Goal: Task Accomplishment & Management: Manage account settings

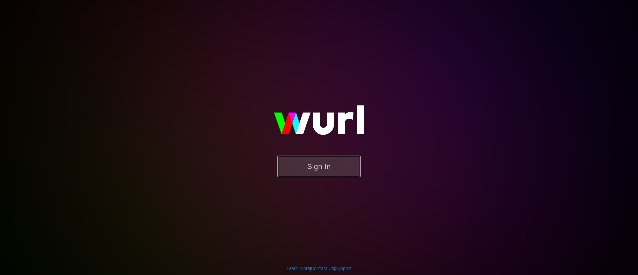
drag, startPoint x: 331, startPoint y: 159, endPoint x: 337, endPoint y: 168, distance: 10.8
click at [336, 166] on button "Sign In" at bounding box center [319, 167] width 83 height 22
click at [337, 168] on button "Sign In" at bounding box center [319, 167] width 83 height 22
click at [321, 172] on button "Sign In" at bounding box center [319, 167] width 83 height 22
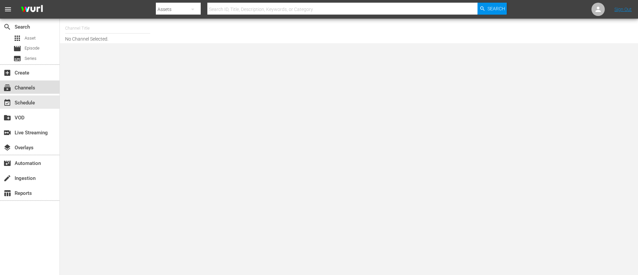
click at [37, 87] on div "subscriptions Channels" at bounding box center [18, 87] width 37 height 6
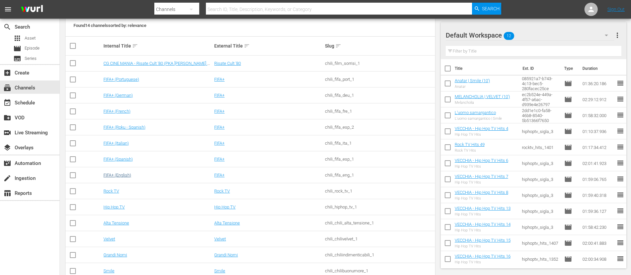
scroll to position [111, 0]
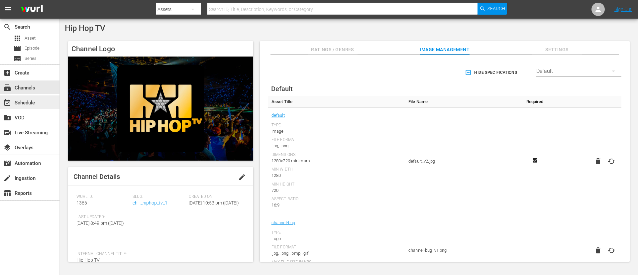
click at [32, 104] on div "event_available Schedule" at bounding box center [18, 102] width 37 height 6
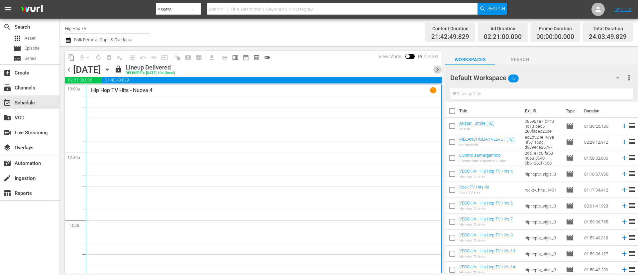
click at [425, 69] on span "chevron_right" at bounding box center [437, 69] width 8 height 8
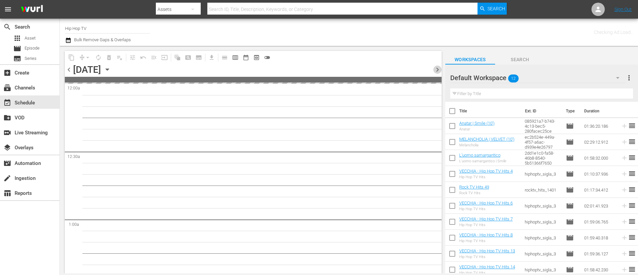
click at [425, 69] on span "chevron_right" at bounding box center [437, 69] width 8 height 8
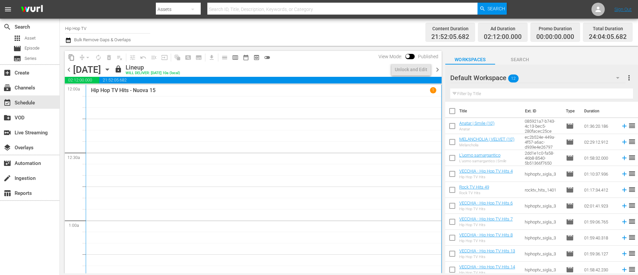
click at [425, 69] on span "chevron_right" at bounding box center [437, 69] width 8 height 8
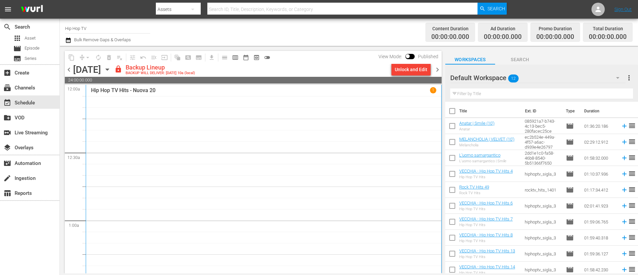
click at [420, 70] on div "Unlock and Edit" at bounding box center [411, 69] width 33 height 12
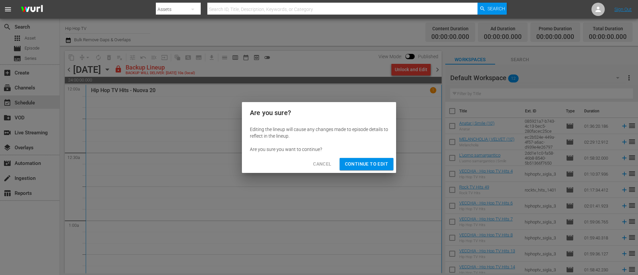
click at [360, 162] on span "Continue to Edit" at bounding box center [366, 164] width 43 height 8
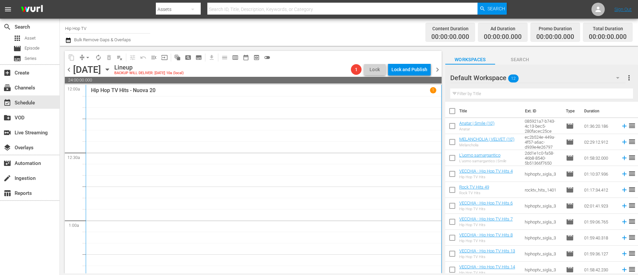
click at [425, 71] on span "chevron_right" at bounding box center [437, 69] width 8 height 8
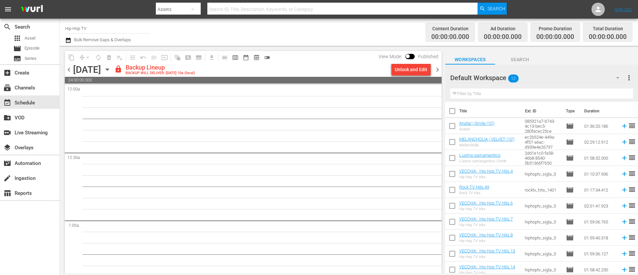
click at [414, 72] on div "Unlock and Edit" at bounding box center [411, 69] width 33 height 12
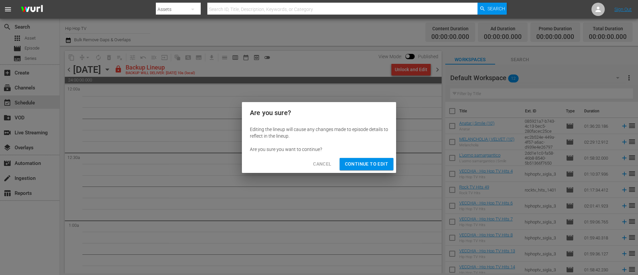
click at [381, 163] on span "Continue to Edit" at bounding box center [366, 164] width 43 height 8
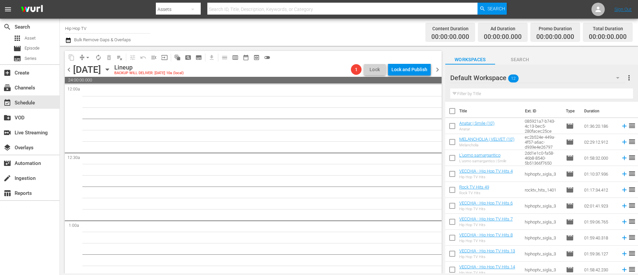
click at [425, 68] on span "chevron_right" at bounding box center [437, 69] width 8 height 8
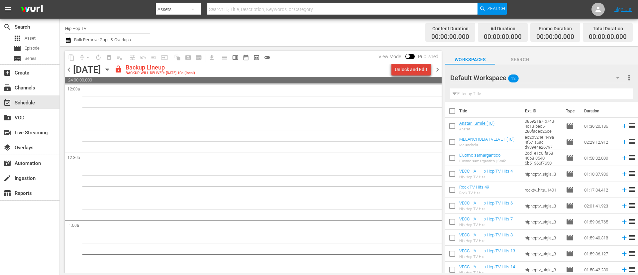
click at [415, 72] on div "Unlock and Edit" at bounding box center [411, 69] width 33 height 12
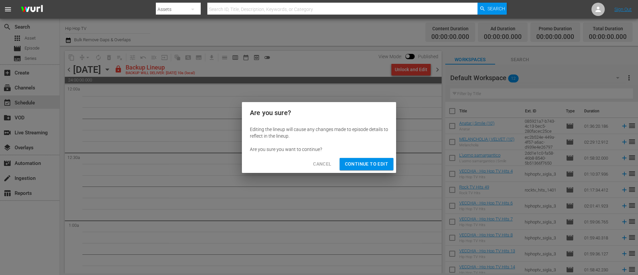
click at [375, 170] on div "Cancel Continue to Edit" at bounding box center [319, 164] width 154 height 18
click at [377, 167] on span "Continue to Edit" at bounding box center [366, 164] width 43 height 8
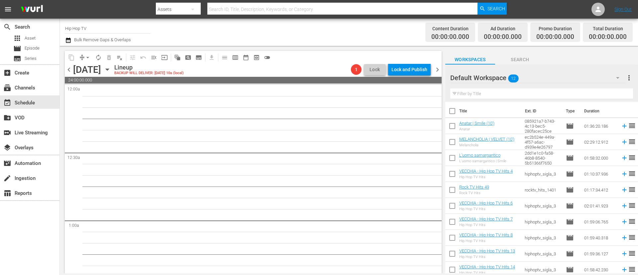
click at [425, 71] on span "chevron_right" at bounding box center [437, 69] width 8 height 8
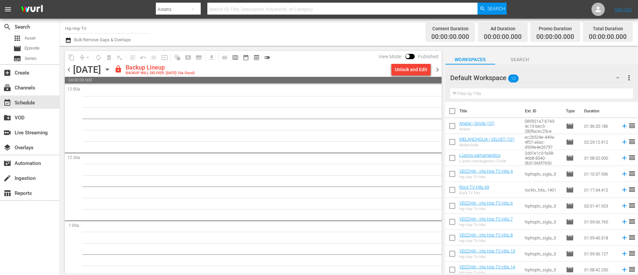
click at [417, 74] on div "Unlock and Edit" at bounding box center [411, 69] width 33 height 12
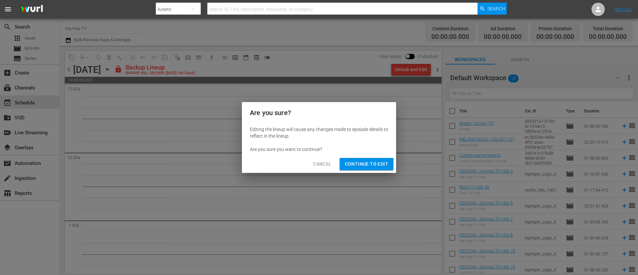
click at [374, 165] on span "Continue to Edit" at bounding box center [366, 164] width 43 height 8
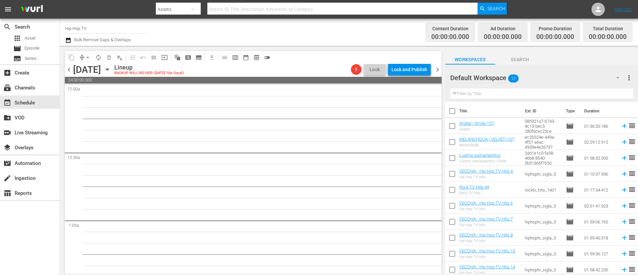
click at [425, 70] on span "chevron_right" at bounding box center [437, 69] width 8 height 8
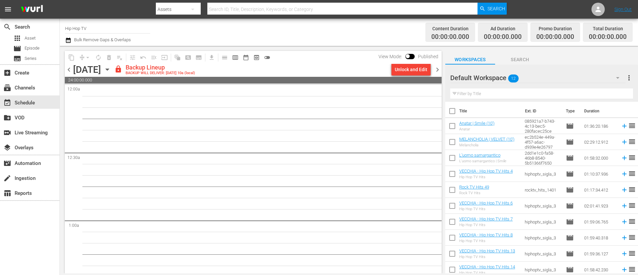
click at [404, 70] on div "Unlock and Edit" at bounding box center [411, 69] width 33 height 12
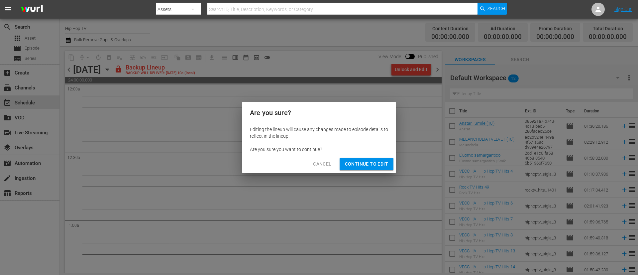
click at [355, 167] on span "Continue to Edit" at bounding box center [366, 164] width 43 height 8
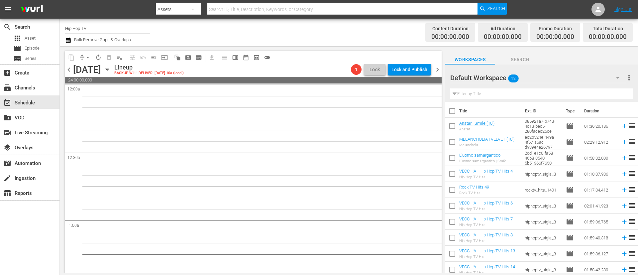
drag, startPoint x: 436, startPoint y: 69, endPoint x: 433, endPoint y: 71, distance: 3.8
click at [425, 69] on span "chevron_right" at bounding box center [437, 69] width 8 height 8
click at [411, 68] on div "Lock and Publish" at bounding box center [410, 69] width 36 height 12
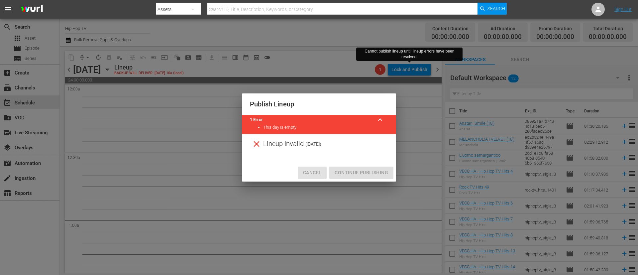
click at [316, 171] on span "Cancel" at bounding box center [312, 173] width 18 height 8
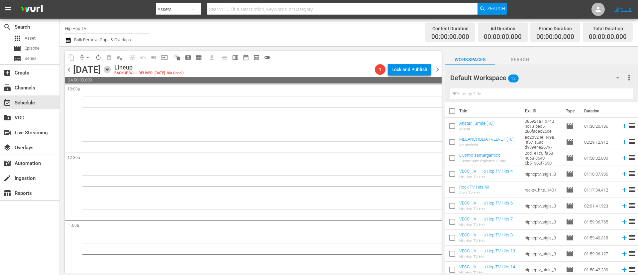
click at [111, 71] on icon "button" at bounding box center [107, 69] width 7 height 7
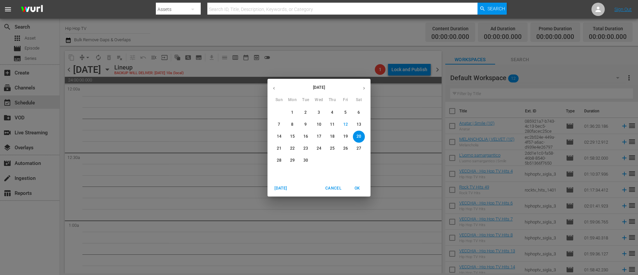
click at [272, 88] on icon "button" at bounding box center [274, 88] width 5 height 5
click at [294, 148] on p "18" at bounding box center [292, 149] width 5 height 6
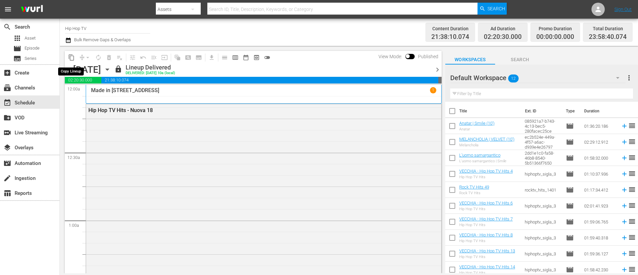
click at [72, 60] on span "content_copy" at bounding box center [71, 57] width 7 height 7
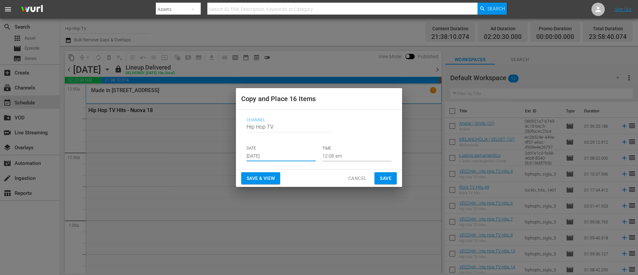
click at [286, 153] on input "Sep 14th 2025" at bounding box center [281, 156] width 69 height 10
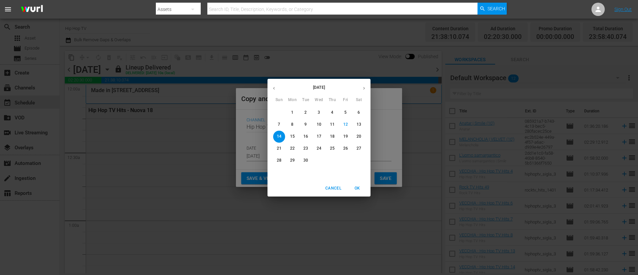
click at [293, 137] on p "15" at bounding box center [292, 137] width 5 height 6
type input "Sep 15th 2025"
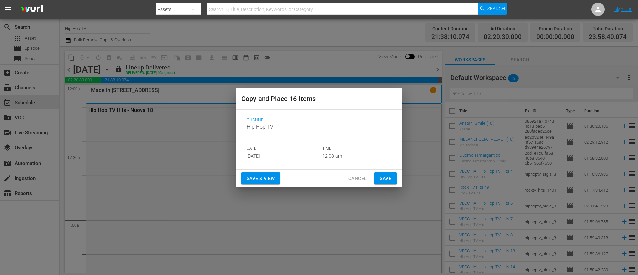
click at [384, 176] on span "Save" at bounding box center [386, 178] width 12 height 8
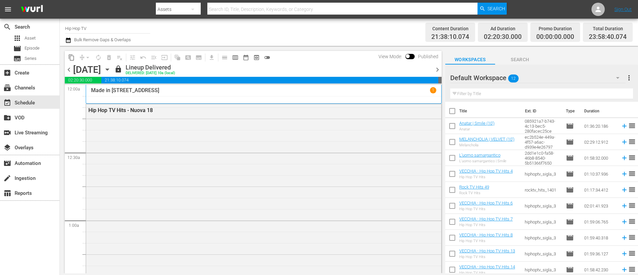
click at [425, 67] on span "chevron_right" at bounding box center [437, 69] width 8 height 8
click at [71, 59] on span "content_copy" at bounding box center [71, 57] width 7 height 7
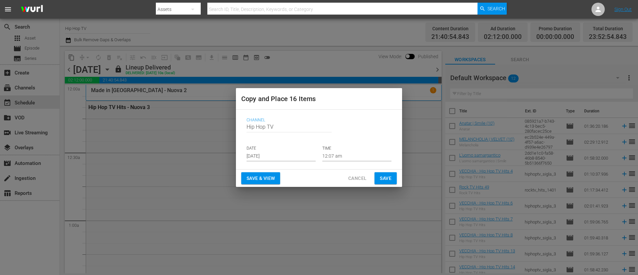
click at [291, 156] on input "Sep 14th 2025" at bounding box center [281, 156] width 69 height 10
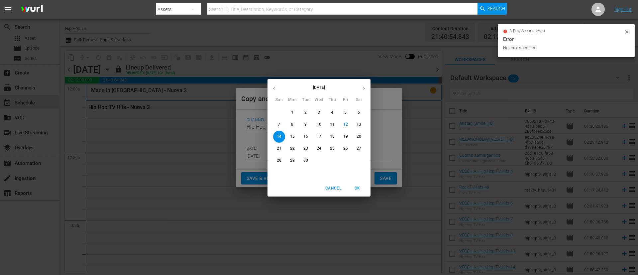
click at [307, 136] on p "16" at bounding box center [306, 137] width 5 height 6
type input "Sep 16th 2025"
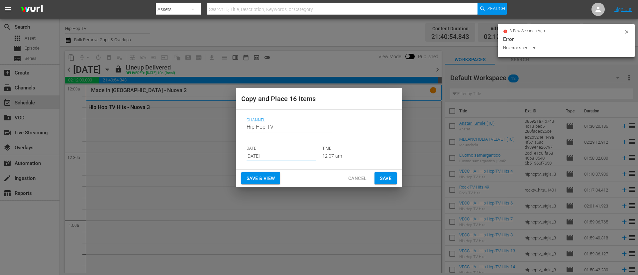
click at [391, 177] on span "Save" at bounding box center [386, 178] width 12 height 8
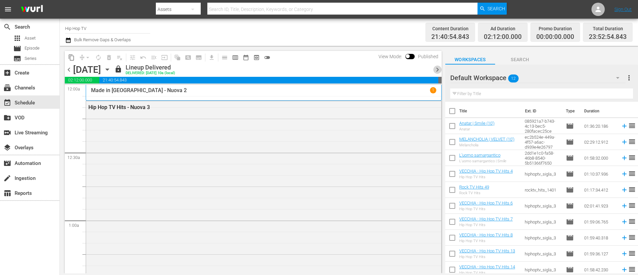
click at [425, 70] on span "chevron_right" at bounding box center [437, 69] width 8 height 8
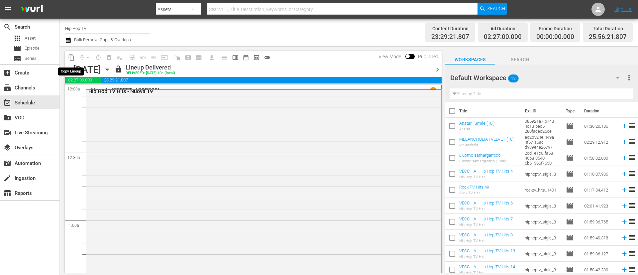
click at [71, 59] on span "content_copy" at bounding box center [71, 57] width 7 height 7
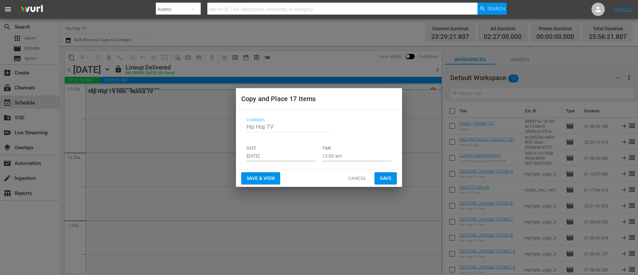
click at [301, 158] on input "Sep 14th 2025" at bounding box center [281, 156] width 69 height 10
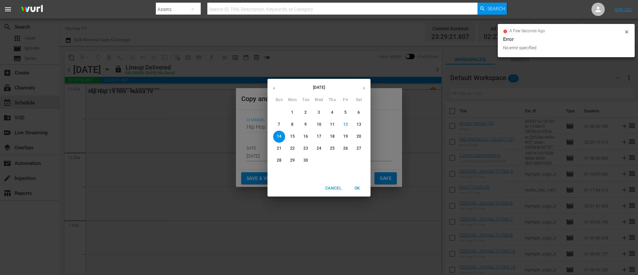
click at [341, 137] on span "19" at bounding box center [346, 137] width 12 height 6
type input "Sep 19th 2025"
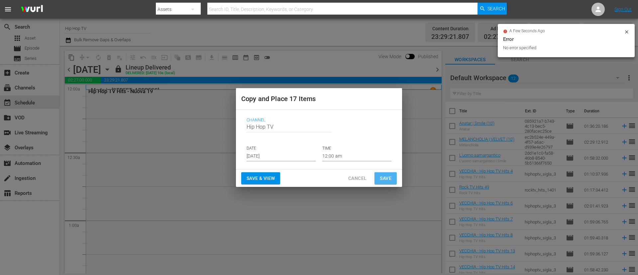
click at [380, 175] on span "Save" at bounding box center [386, 178] width 12 height 8
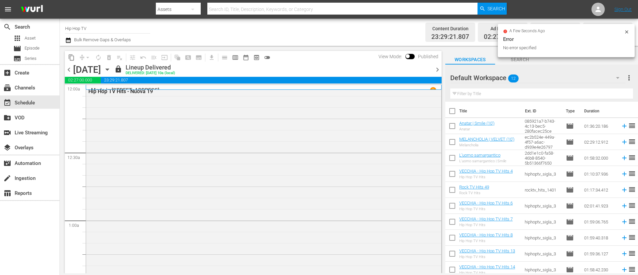
click at [425, 68] on span "chevron_right" at bounding box center [437, 69] width 8 height 8
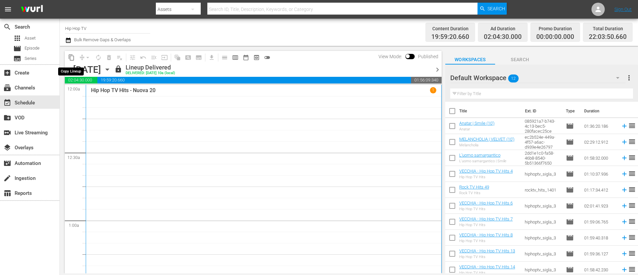
click at [73, 59] on span "content_copy" at bounding box center [71, 57] width 7 height 7
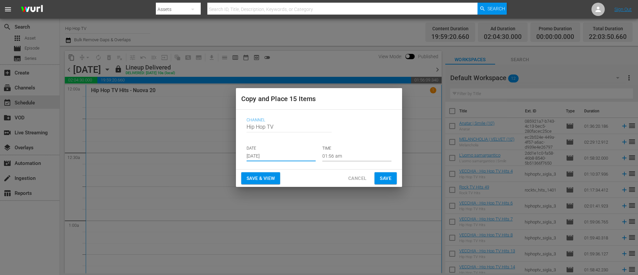
click at [305, 157] on input "Sep 14th 2025" at bounding box center [281, 156] width 69 height 10
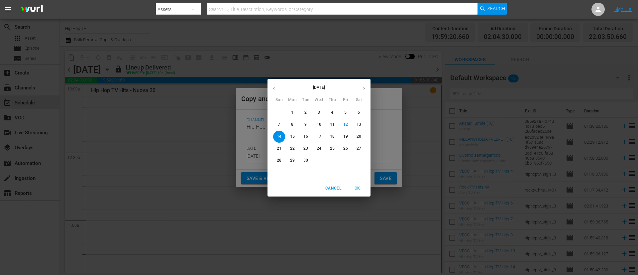
click at [334, 183] on button "Cancel" at bounding box center [333, 188] width 21 height 11
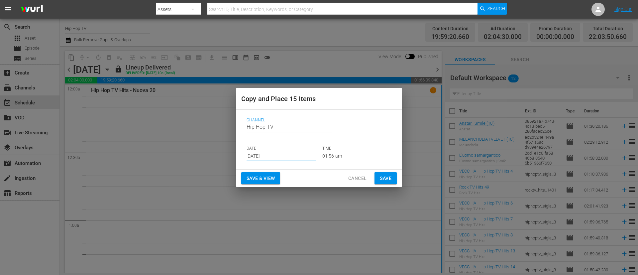
click at [353, 174] on span "Cancel" at bounding box center [357, 178] width 18 height 8
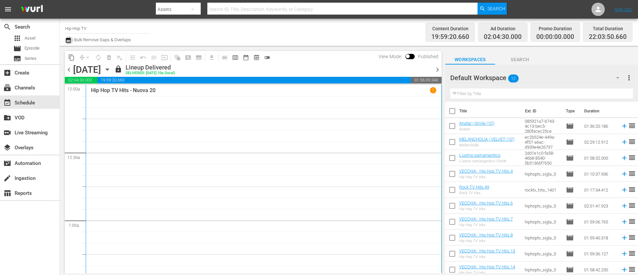
click at [67, 39] on icon "button" at bounding box center [68, 40] width 5 height 5
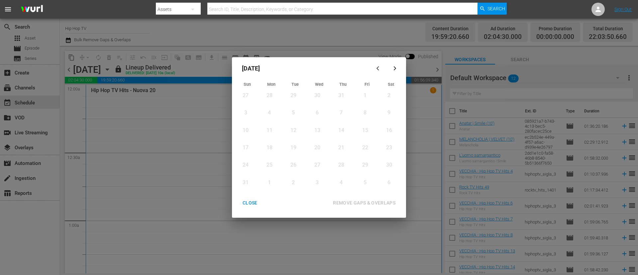
click at [396, 67] on icon "button" at bounding box center [395, 68] width 5 height 5
click at [247, 183] on div "CLOSE" at bounding box center [250, 203] width 26 height 8
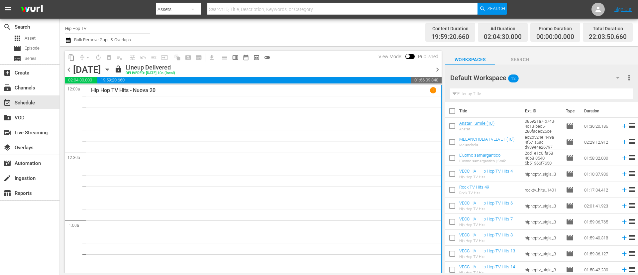
click at [111, 69] on icon "button" at bounding box center [107, 69] width 7 height 7
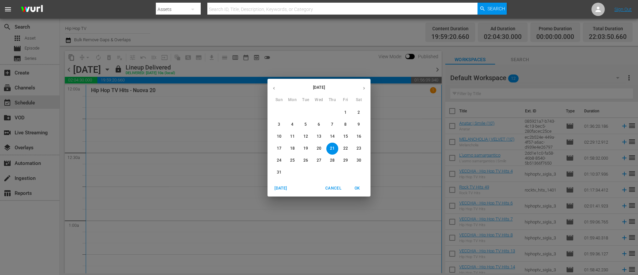
click at [366, 89] on icon "button" at bounding box center [364, 88] width 5 height 5
click at [343, 137] on p "19" at bounding box center [345, 137] width 5 height 6
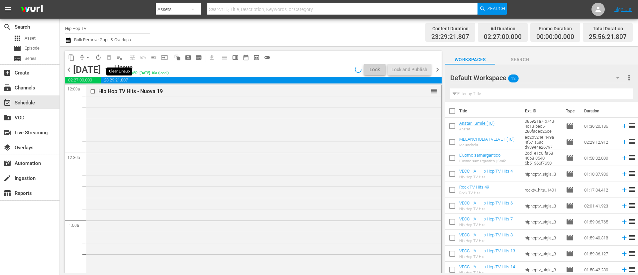
click at [121, 59] on span "playlist_remove_outlined" at bounding box center [119, 57] width 7 height 7
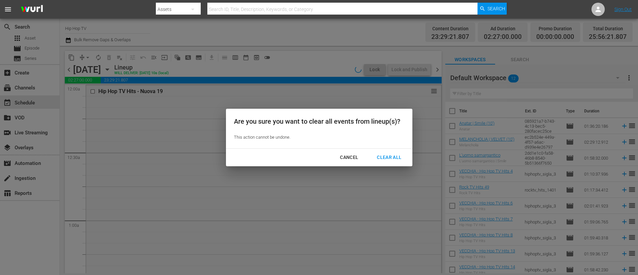
click at [398, 158] on div "Clear All" at bounding box center [389, 157] width 35 height 8
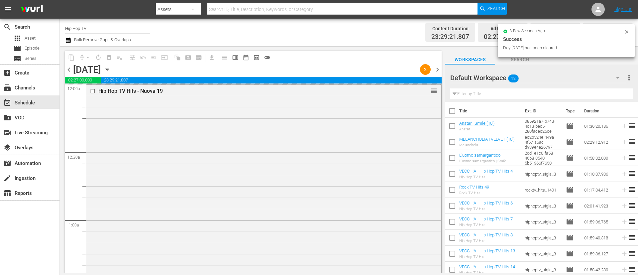
click at [111, 70] on icon "button" at bounding box center [107, 69] width 7 height 7
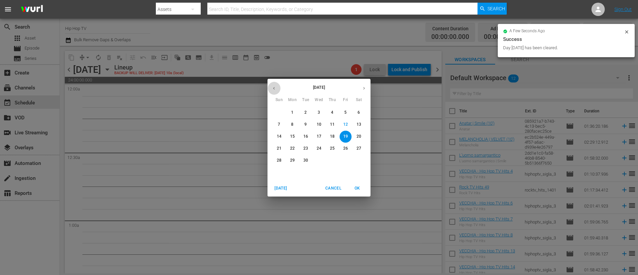
click at [274, 92] on button "button" at bounding box center [274, 88] width 13 height 13
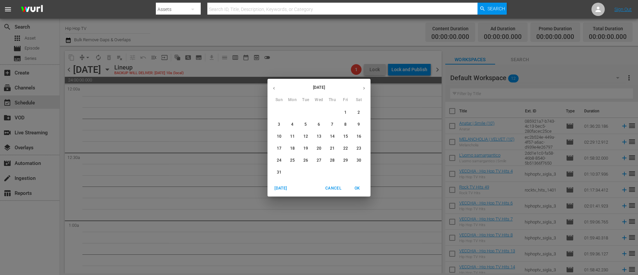
click at [318, 148] on p "20" at bounding box center [319, 149] width 5 height 6
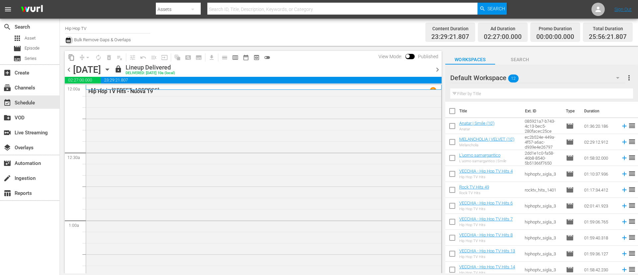
click at [69, 39] on icon "button" at bounding box center [68, 40] width 5 height 5
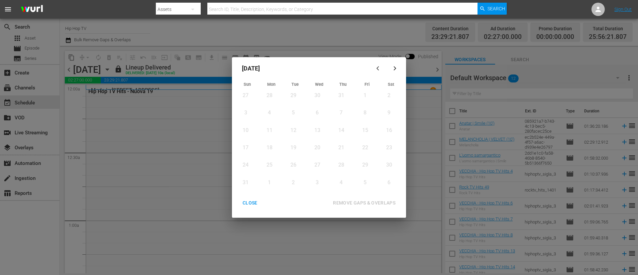
click at [396, 70] on icon "button" at bounding box center [395, 68] width 5 height 5
click at [251, 183] on div "CLOSE" at bounding box center [250, 203] width 26 height 8
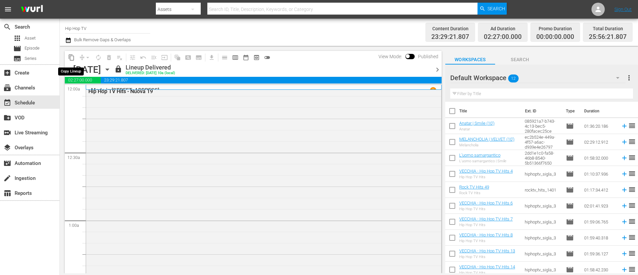
click at [71, 53] on button "content_copy" at bounding box center [71, 57] width 11 height 11
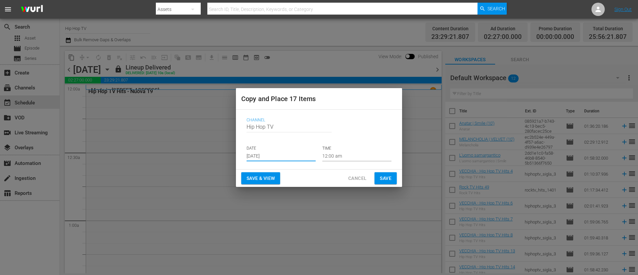
click at [300, 158] on input "Sep 14th 2025" at bounding box center [281, 156] width 69 height 10
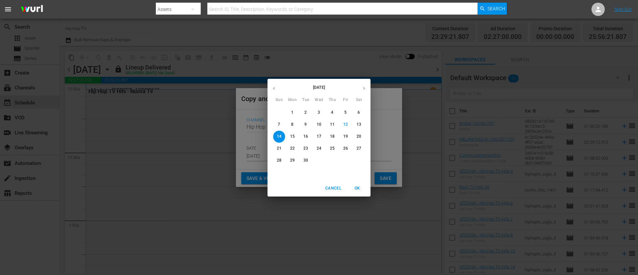
click at [321, 134] on p "17" at bounding box center [319, 137] width 5 height 6
type input "Sep 17th 2025"
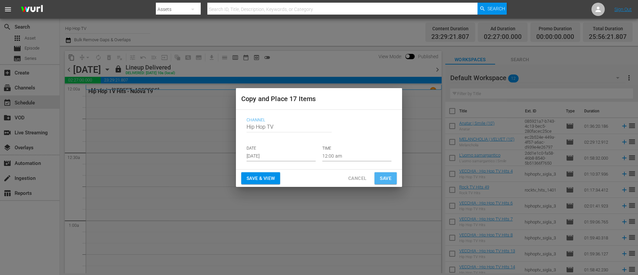
click at [379, 174] on button "Save" at bounding box center [386, 178] width 22 height 12
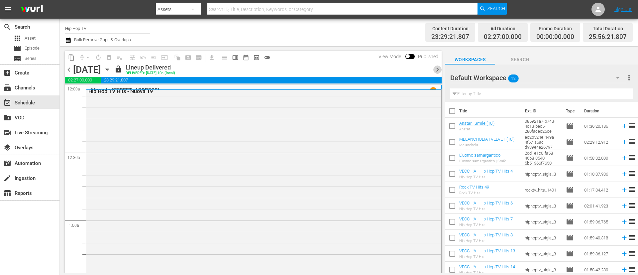
click at [425, 68] on span "chevron_right" at bounding box center [437, 69] width 8 height 8
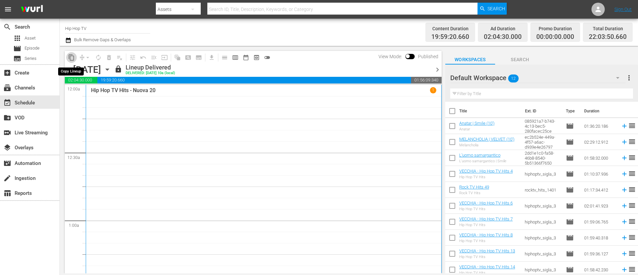
click at [73, 56] on span "content_copy" at bounding box center [71, 57] width 7 height 7
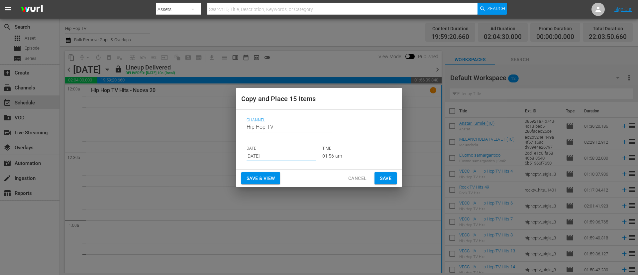
click at [288, 158] on input "Sep 14th 2025" at bounding box center [281, 156] width 69 height 10
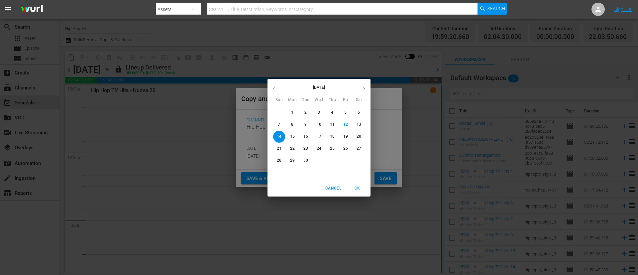
click at [334, 136] on p "18" at bounding box center [332, 137] width 5 height 6
type input "Sep 18th 2025"
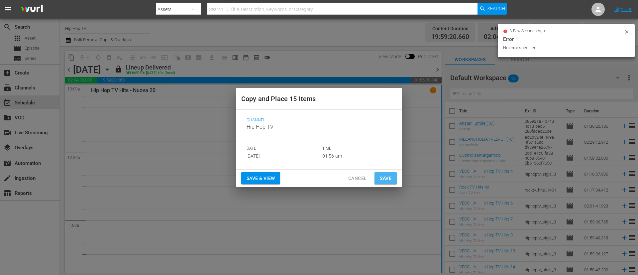
click at [394, 179] on button "Save" at bounding box center [386, 178] width 22 height 12
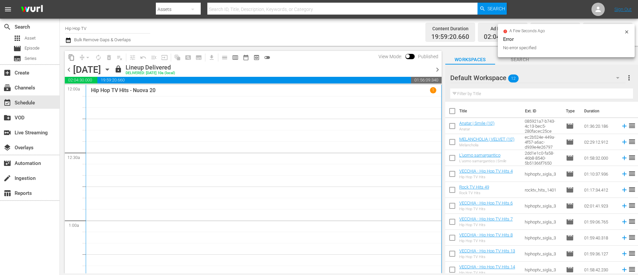
click at [425, 69] on span "chevron_right" at bounding box center [437, 69] width 8 height 8
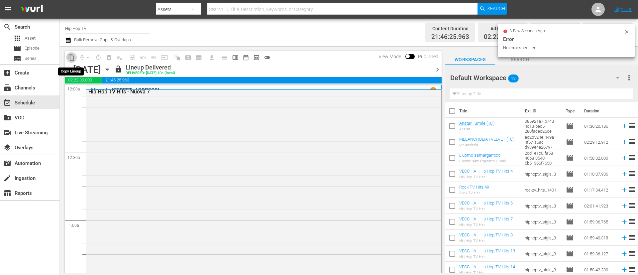
click at [72, 59] on span "content_copy" at bounding box center [71, 57] width 7 height 7
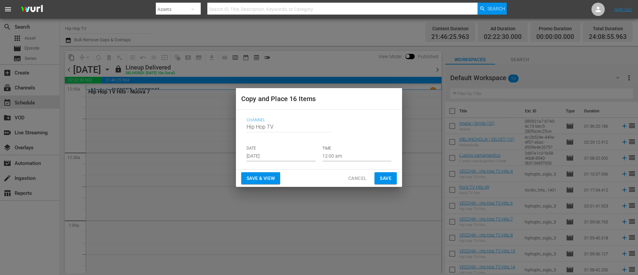
click at [289, 157] on input "Sep 14th 2025" at bounding box center [281, 156] width 69 height 10
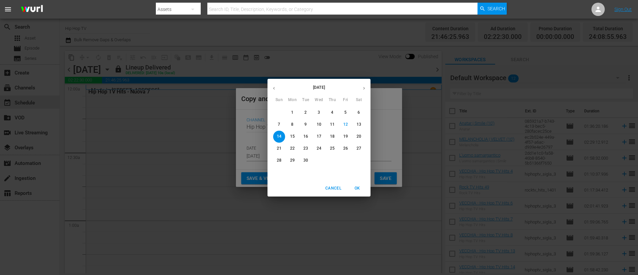
click at [346, 138] on p "19" at bounding box center [345, 137] width 5 height 6
type input "Sep 19th 2025"
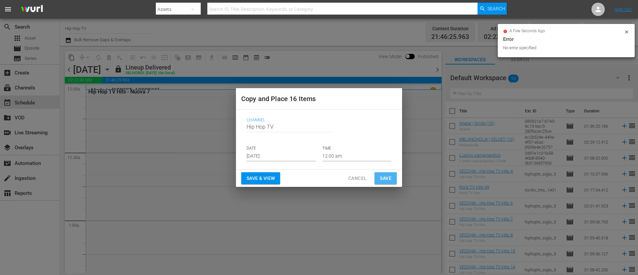
click at [389, 181] on span "Save" at bounding box center [386, 178] width 12 height 8
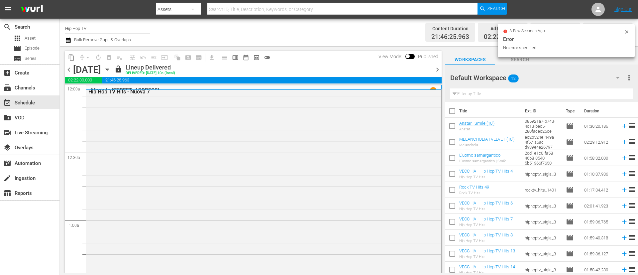
click at [425, 69] on span "chevron_right" at bounding box center [437, 69] width 8 height 8
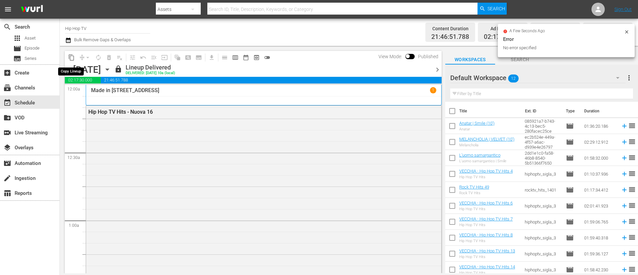
click at [68, 59] on span "content_copy" at bounding box center [71, 57] width 7 height 7
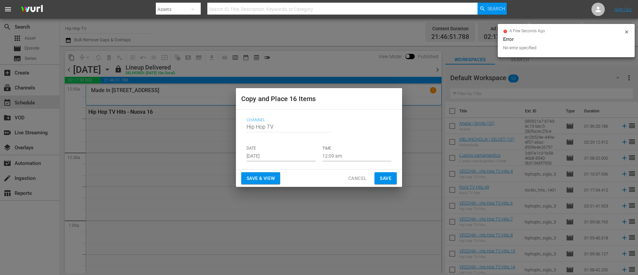
click at [286, 152] on input "Sep 14th 2025" at bounding box center [281, 156] width 69 height 10
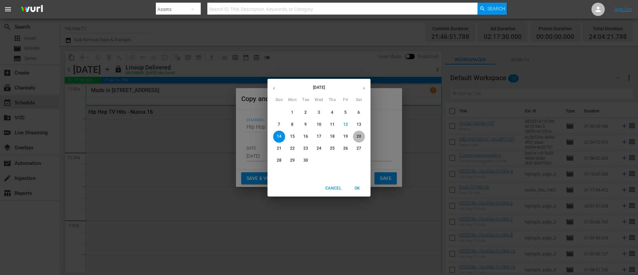
click at [360, 135] on p "20" at bounding box center [359, 137] width 5 height 6
type input "Sep 20th 2025"
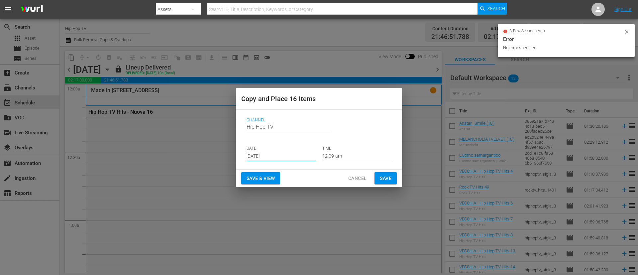
click at [386, 178] on span "Save" at bounding box center [386, 178] width 12 height 8
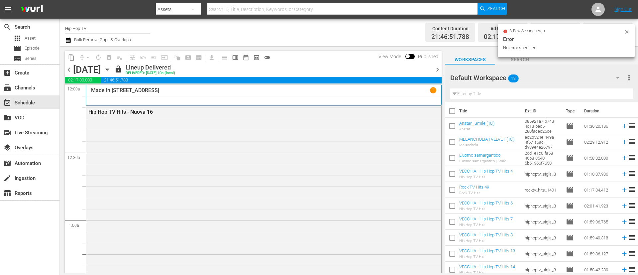
click at [425, 71] on div "chevron_left Saturday, August 23rd August 23rd lock Lineup Delivered DELIVERED:…" at bounding box center [253, 70] width 377 height 13
click at [425, 71] on span "chevron_right" at bounding box center [437, 69] width 8 height 8
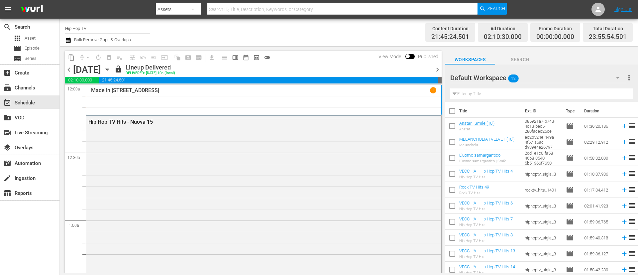
click at [73, 57] on span "content_copy" at bounding box center [71, 57] width 7 height 7
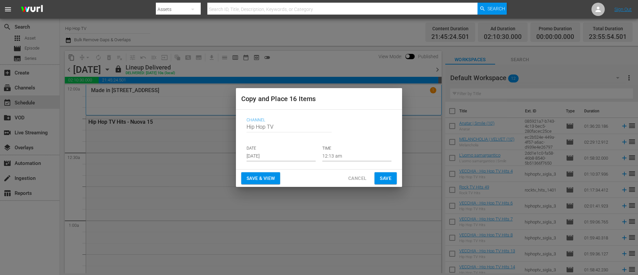
click at [286, 157] on input "Sep 14th 2025" at bounding box center [281, 156] width 69 height 10
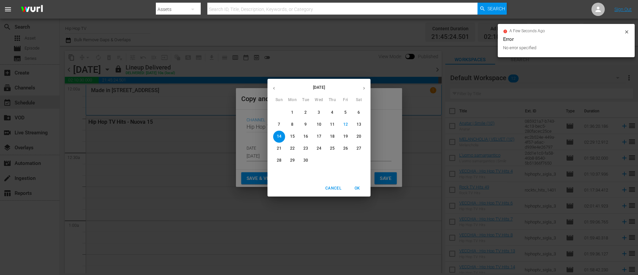
click at [279, 152] on button "21" at bounding box center [279, 149] width 12 height 12
type input "Sep 21st 2025"
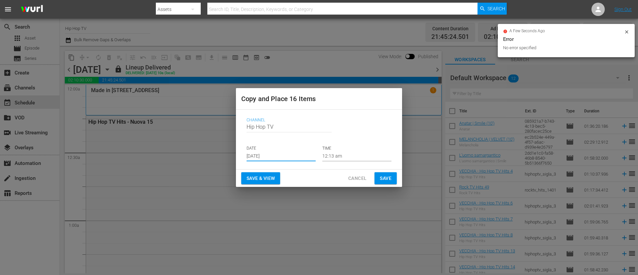
click at [387, 177] on span "Save" at bounding box center [386, 178] width 12 height 8
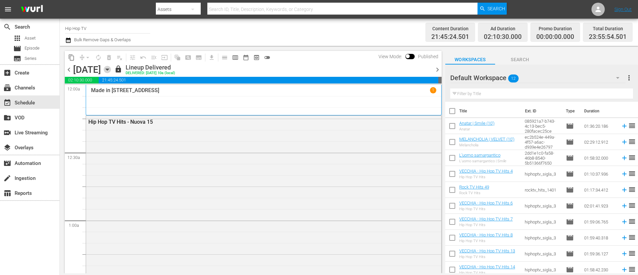
click at [111, 70] on icon "button" at bounding box center [107, 69] width 7 height 7
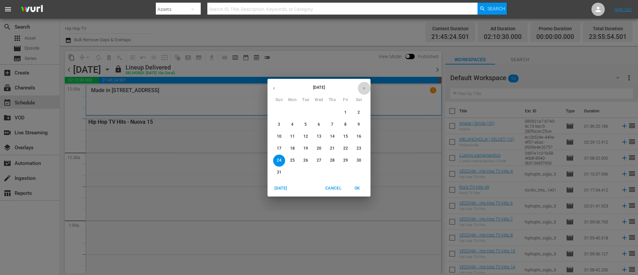
click at [362, 89] on icon "button" at bounding box center [364, 88] width 5 height 5
click at [295, 136] on span "15" at bounding box center [293, 137] width 12 height 6
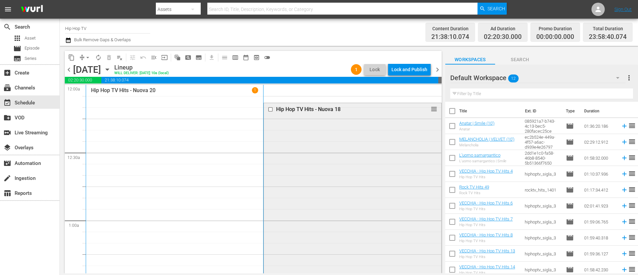
click at [268, 110] on input "checkbox" at bounding box center [271, 110] width 7 height 6
click at [111, 59] on span "delete_forever_outlined" at bounding box center [109, 57] width 7 height 7
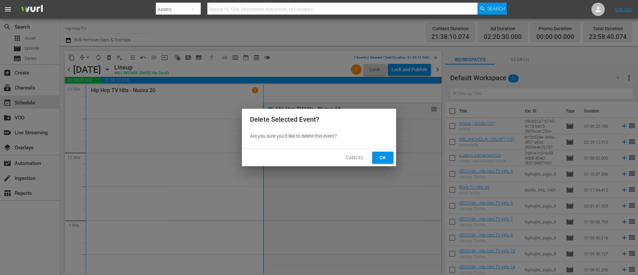
click at [384, 159] on span "Ok" at bounding box center [383, 158] width 11 height 8
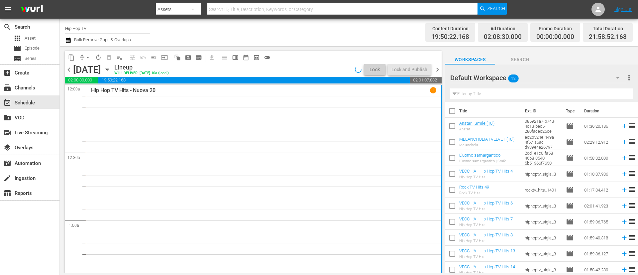
click at [68, 41] on icon "button" at bounding box center [68, 40] width 6 height 8
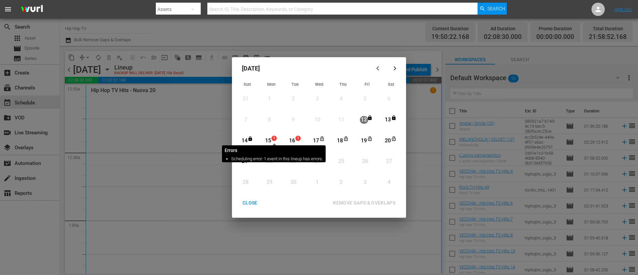
click at [275, 138] on span "1" at bounding box center [274, 138] width 5 height 5
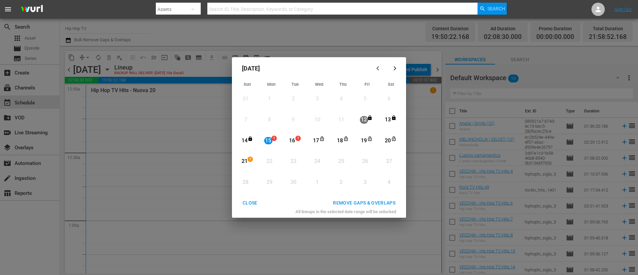
click at [247, 158] on div "21" at bounding box center [244, 162] width 8 height 8
click at [383, 183] on div "September 2025 Sun Mon Tue Wed Thu Fri Sat 31 View Lineup 1 View Lineup 2 View …" at bounding box center [319, 137] width 174 height 161
click at [384, 183] on div "REMOVE GAPS & OVERLAPS" at bounding box center [364, 203] width 73 height 8
click at [250, 183] on div "CLOSE" at bounding box center [250, 203] width 26 height 8
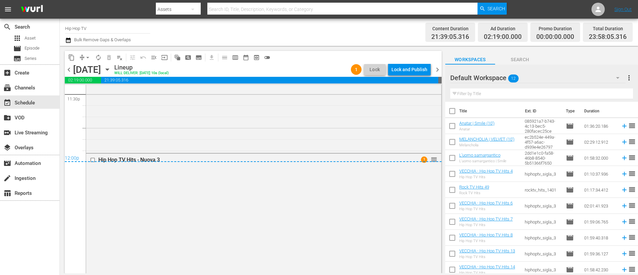
scroll to position [3078, 0]
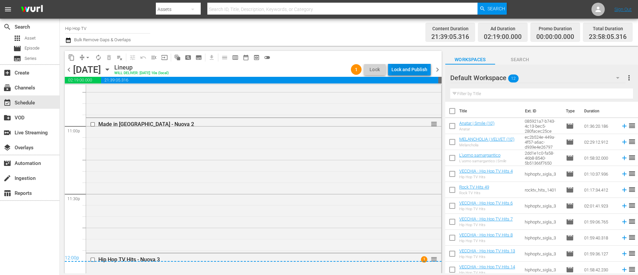
click at [410, 72] on div "Lock and Publish" at bounding box center [410, 69] width 36 height 12
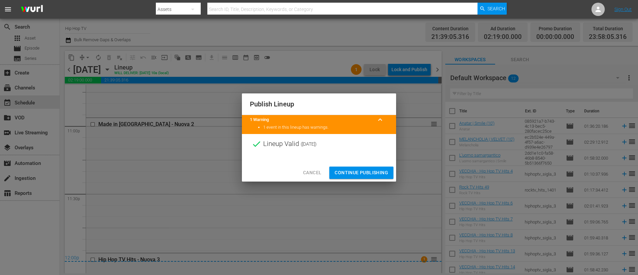
click at [367, 177] on span "Continue Publishing" at bounding box center [362, 173] width 54 height 8
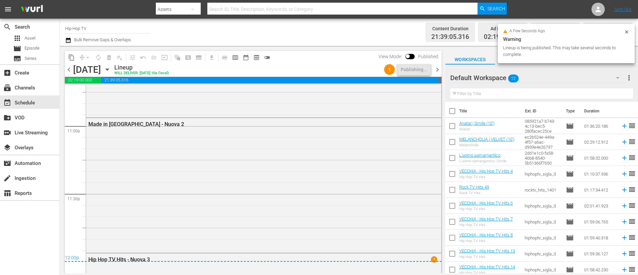
click at [425, 69] on span "chevron_right" at bounding box center [437, 69] width 8 height 8
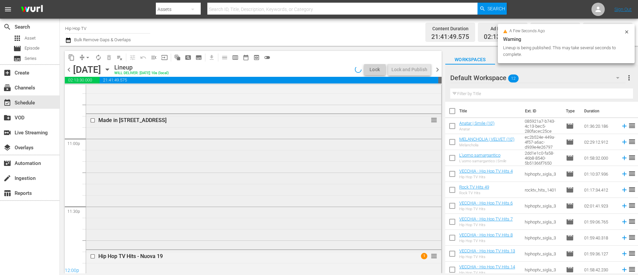
scroll to position [3022, 0]
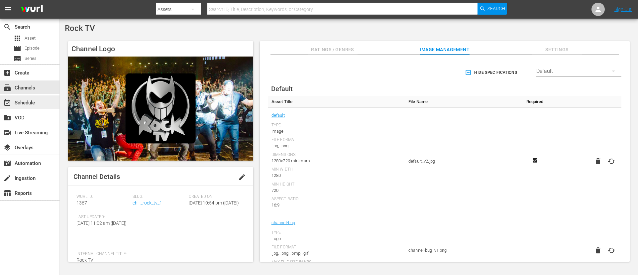
click at [37, 101] on div "event_available Schedule" at bounding box center [30, 101] width 60 height 13
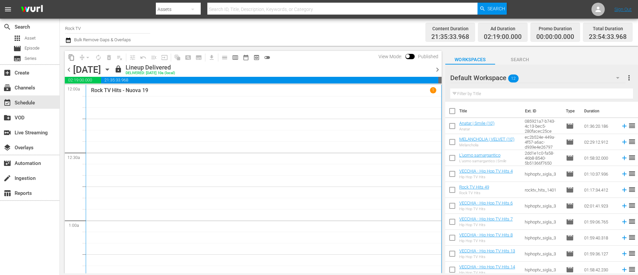
click at [425, 70] on span "chevron_right" at bounding box center [437, 69] width 8 height 8
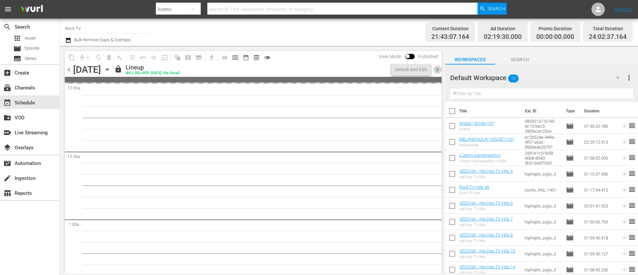
click at [425, 70] on span "chevron_right" at bounding box center [437, 69] width 8 height 8
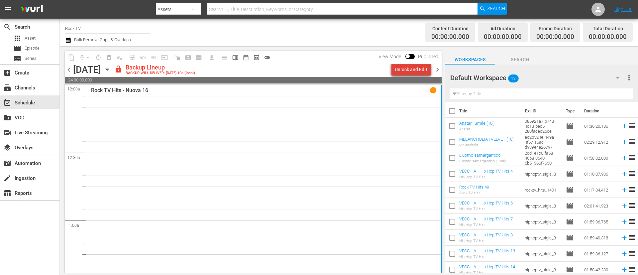
click at [418, 69] on div "Unlock and Edit" at bounding box center [411, 69] width 33 height 12
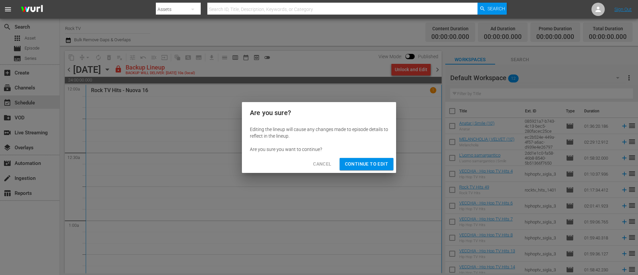
click at [376, 163] on span "Continue to Edit" at bounding box center [366, 164] width 43 height 8
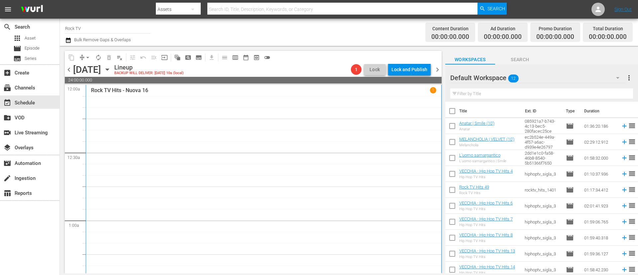
click at [425, 70] on span "chevron_right" at bounding box center [437, 69] width 8 height 8
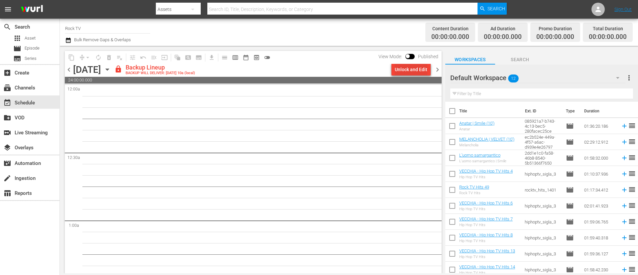
click at [416, 71] on div "Unlock and Edit" at bounding box center [411, 69] width 33 height 12
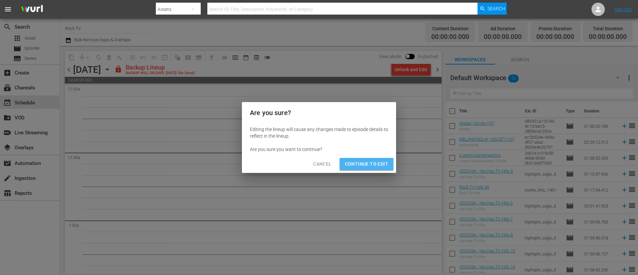
click at [387, 167] on span "Continue to Edit" at bounding box center [366, 164] width 43 height 8
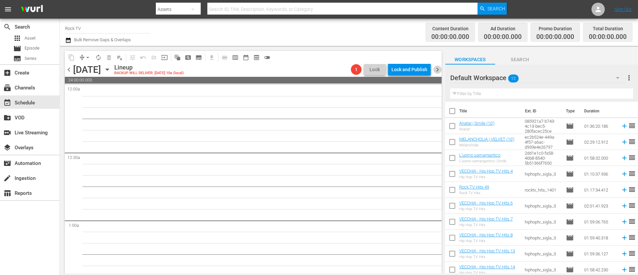
click at [425, 71] on span "chevron_right" at bounding box center [437, 69] width 8 height 8
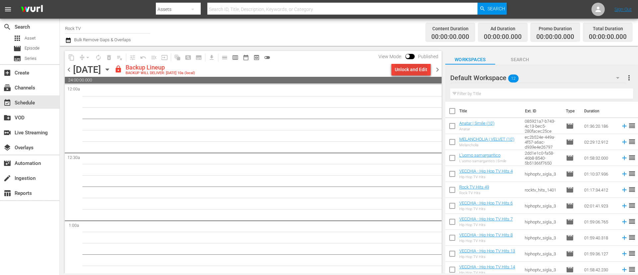
click at [403, 74] on div "Unlock and Edit" at bounding box center [411, 69] width 33 height 12
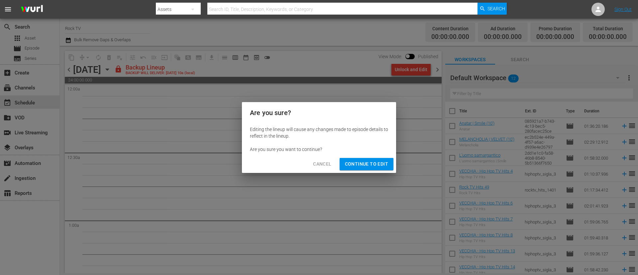
click at [376, 166] on span "Continue to Edit" at bounding box center [366, 164] width 43 height 8
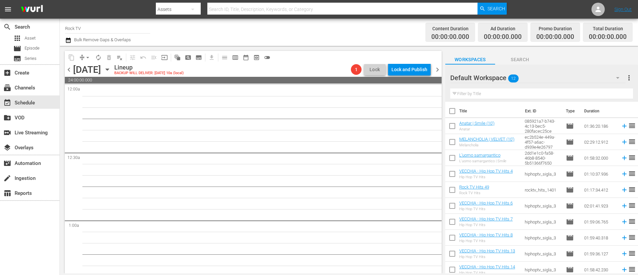
click at [425, 72] on span "chevron_right" at bounding box center [437, 69] width 8 height 8
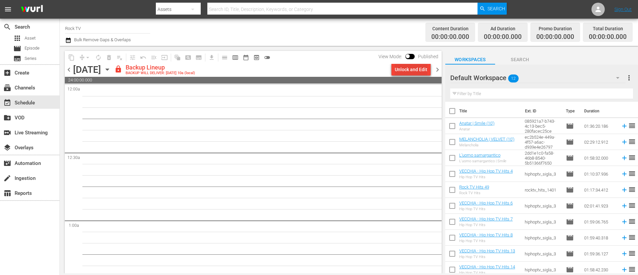
click at [399, 67] on div "Unlock and Edit" at bounding box center [411, 69] width 33 height 12
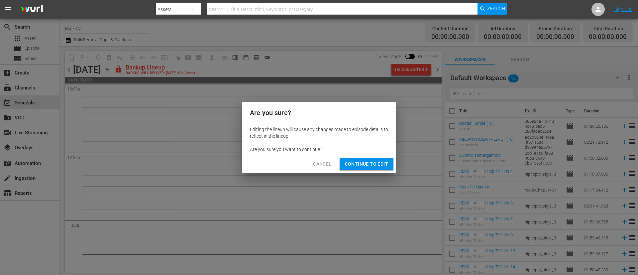
click at [357, 159] on button "Continue to Edit" at bounding box center [367, 164] width 54 height 12
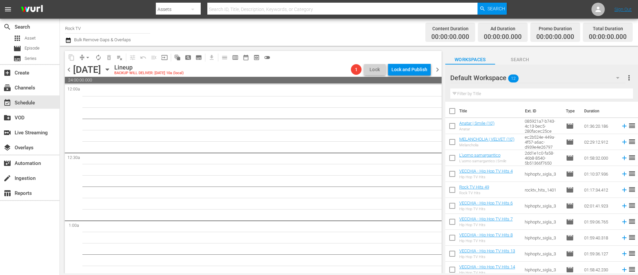
click at [425, 70] on span "chevron_right" at bounding box center [437, 69] width 8 height 8
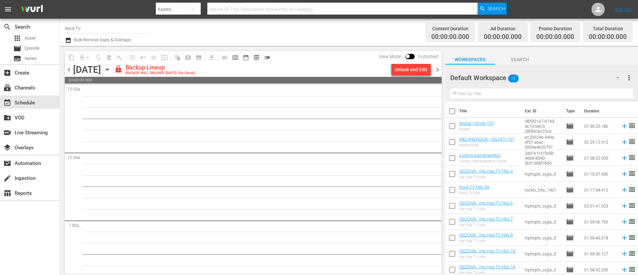
click at [414, 71] on div "Unlock and Edit" at bounding box center [411, 69] width 33 height 12
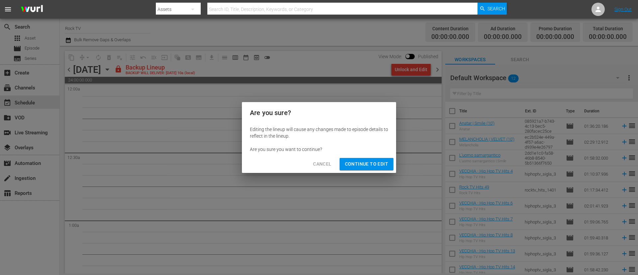
click at [373, 164] on span "Continue to Edit" at bounding box center [366, 164] width 43 height 8
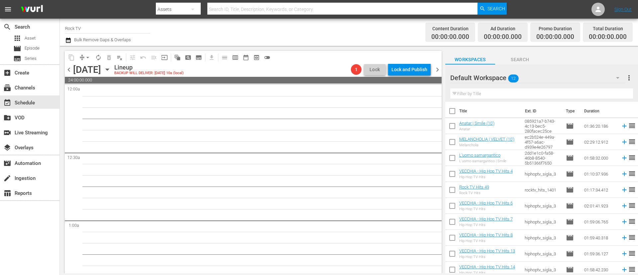
click at [425, 72] on span "chevron_right" at bounding box center [437, 69] width 8 height 8
click at [405, 74] on div "Lock and Publish" at bounding box center [410, 69] width 36 height 12
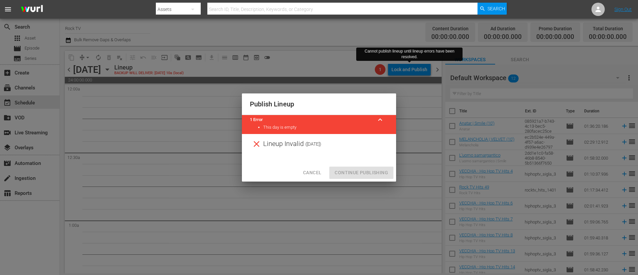
click at [316, 171] on span "Cancel" at bounding box center [312, 173] width 18 height 8
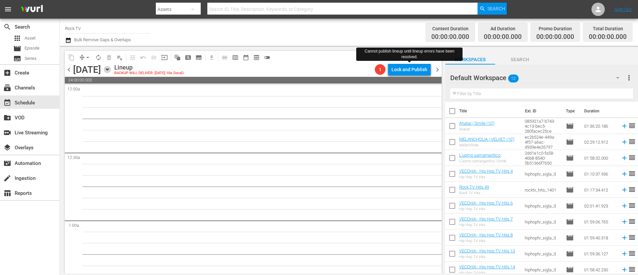
click at [111, 71] on icon "button" at bounding box center [107, 69] width 7 height 7
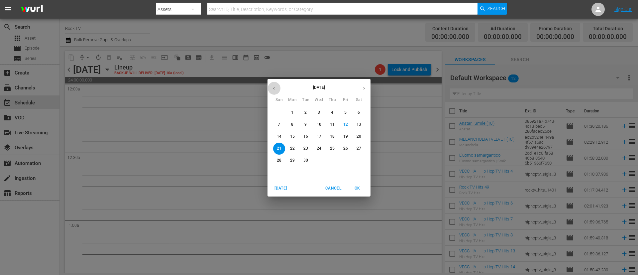
click at [274, 89] on icon "button" at bounding box center [274, 88] width 5 height 5
click at [294, 147] on p "18" at bounding box center [292, 149] width 5 height 6
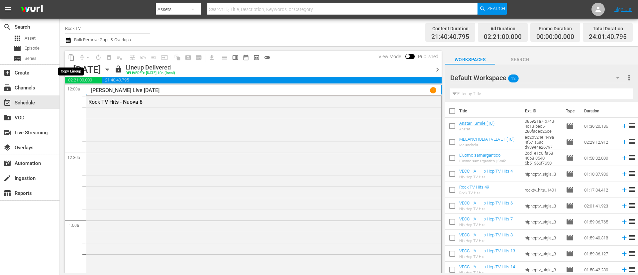
click at [73, 59] on span "content_copy" at bounding box center [71, 57] width 7 height 7
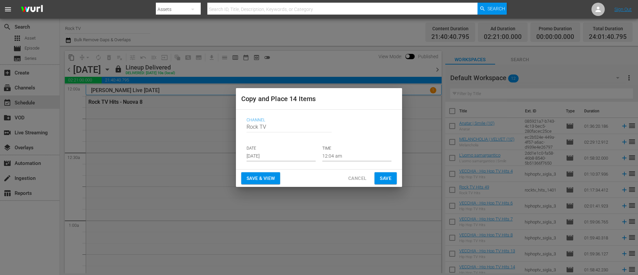
click at [292, 156] on input "Sep 14th 2025" at bounding box center [281, 156] width 69 height 10
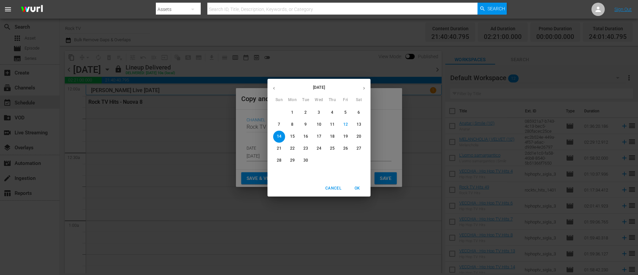
click at [294, 138] on p "15" at bounding box center [292, 137] width 5 height 6
type input "Sep 15th 2025"
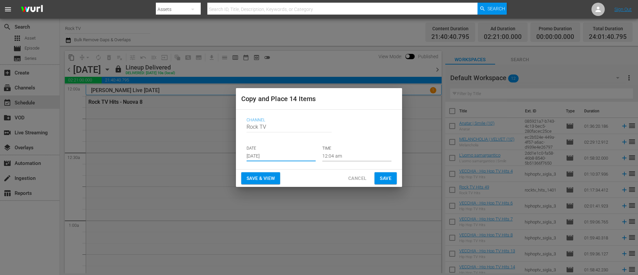
click at [390, 179] on span "Save" at bounding box center [386, 178] width 12 height 8
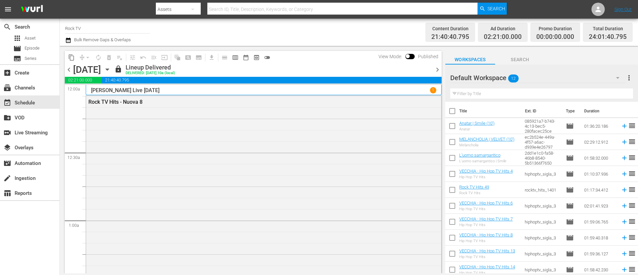
click at [425, 70] on span "chevron_right" at bounding box center [437, 69] width 8 height 8
click at [71, 59] on span "content_copy" at bounding box center [71, 57] width 7 height 7
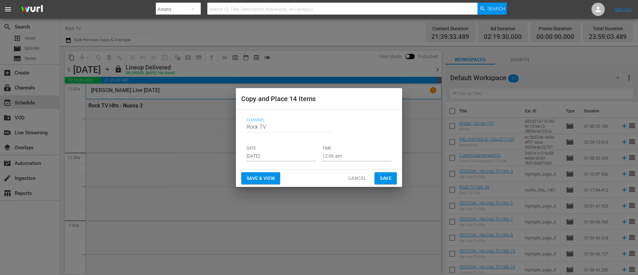
click at [301, 155] on input "[DATE]" at bounding box center [281, 156] width 69 height 10
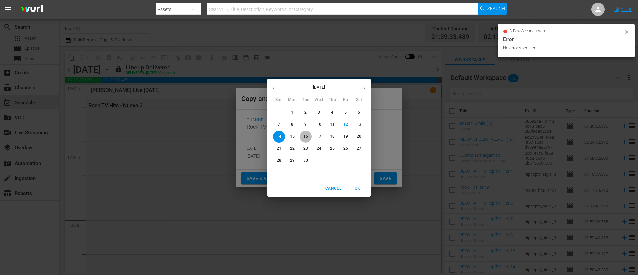
click at [308, 138] on p "16" at bounding box center [306, 137] width 5 height 6
type input "[DATE]"
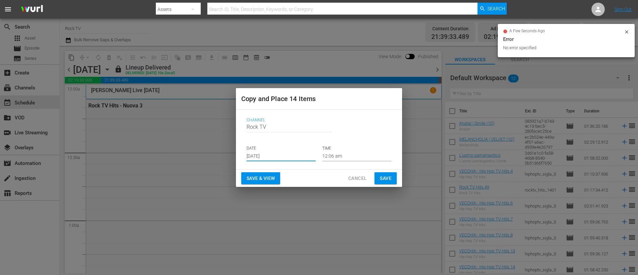
click at [387, 176] on span "Save" at bounding box center [386, 178] width 12 height 8
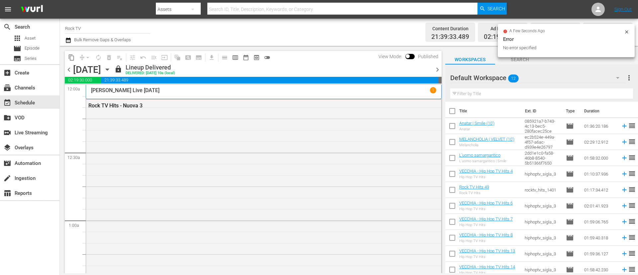
click at [425, 71] on span "chevron_right" at bounding box center [437, 69] width 8 height 8
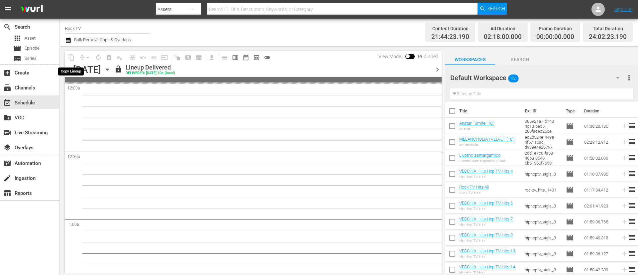
click at [71, 58] on span "content_copy" at bounding box center [71, 57] width 11 height 11
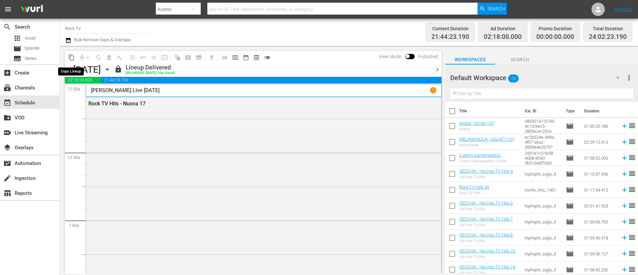
click at [71, 59] on span "content_copy" at bounding box center [71, 57] width 7 height 7
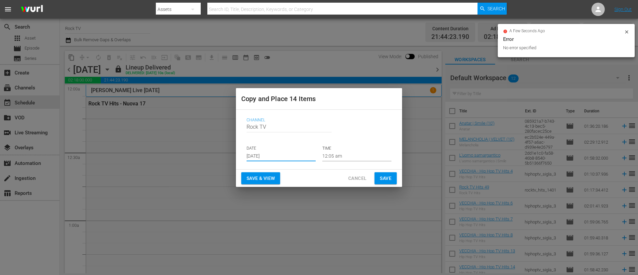
click at [299, 156] on input "Sep 14th 2025" at bounding box center [281, 156] width 69 height 10
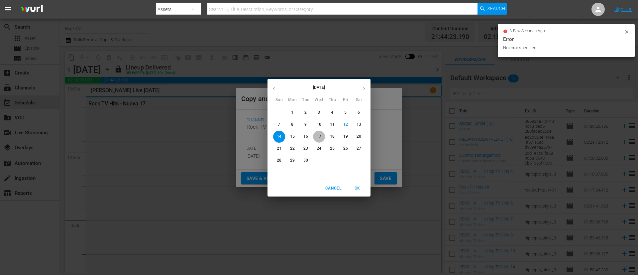
click at [321, 137] on span "17" at bounding box center [319, 137] width 12 height 6
type input "Sep 17th 2025"
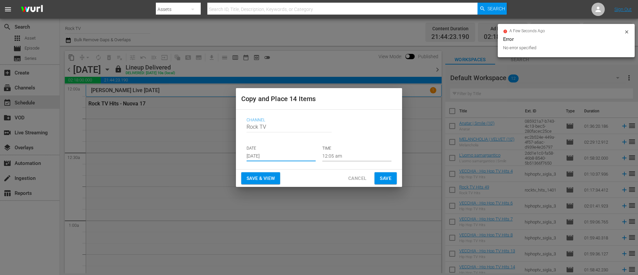
click at [382, 176] on span "Save" at bounding box center [386, 178] width 12 height 8
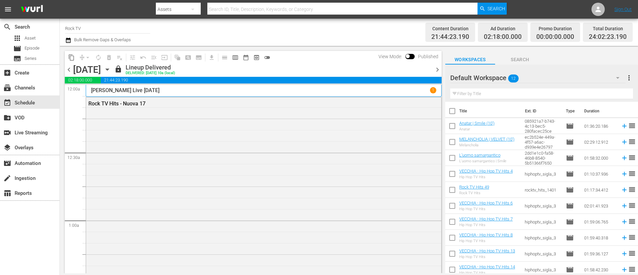
click at [425, 70] on span "chevron_right" at bounding box center [437, 69] width 8 height 8
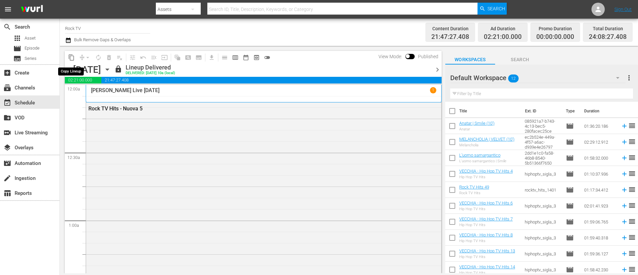
click at [71, 57] on span "content_copy" at bounding box center [71, 57] width 7 height 7
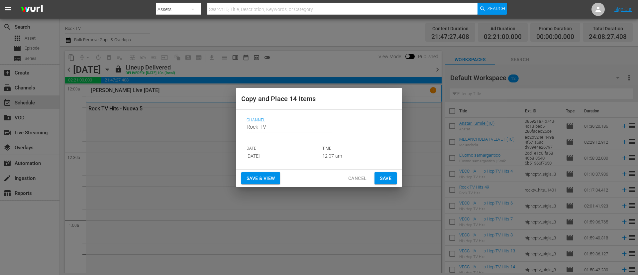
click at [290, 149] on p "DATE" at bounding box center [281, 149] width 69 height 6
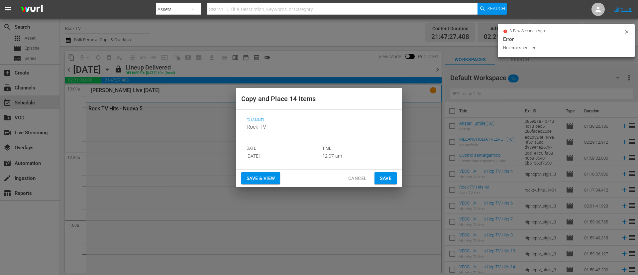
click at [291, 154] on input "Sep 14th 2025" at bounding box center [281, 156] width 69 height 10
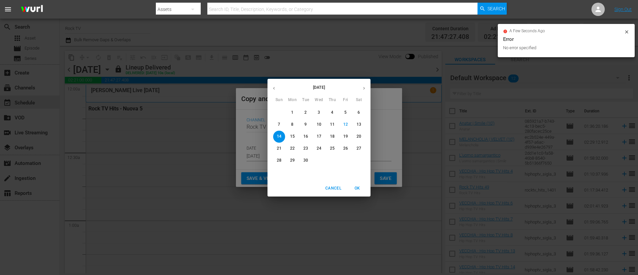
click at [332, 137] on p "18" at bounding box center [332, 137] width 5 height 6
type input "Sep 18th 2025"
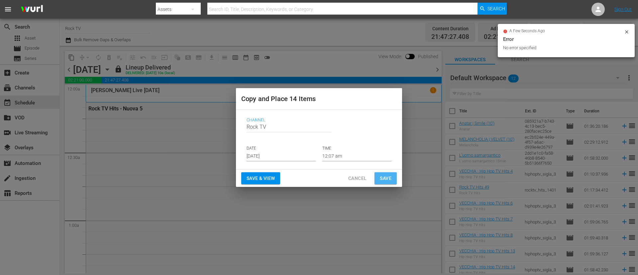
click at [384, 178] on span "Save" at bounding box center [386, 178] width 12 height 8
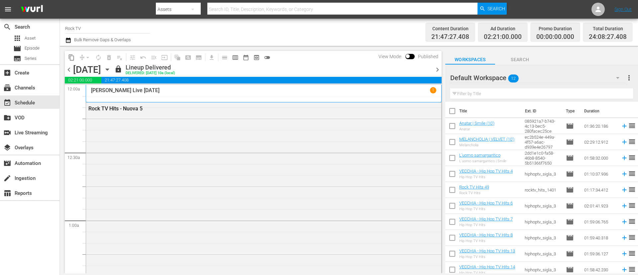
click at [425, 69] on span "chevron_right" at bounding box center [437, 69] width 8 height 8
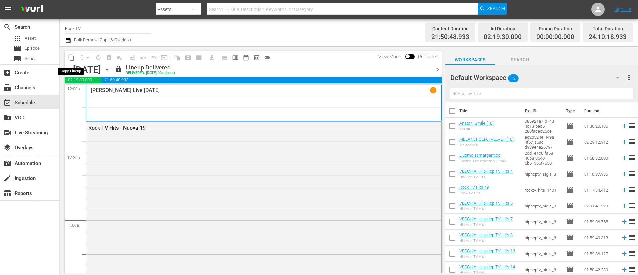
click at [71, 58] on span "content_copy" at bounding box center [71, 57] width 7 height 7
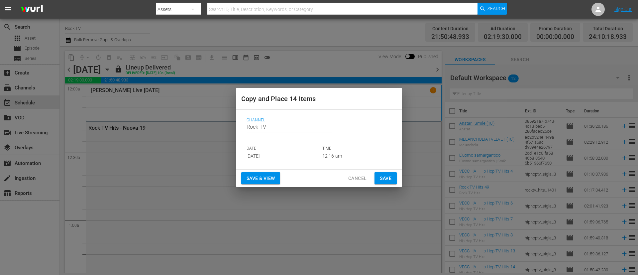
click at [298, 149] on p "DATE" at bounding box center [281, 149] width 69 height 6
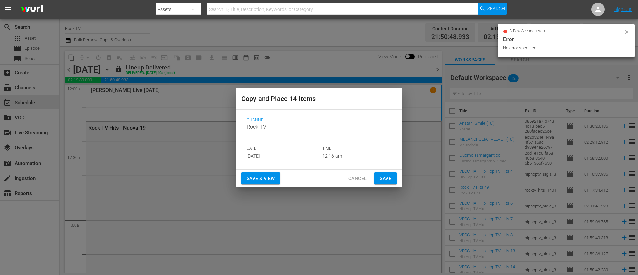
click at [298, 152] on input "Sep 14th 2025" at bounding box center [281, 156] width 69 height 10
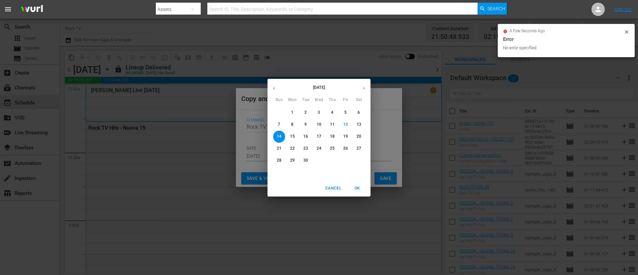
click at [345, 138] on p "19" at bounding box center [345, 137] width 5 height 6
type input "Sep 19th 2025"
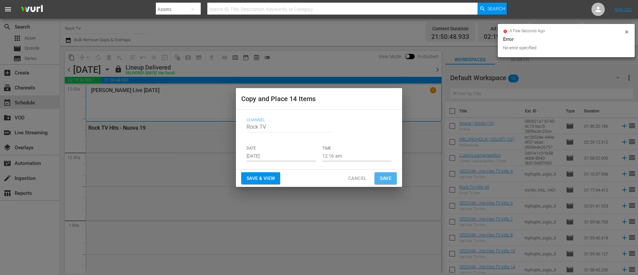
click at [382, 180] on span "Save" at bounding box center [386, 178] width 12 height 8
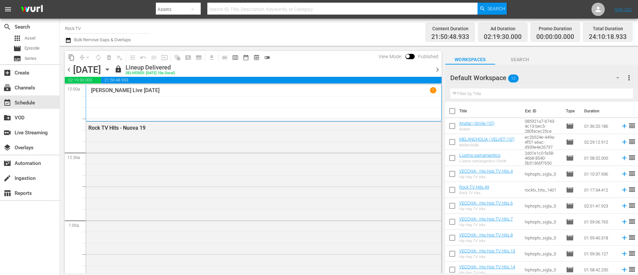
click at [425, 69] on span "chevron_right" at bounding box center [437, 69] width 8 height 8
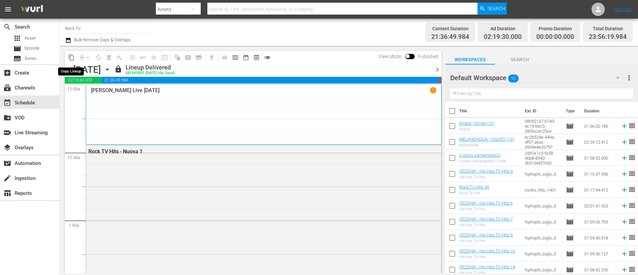
click at [73, 58] on span "content_copy" at bounding box center [71, 57] width 7 height 7
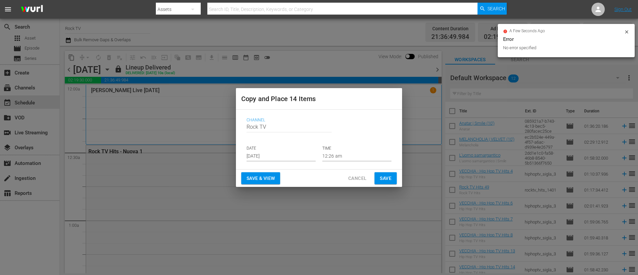
click at [290, 155] on input "Sep 14th 2025" at bounding box center [281, 156] width 69 height 10
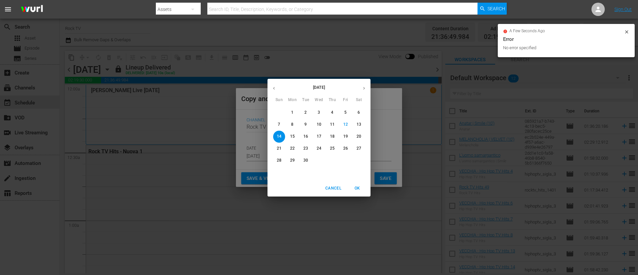
click at [360, 138] on p "20" at bounding box center [359, 137] width 5 height 6
type input "Sep 20th 2025"
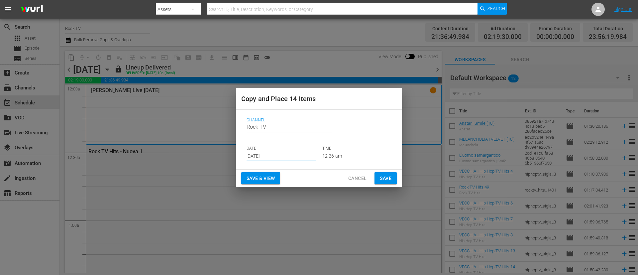
click at [389, 176] on span "Save" at bounding box center [386, 178] width 12 height 8
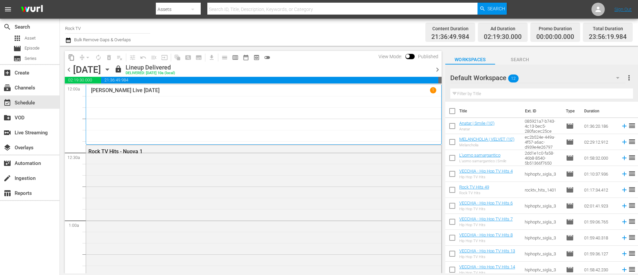
click at [425, 71] on span "chevron_right" at bounding box center [437, 69] width 8 height 8
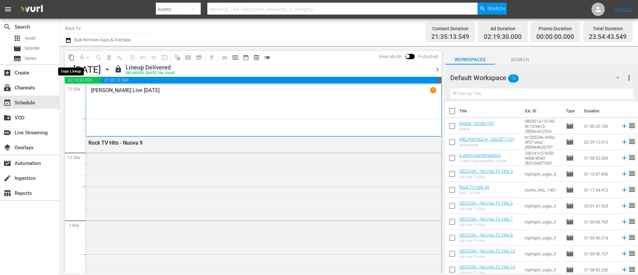
click at [70, 55] on span "content_copy" at bounding box center [71, 57] width 7 height 7
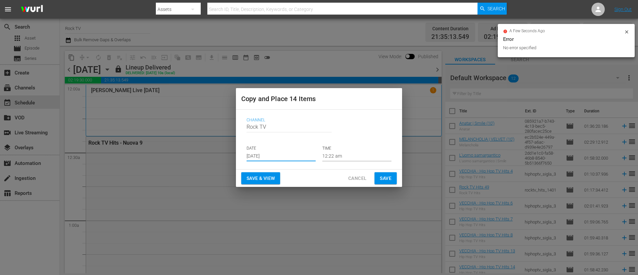
click at [297, 157] on input "Sep 14th 2025" at bounding box center [281, 156] width 69 height 10
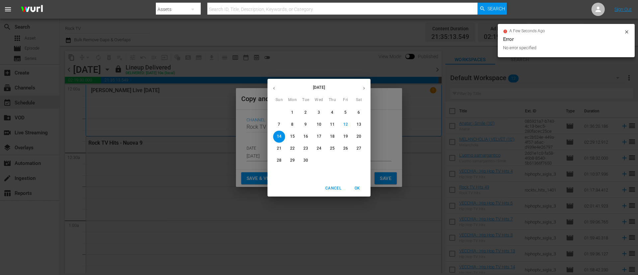
click at [367, 88] on button "button" at bounding box center [364, 88] width 13 height 13
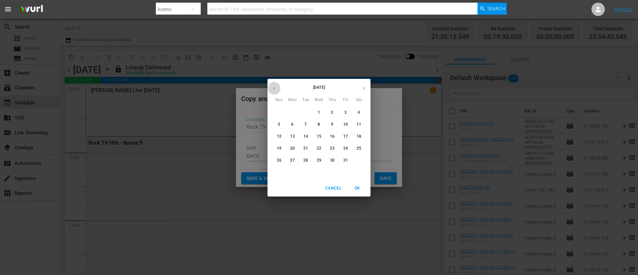
click at [278, 92] on button "button" at bounding box center [274, 88] width 13 height 13
click at [276, 149] on span "21" at bounding box center [279, 149] width 12 height 6
type input "Sep 21st 2025"
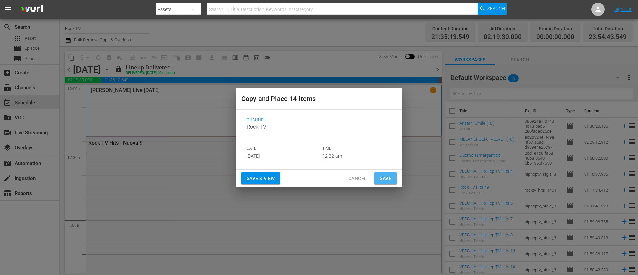
click at [382, 174] on span "Save" at bounding box center [386, 178] width 12 height 8
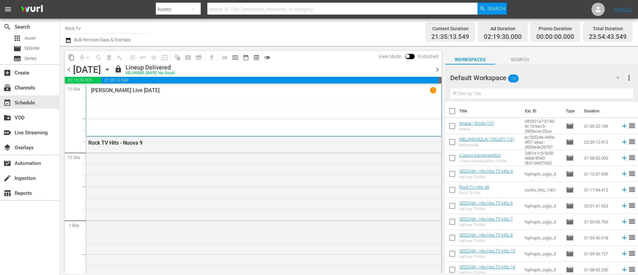
click at [69, 42] on icon "button" at bounding box center [68, 40] width 6 height 8
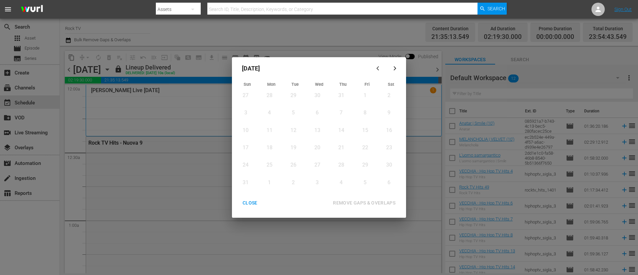
click at [400, 69] on button "button" at bounding box center [395, 69] width 16 height 16
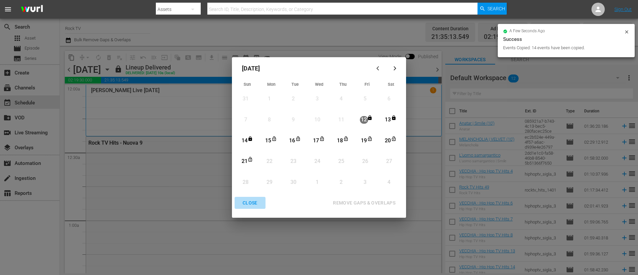
click at [250, 183] on div "CLOSE" at bounding box center [250, 203] width 26 height 8
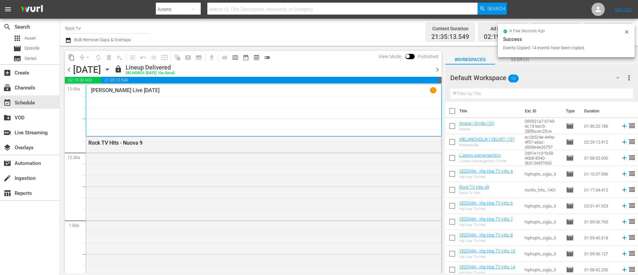
click at [113, 67] on div "Sunday, August 24th August 24th" at bounding box center [93, 69] width 40 height 11
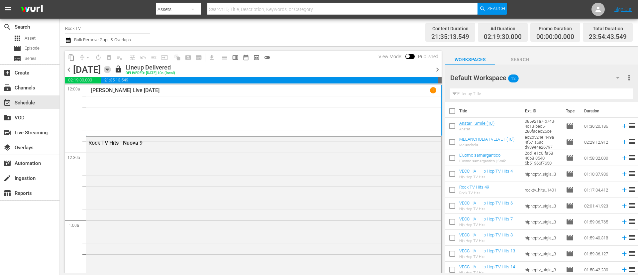
click at [111, 67] on icon "button" at bounding box center [107, 69] width 7 height 7
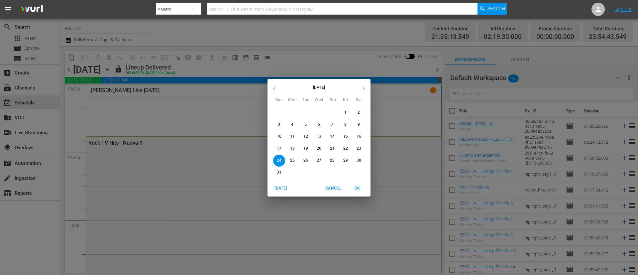
click at [346, 135] on p "15" at bounding box center [345, 137] width 5 height 6
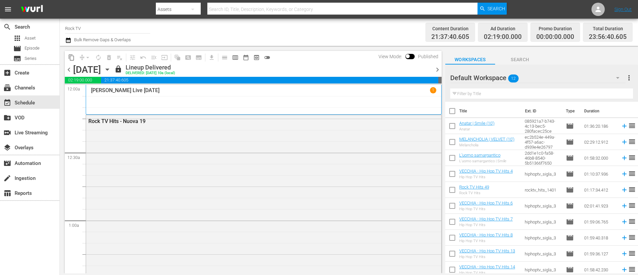
click at [109, 69] on icon "button" at bounding box center [107, 70] width 3 height 2
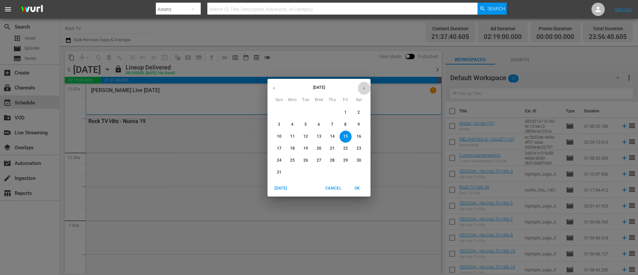
click at [362, 86] on icon "button" at bounding box center [364, 88] width 5 height 5
click at [290, 136] on span "15" at bounding box center [293, 137] width 12 height 6
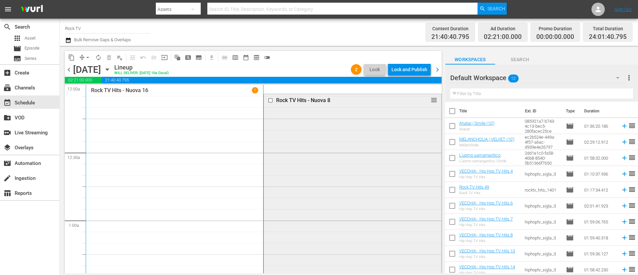
click at [268, 102] on input "checkbox" at bounding box center [271, 101] width 7 height 6
click at [105, 58] on button "delete_forever_outlined" at bounding box center [109, 57] width 11 height 11
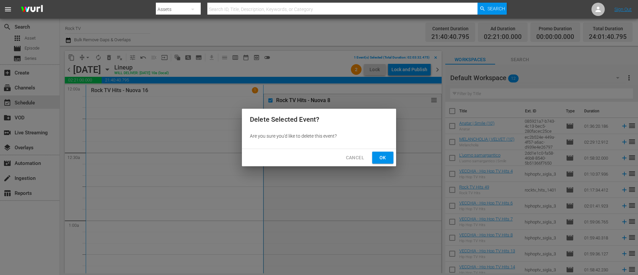
click at [382, 155] on span "Ok" at bounding box center [383, 158] width 11 height 8
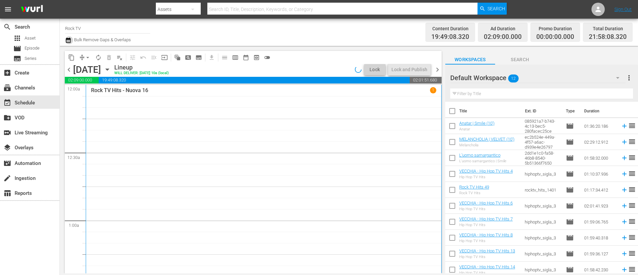
click at [68, 40] on icon "button" at bounding box center [68, 40] width 6 height 8
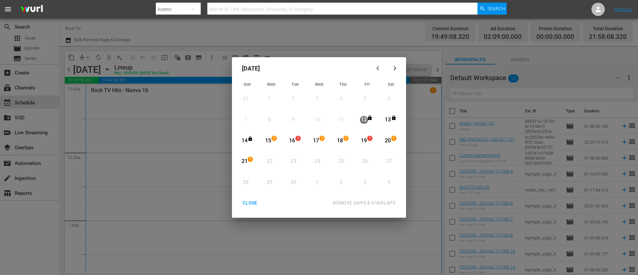
click at [266, 135] on div "15" at bounding box center [268, 141] width 8 height 18
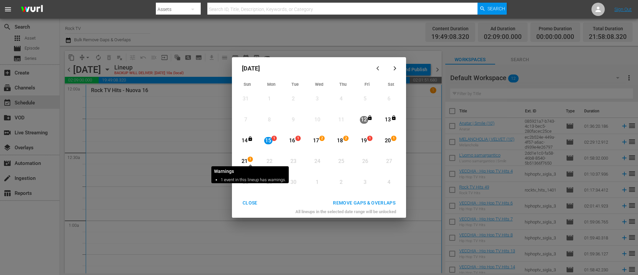
click at [250, 157] on span "1" at bounding box center [250, 159] width 5 height 5
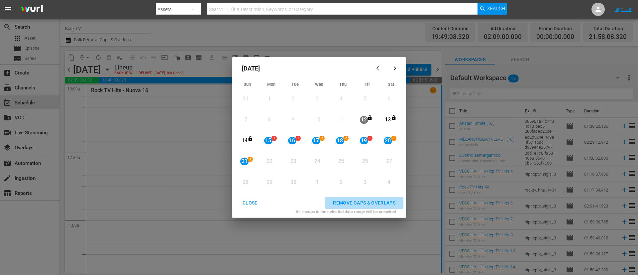
click at [367, 183] on div "REMOVE GAPS & OVERLAPS" at bounding box center [364, 203] width 73 height 8
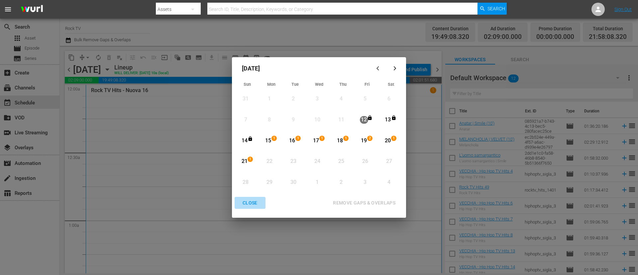
click at [258, 183] on div "CLOSE" at bounding box center [250, 203] width 26 height 8
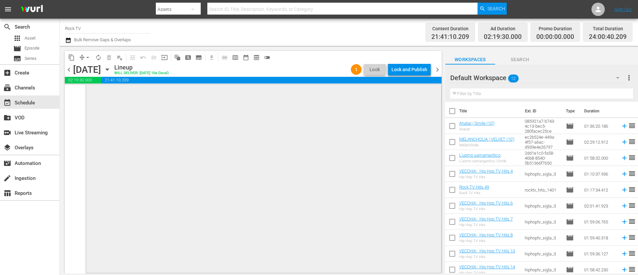
scroll to position [3078, 0]
click at [425, 68] on div "Lock and Publish" at bounding box center [410, 69] width 36 height 12
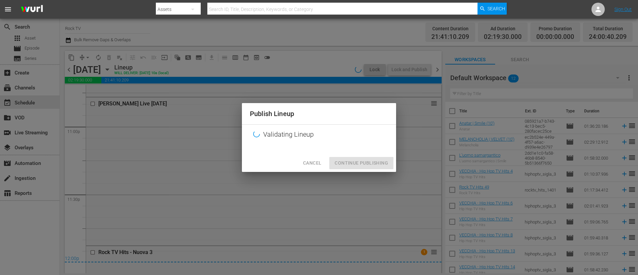
click at [376, 159] on div "Cancel Continue Publishing" at bounding box center [319, 163] width 154 height 18
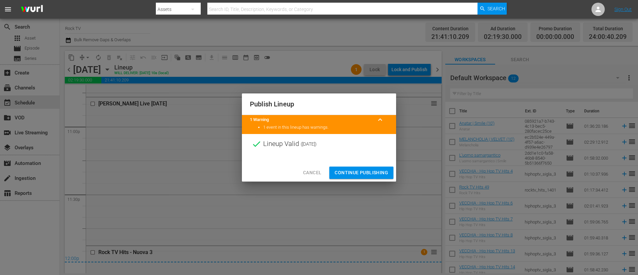
click at [369, 176] on span "Continue Publishing" at bounding box center [362, 173] width 54 height 8
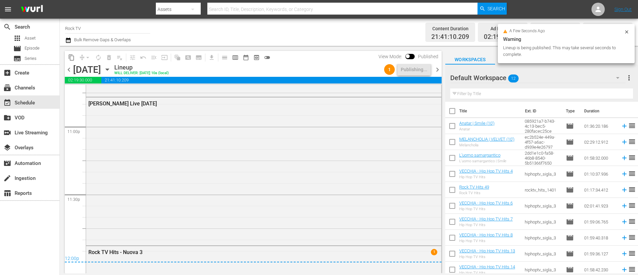
click at [425, 68] on span "chevron_right" at bounding box center [437, 69] width 8 height 8
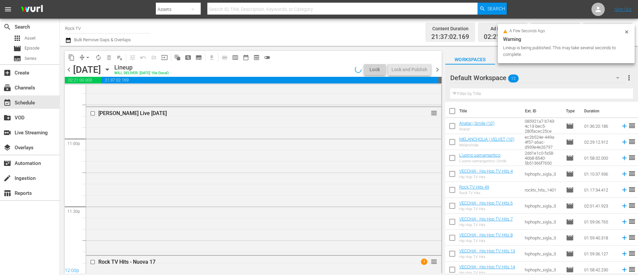
scroll to position [3078, 0]
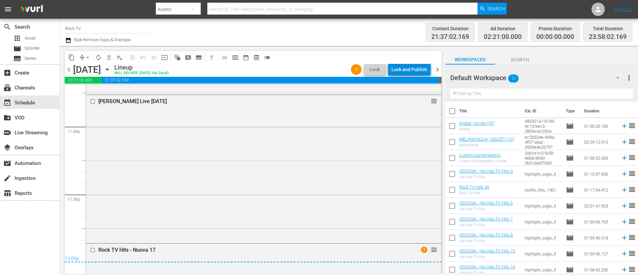
click at [423, 69] on div "Lock and Publish" at bounding box center [410, 69] width 36 height 12
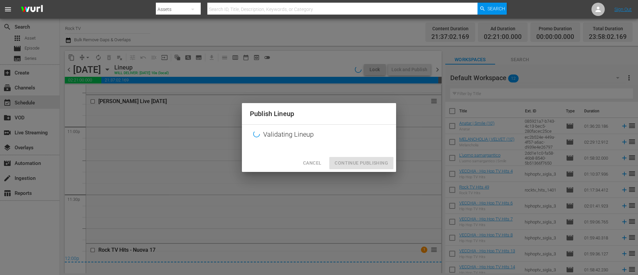
click at [384, 157] on div "Cancel Continue Publishing" at bounding box center [319, 163] width 154 height 18
click at [380, 166] on div "Cancel Continue Publishing" at bounding box center [319, 163] width 154 height 18
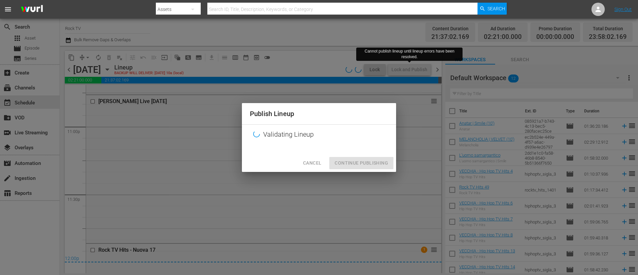
click at [425, 71] on div "Publish Lineup Validating Lineup Cancel Continue Publishing" at bounding box center [319, 137] width 638 height 275
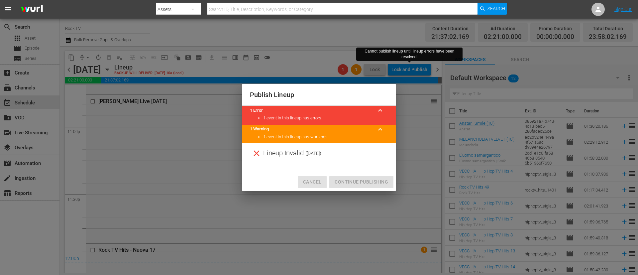
click at [319, 182] on span "Cancel" at bounding box center [312, 182] width 18 height 8
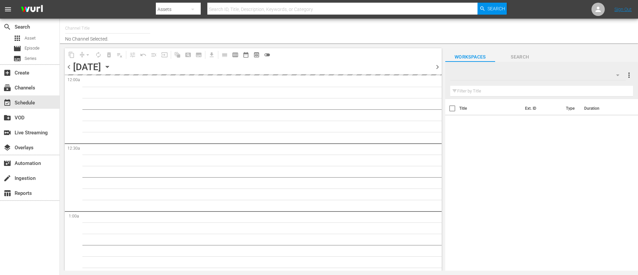
type input "Rock TV (1367)"
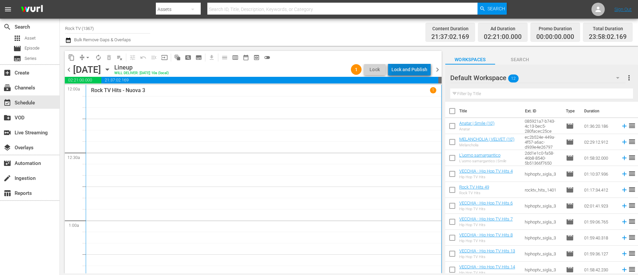
click at [420, 70] on div "Lock and Publish" at bounding box center [410, 69] width 36 height 12
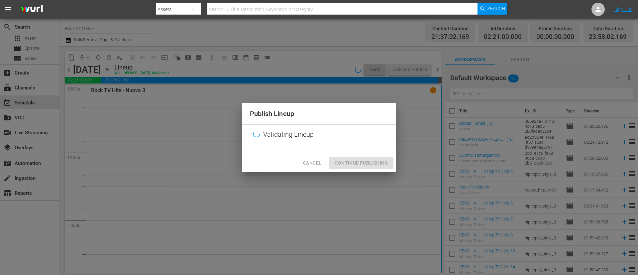
click at [346, 164] on div "Cancel Continue Publishing" at bounding box center [319, 163] width 154 height 18
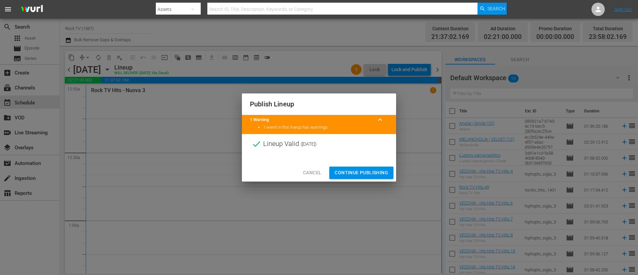
click at [365, 172] on span "Continue Publishing" at bounding box center [362, 173] width 54 height 8
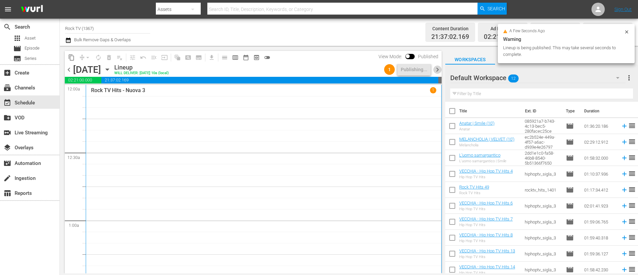
click at [438, 71] on span "chevron_right" at bounding box center [437, 69] width 8 height 8
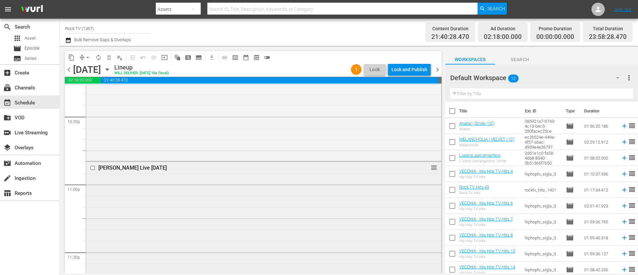
scroll to position [3120, 0]
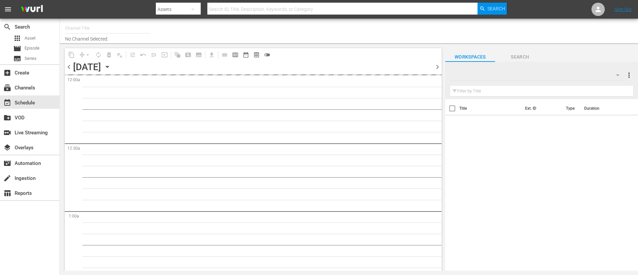
type input "Rock TV (1367)"
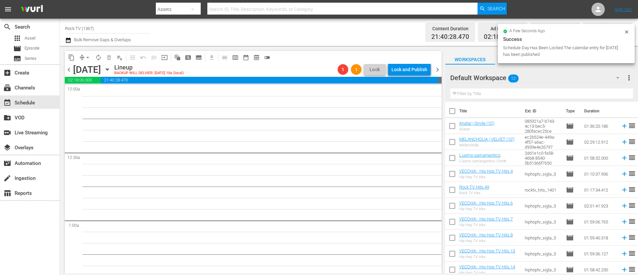
scroll to position [199, 0]
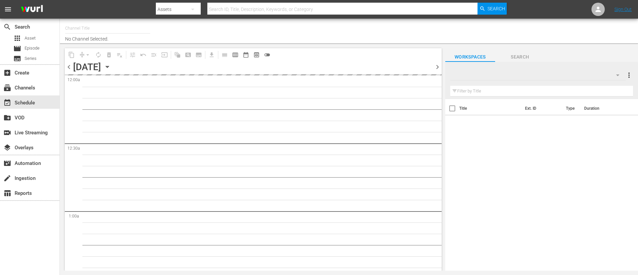
type input "Rock TV (1367)"
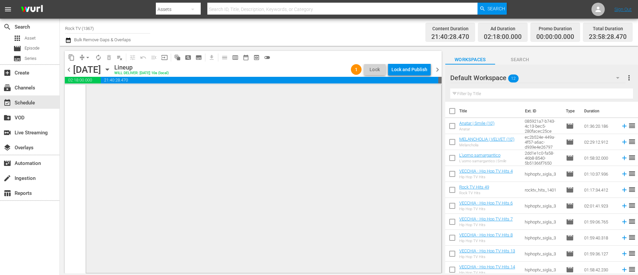
scroll to position [3169, 0]
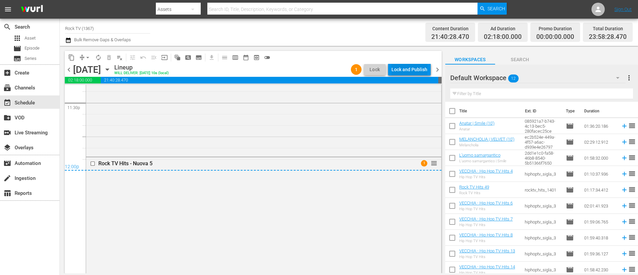
click at [418, 69] on div "Lock and Publish" at bounding box center [410, 69] width 36 height 12
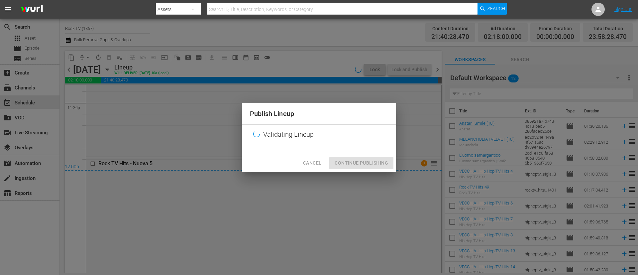
click at [357, 166] on div "Cancel Continue Publishing" at bounding box center [319, 163] width 154 height 18
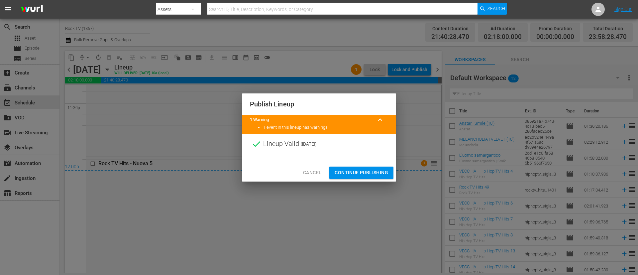
click at [355, 171] on span "Continue Publishing" at bounding box center [362, 173] width 54 height 8
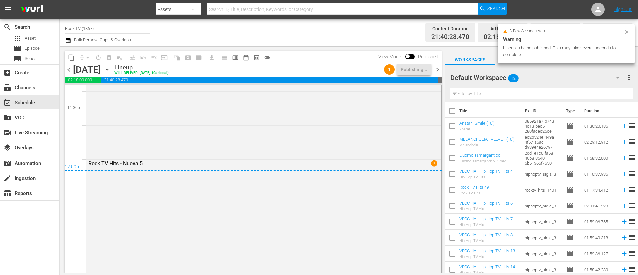
click at [439, 70] on span "chevron_right" at bounding box center [437, 69] width 8 height 8
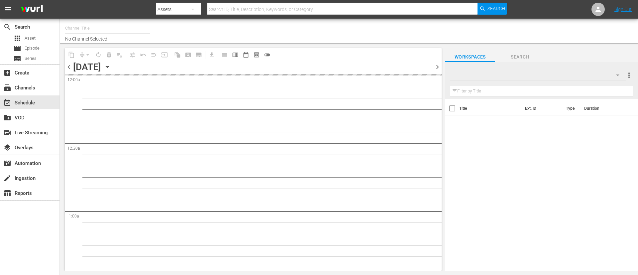
type input "Rock TV (1367)"
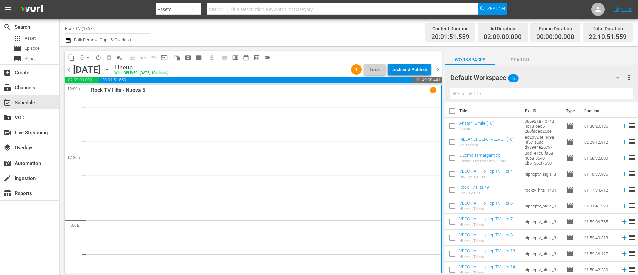
click at [411, 71] on div "Lock and Publish" at bounding box center [410, 69] width 36 height 12
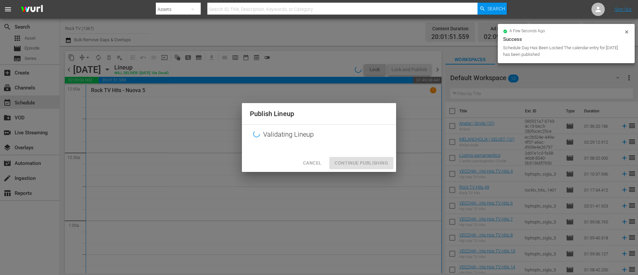
click at [357, 169] on div "Cancel Continue Publishing" at bounding box center [319, 163] width 154 height 18
click at [359, 167] on div "Cancel Continue Publishing" at bounding box center [319, 163] width 154 height 18
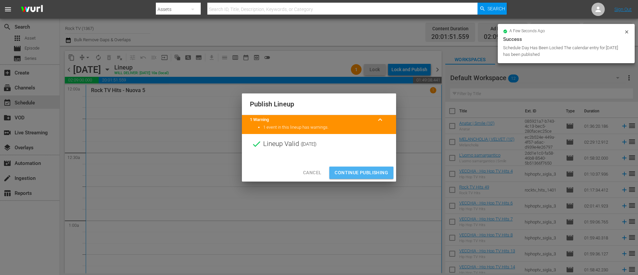
click at [371, 173] on span "Continue Publishing" at bounding box center [362, 173] width 54 height 8
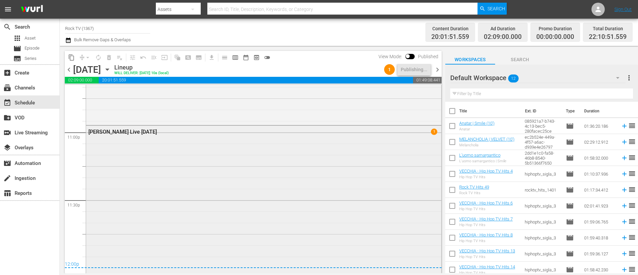
scroll to position [3072, 0]
click at [440, 71] on span "chevron_right" at bounding box center [437, 69] width 8 height 8
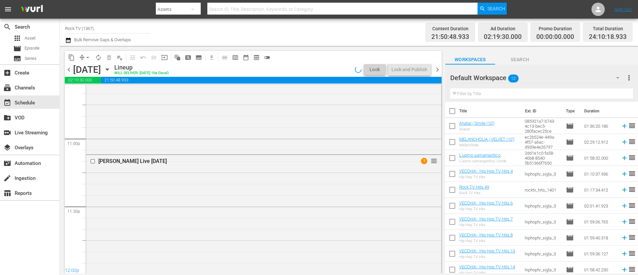
scroll to position [3084, 0]
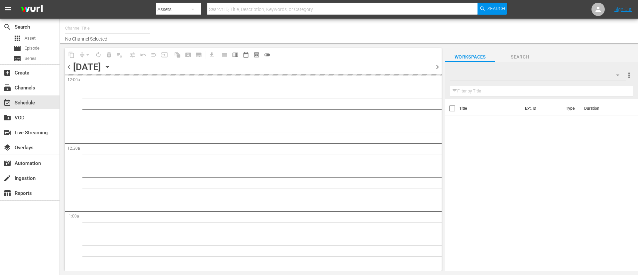
type input "Rock TV (1367)"
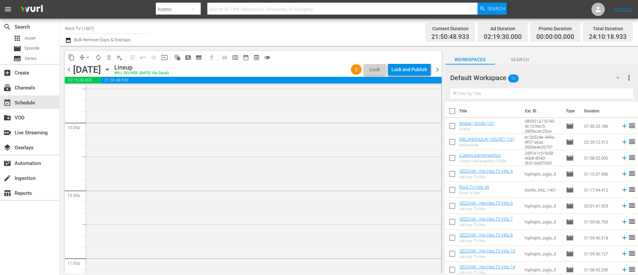
scroll to position [2896, 0]
click at [413, 72] on div "Lock and Publish" at bounding box center [410, 69] width 36 height 12
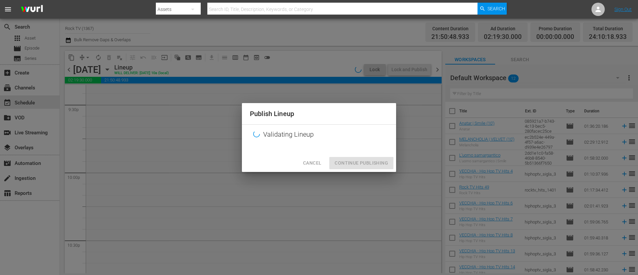
click at [362, 165] on div "Cancel Continue Publishing" at bounding box center [319, 163] width 154 height 18
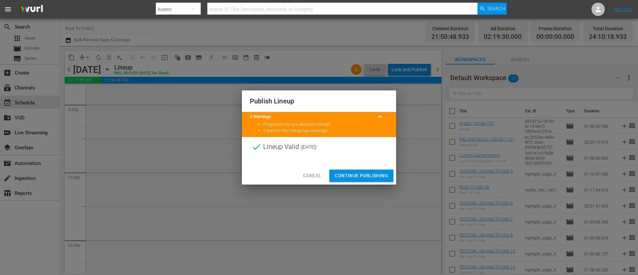
click at [384, 176] on span "Continue Publishing" at bounding box center [362, 176] width 54 height 8
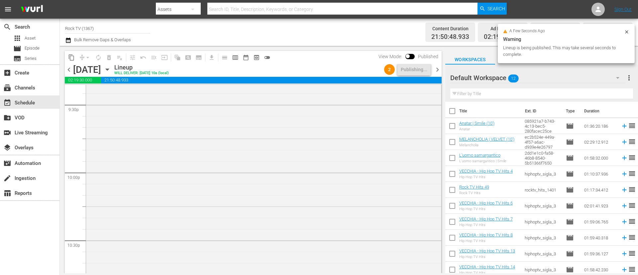
click at [438, 70] on span "chevron_right" at bounding box center [437, 69] width 8 height 8
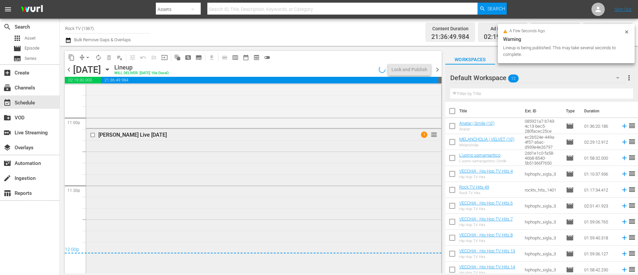
scroll to position [3087, 0]
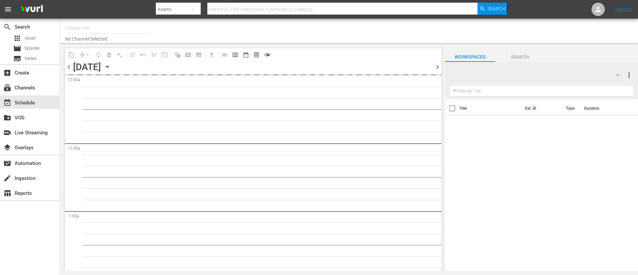
type input "Rock TV (1367)"
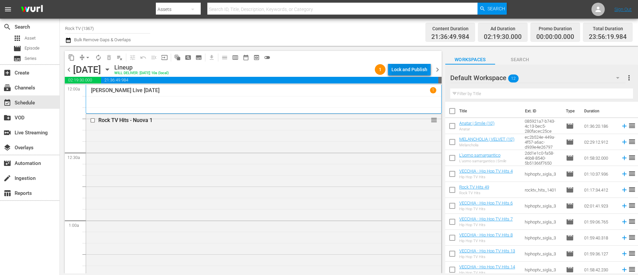
click at [409, 73] on div "Lock and Publish" at bounding box center [410, 69] width 36 height 12
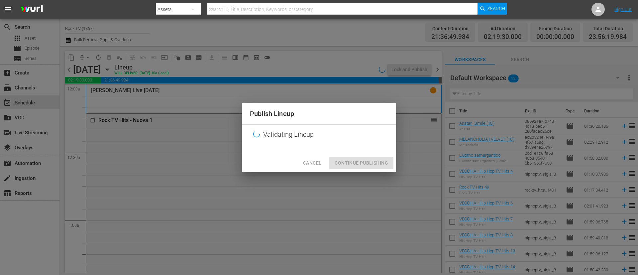
click at [373, 162] on div "Cancel Continue Publishing" at bounding box center [319, 163] width 154 height 18
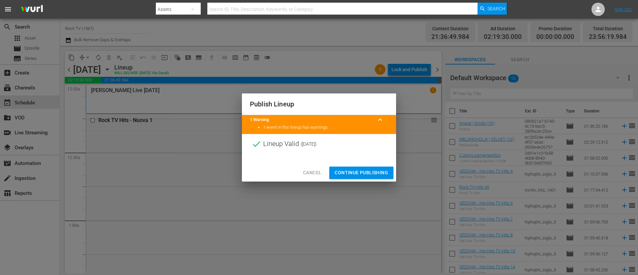
click at [367, 171] on span "Continue Publishing" at bounding box center [362, 173] width 54 height 8
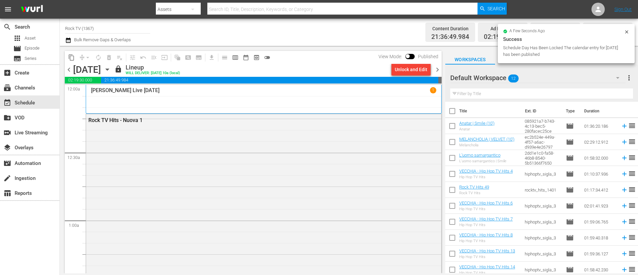
click at [436, 69] on span "chevron_right" at bounding box center [437, 69] width 8 height 8
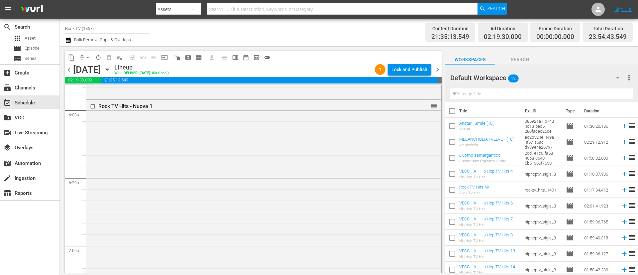
scroll to position [898, 0]
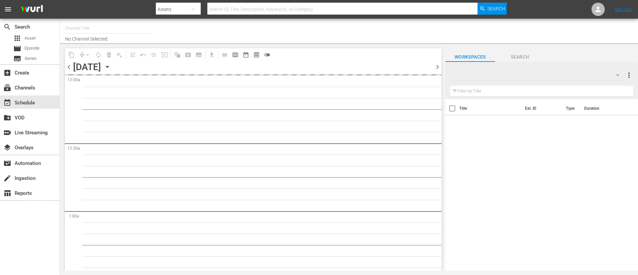
type input "Rock TV (1367)"
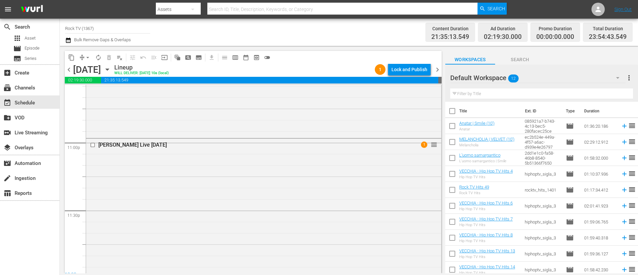
scroll to position [3075, 0]
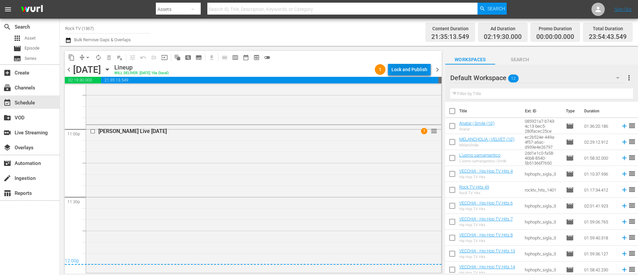
click at [414, 71] on div "Lock and Publish" at bounding box center [410, 69] width 36 height 12
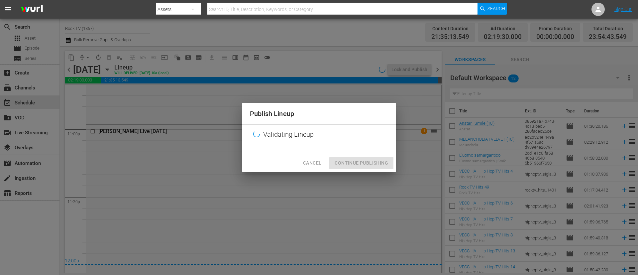
click at [350, 163] on div "Cancel Continue Publishing" at bounding box center [319, 163] width 154 height 18
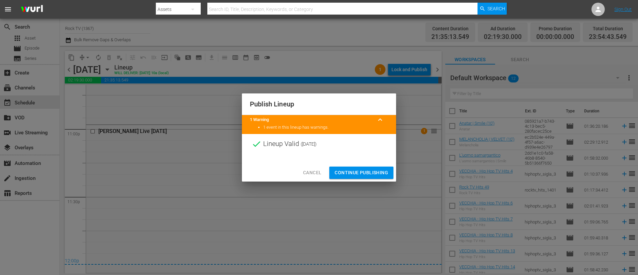
click at [350, 173] on span "Continue Publishing" at bounding box center [362, 173] width 54 height 8
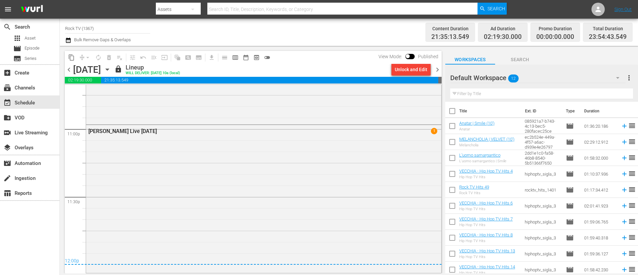
click at [439, 68] on span "chevron_right" at bounding box center [437, 69] width 8 height 8
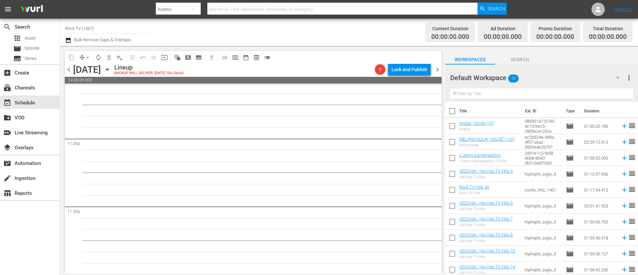
scroll to position [3067, 0]
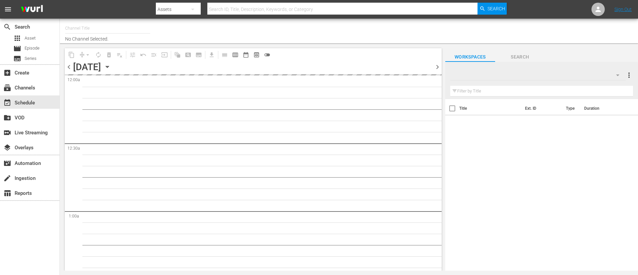
type input "Hip Hop TV (1366)"
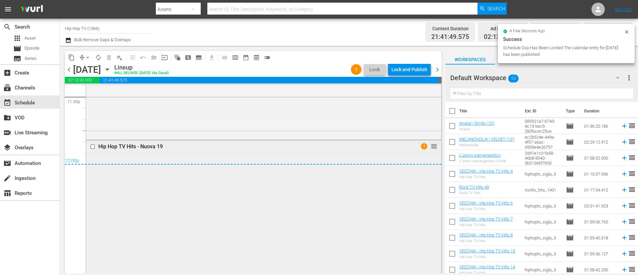
scroll to position [3167, 0]
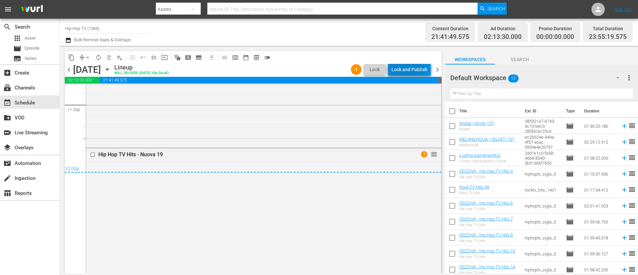
click at [408, 70] on div "Lock and Publish" at bounding box center [410, 69] width 36 height 12
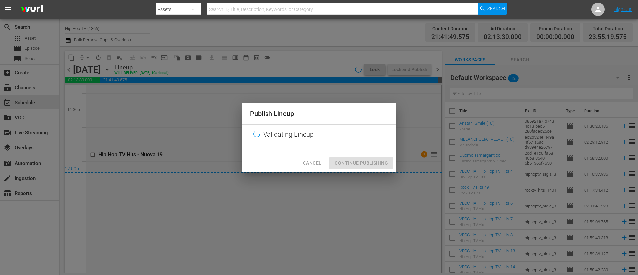
click at [363, 165] on div "Cancel Continue Publishing" at bounding box center [319, 163] width 154 height 18
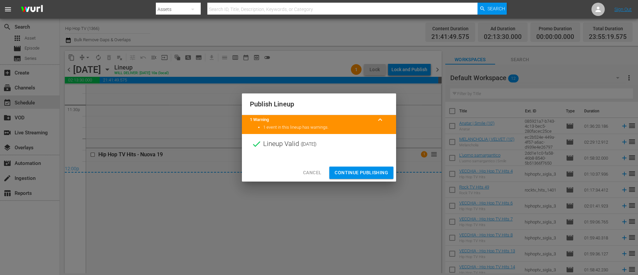
click at [361, 172] on span "Continue Publishing" at bounding box center [362, 173] width 54 height 8
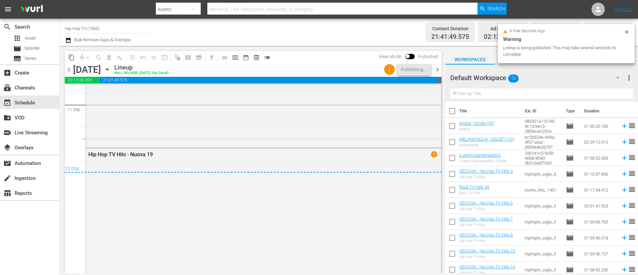
click at [439, 71] on span "chevron_right" at bounding box center [437, 69] width 8 height 8
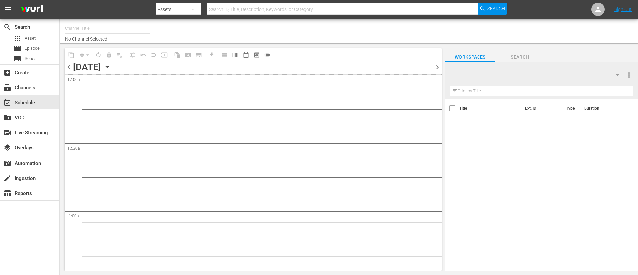
type input "Hip Hop TV (1366)"
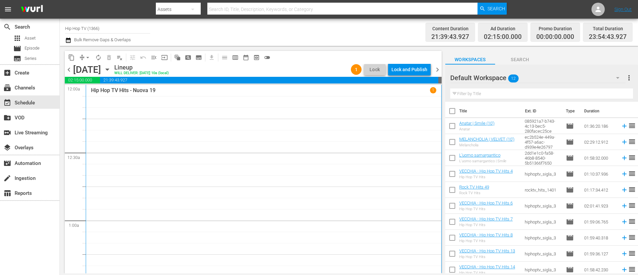
click at [409, 71] on div "Lock and Publish" at bounding box center [410, 69] width 36 height 12
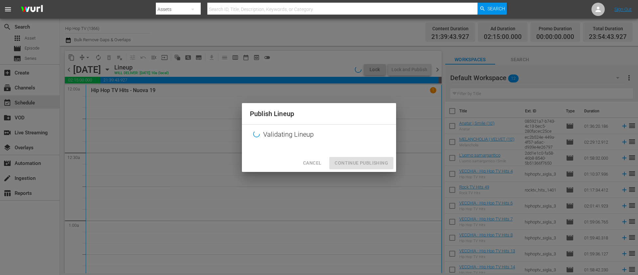
click at [376, 165] on div "Cancel Continue Publishing" at bounding box center [319, 163] width 154 height 18
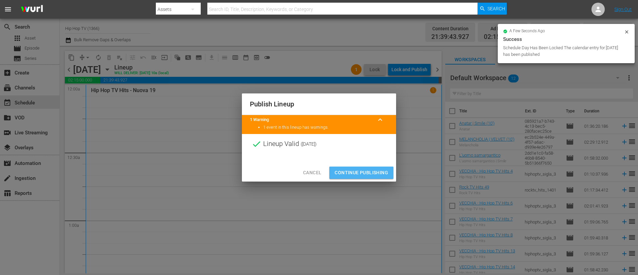
click at [362, 175] on span "Continue Publishing" at bounding box center [362, 173] width 54 height 8
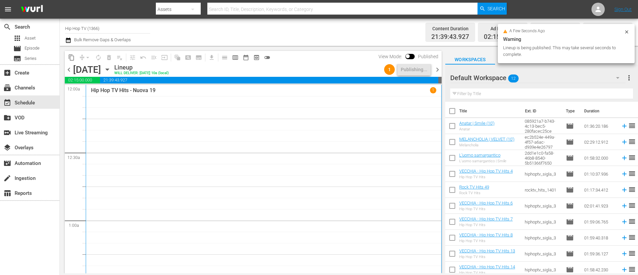
click at [438, 70] on span "chevron_right" at bounding box center [437, 69] width 8 height 8
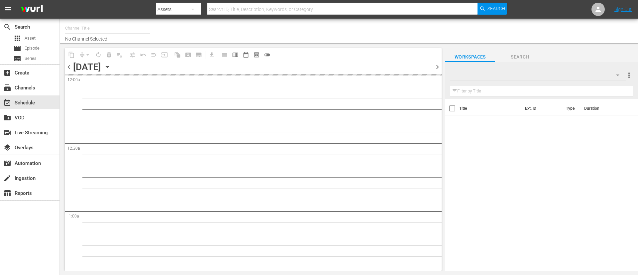
type input "Hip Hop TV (1366)"
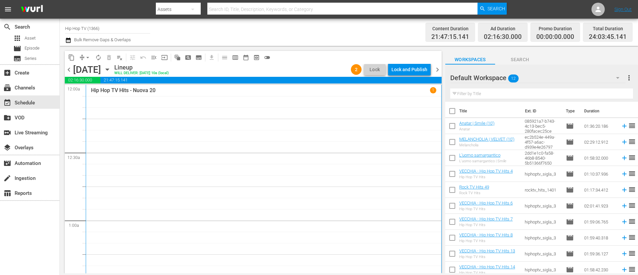
click at [410, 70] on div "Lock and Publish" at bounding box center [410, 69] width 36 height 12
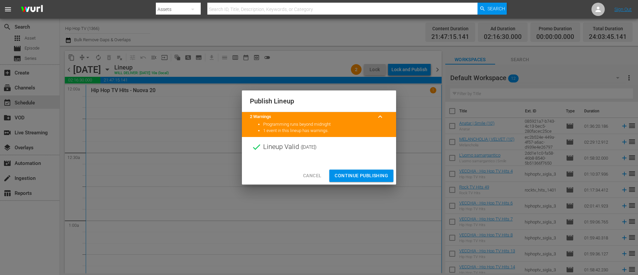
click at [366, 172] on span "Continue Publishing" at bounding box center [362, 176] width 54 height 8
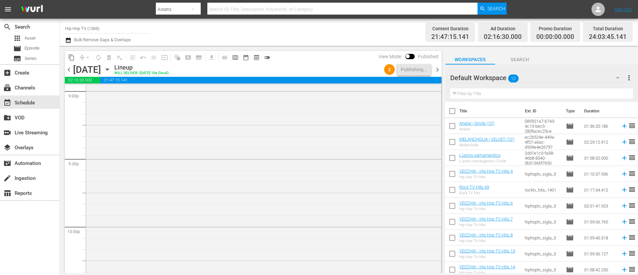
scroll to position [2715, 0]
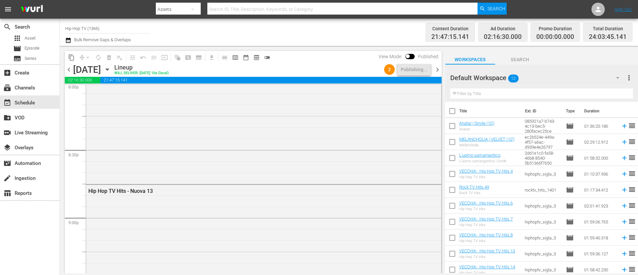
click at [438, 69] on span "chevron_right" at bounding box center [437, 69] width 8 height 8
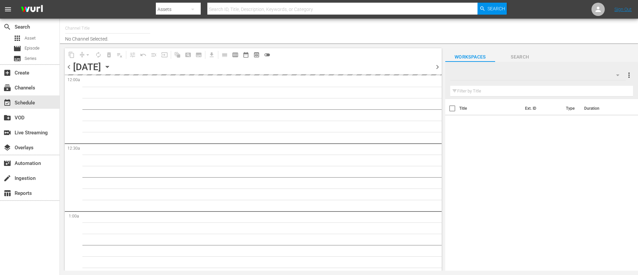
type input "Hip Hop TV (1366)"
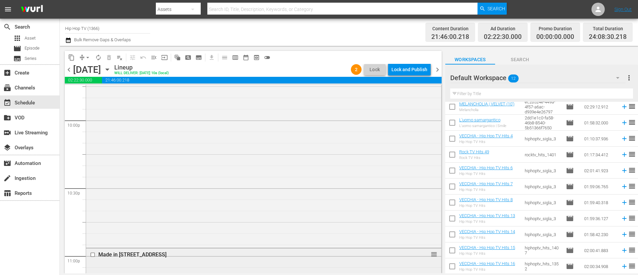
scroll to position [2934, 0]
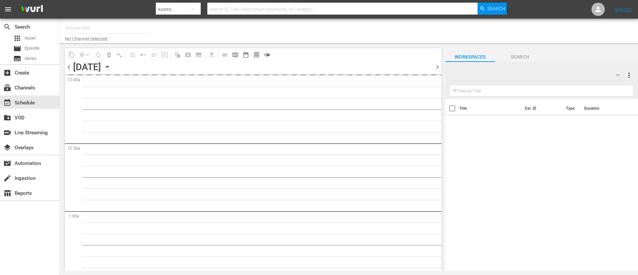
type input "Hip Hop TV (1366)"
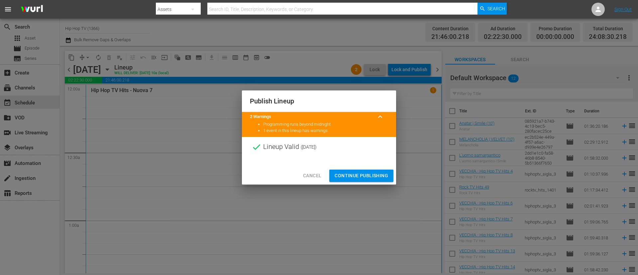
click at [369, 178] on span "Continue Publishing" at bounding box center [362, 176] width 54 height 8
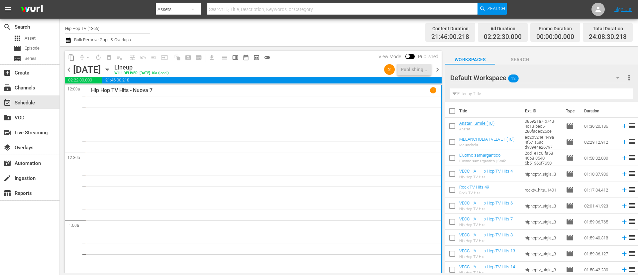
click at [438, 69] on span "chevron_right" at bounding box center [437, 69] width 8 height 8
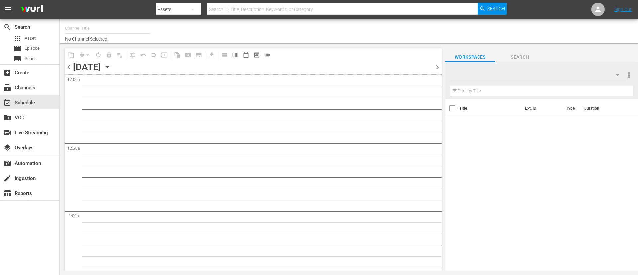
type input "Hip Hop TV (1366)"
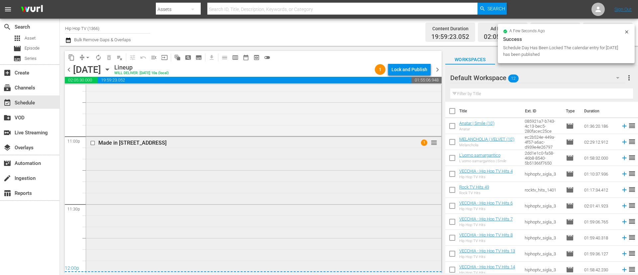
scroll to position [3073, 0]
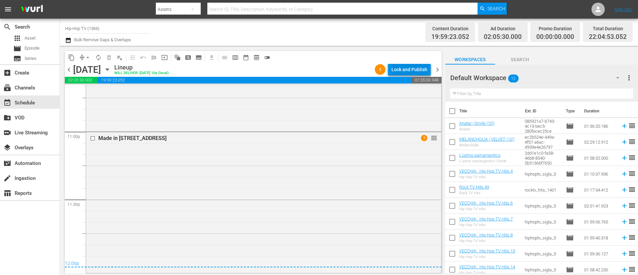
click at [407, 67] on div "Lock and Publish" at bounding box center [410, 69] width 36 height 12
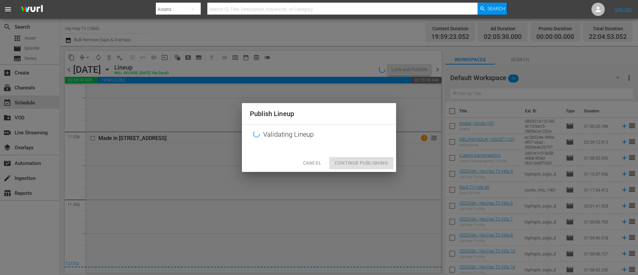
click at [352, 171] on div "Cancel Continue Publishing" at bounding box center [319, 163] width 154 height 18
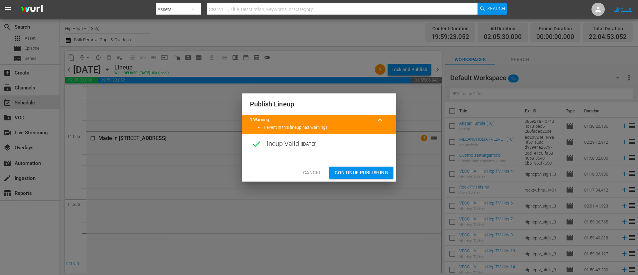
click at [354, 174] on span "Continue Publishing" at bounding box center [362, 173] width 54 height 8
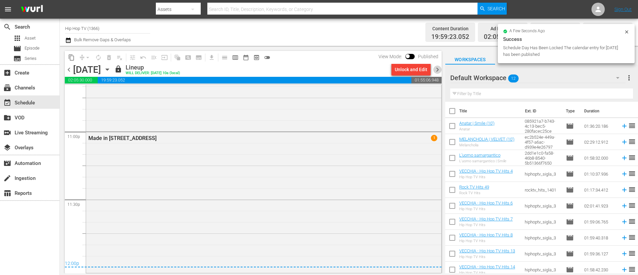
click at [438, 70] on span "chevron_right" at bounding box center [437, 69] width 8 height 8
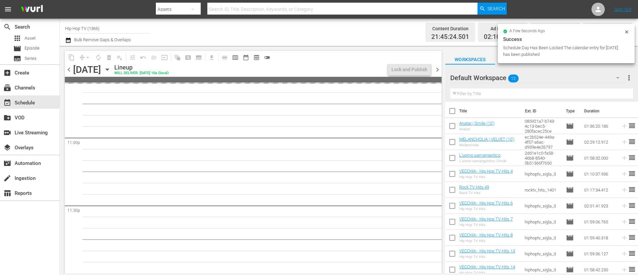
scroll to position [2994, 0]
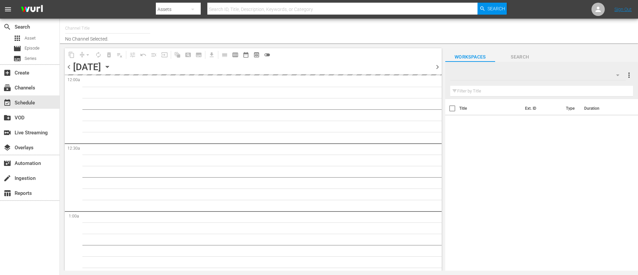
type input "Hip Hop TV (1366)"
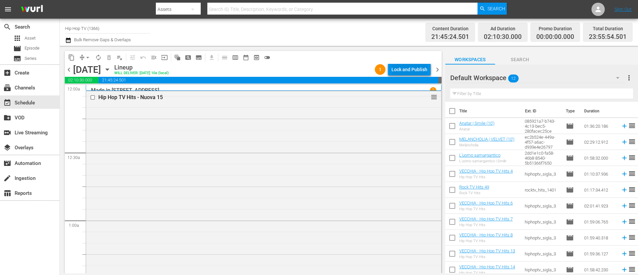
click at [423, 71] on div "Lock and Publish" at bounding box center [410, 69] width 36 height 12
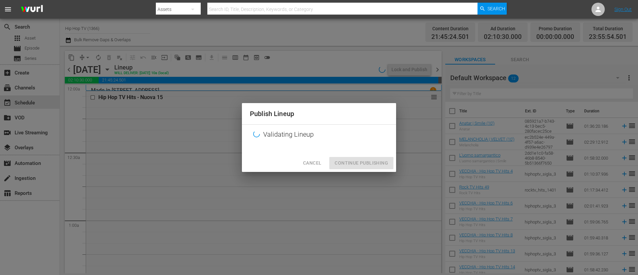
click at [358, 155] on div "Cancel Continue Publishing" at bounding box center [319, 163] width 154 height 18
click at [364, 167] on div "Cancel Continue Publishing" at bounding box center [319, 163] width 154 height 18
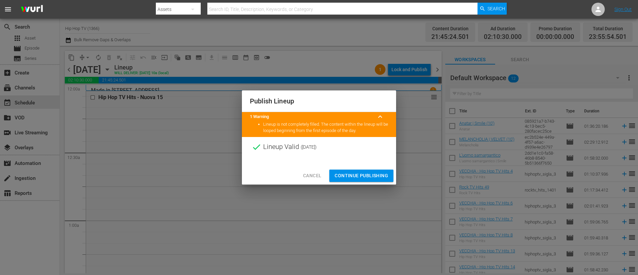
click at [367, 172] on span "Continue Publishing" at bounding box center [362, 176] width 54 height 8
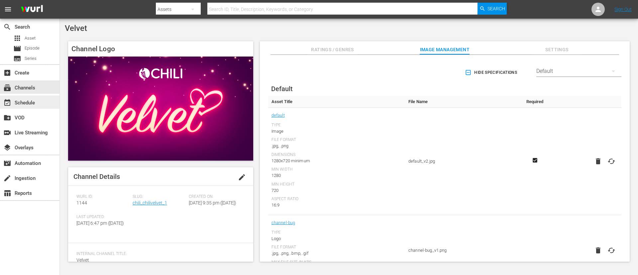
click at [11, 97] on div "event_available Schedule" at bounding box center [30, 101] width 60 height 13
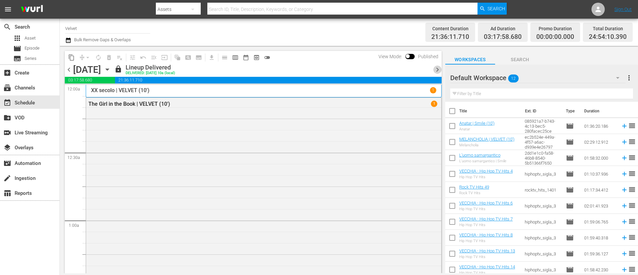
click at [438, 69] on span "chevron_right" at bounding box center [437, 69] width 8 height 8
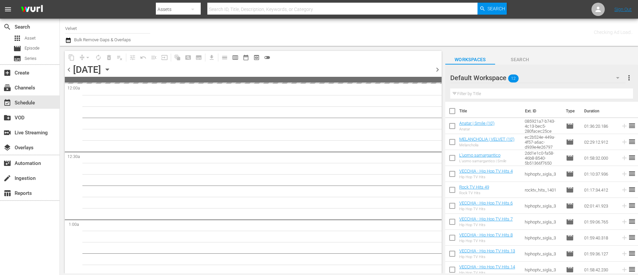
click at [438, 69] on span "chevron_right" at bounding box center [437, 69] width 8 height 8
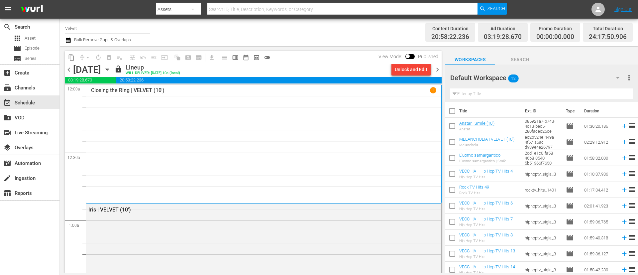
click at [438, 69] on span "chevron_right" at bounding box center [437, 69] width 8 height 8
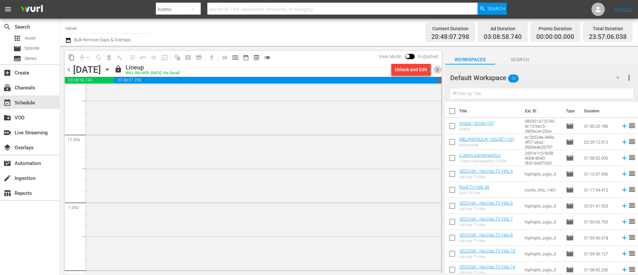
click at [438, 71] on span "chevron_right" at bounding box center [437, 69] width 8 height 8
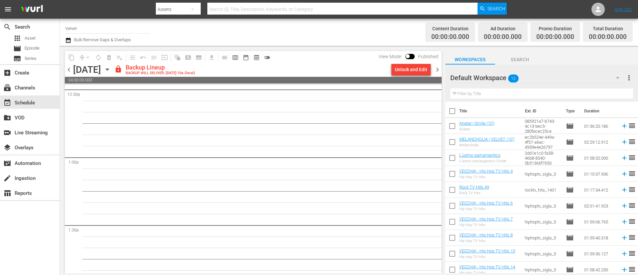
scroll to position [1679, 0]
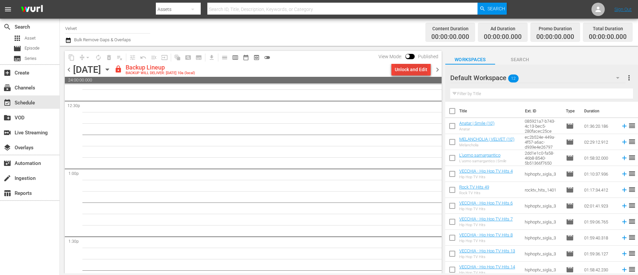
click at [411, 71] on div "Unlock and Edit" at bounding box center [411, 69] width 33 height 12
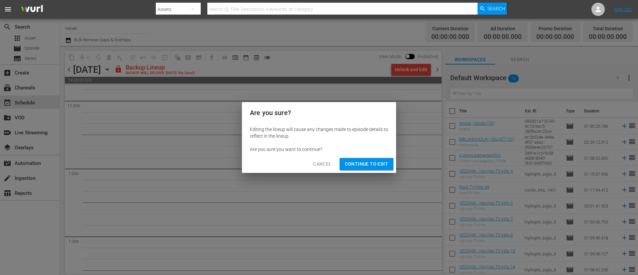
click at [366, 164] on span "Continue to Edit" at bounding box center [366, 164] width 43 height 8
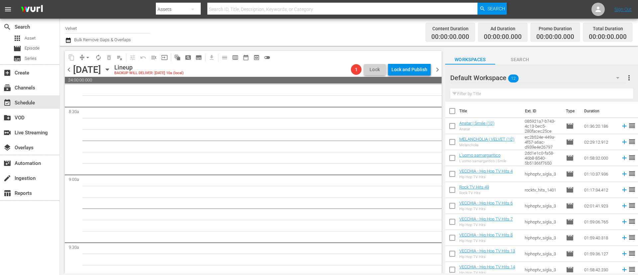
scroll to position [0, 0]
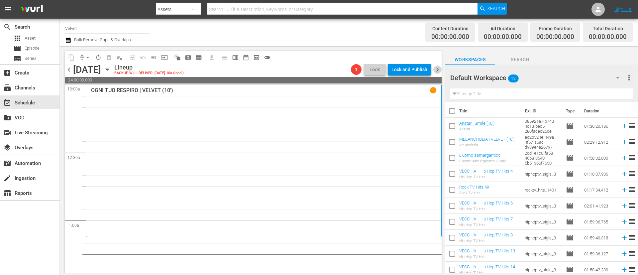
click at [440, 70] on span "chevron_right" at bounding box center [437, 69] width 8 height 8
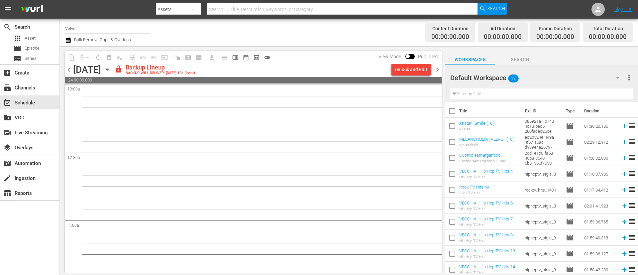
click at [404, 69] on div "Unlock and Edit" at bounding box center [411, 69] width 33 height 12
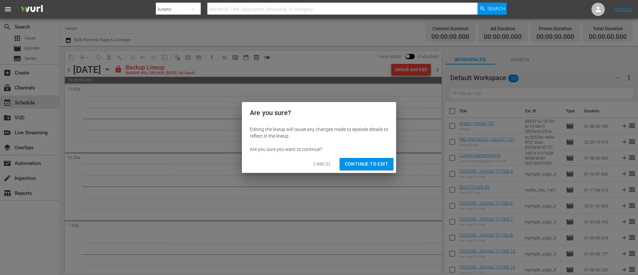
click at [352, 167] on span "Continue to Edit" at bounding box center [366, 164] width 43 height 8
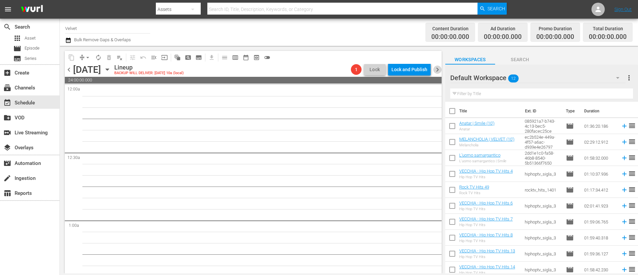
click at [438, 69] on span "chevron_right" at bounding box center [437, 69] width 8 height 8
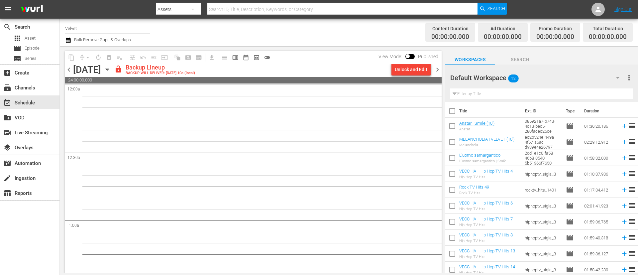
click at [411, 69] on div "Unlock and Edit" at bounding box center [411, 69] width 33 height 12
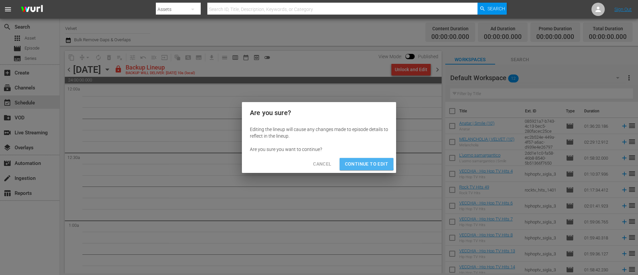
click at [364, 163] on span "Continue to Edit" at bounding box center [366, 164] width 43 height 8
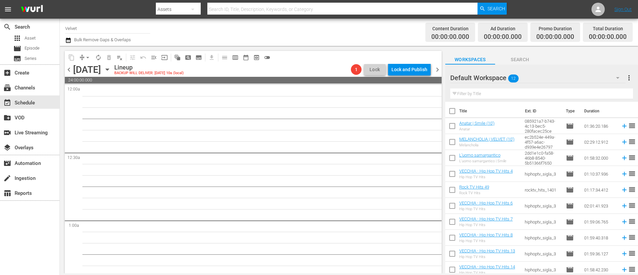
click at [437, 69] on span "chevron_right" at bounding box center [437, 69] width 8 height 8
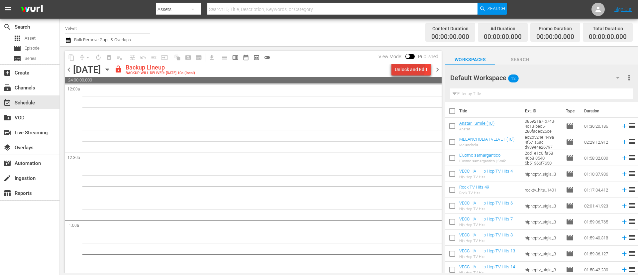
click at [406, 67] on div "Unlock and Edit" at bounding box center [411, 69] width 33 height 12
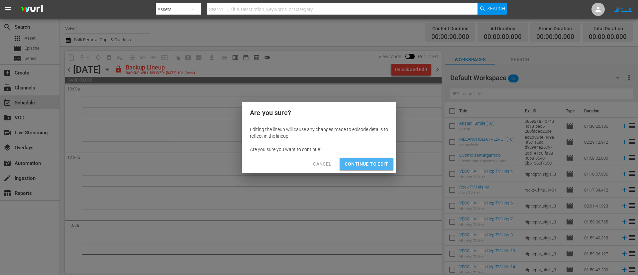
click at [367, 163] on span "Continue to Edit" at bounding box center [366, 164] width 43 height 8
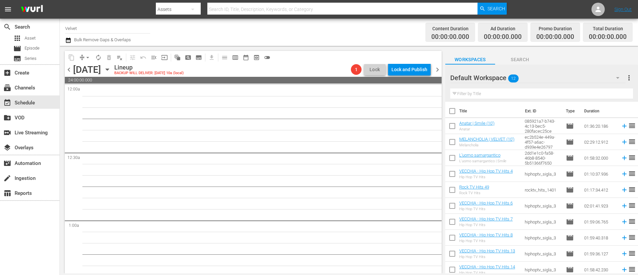
click at [438, 72] on span "chevron_right" at bounding box center [437, 69] width 8 height 8
click at [436, 70] on span "chevron_right" at bounding box center [437, 69] width 8 height 8
click at [434, 70] on span "chevron_right" at bounding box center [437, 69] width 8 height 8
click at [109, 69] on icon "button" at bounding box center [107, 70] width 3 height 2
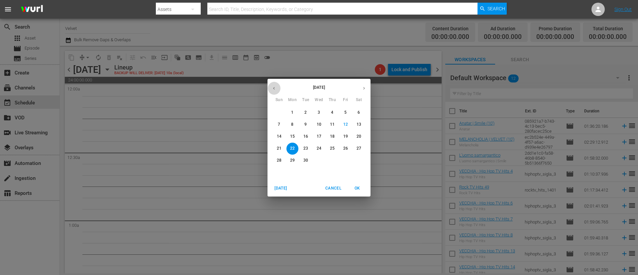
click at [277, 87] on button "button" at bounding box center [274, 88] width 13 height 13
click at [307, 149] on p "19" at bounding box center [306, 149] width 5 height 6
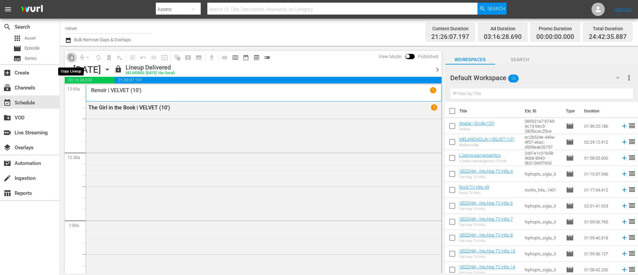
click at [70, 56] on span "content_copy" at bounding box center [71, 57] width 7 height 7
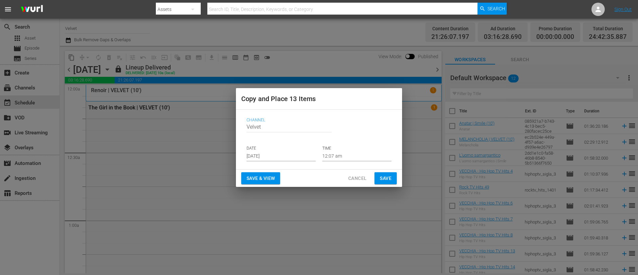
click at [294, 157] on input "[DATE]" at bounding box center [281, 156] width 69 height 10
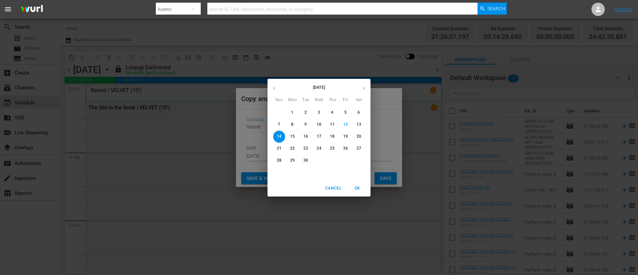
click at [306, 137] on p "16" at bounding box center [306, 137] width 5 height 6
type input "[DATE]"
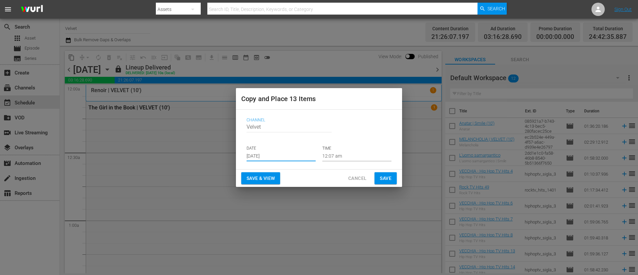
click at [388, 176] on span "Save" at bounding box center [386, 178] width 12 height 8
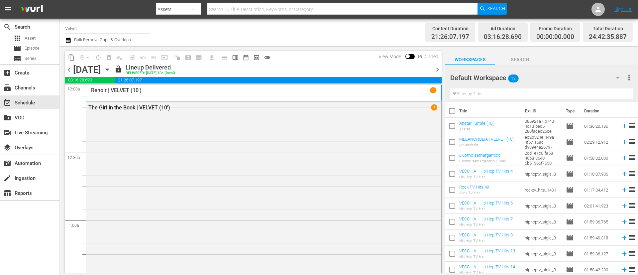
click at [439, 70] on span "chevron_right" at bounding box center [437, 69] width 8 height 8
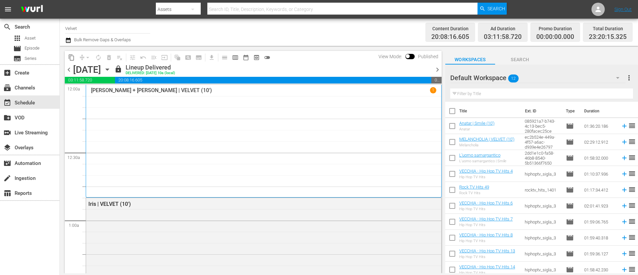
click at [70, 40] on icon "button" at bounding box center [68, 40] width 6 height 8
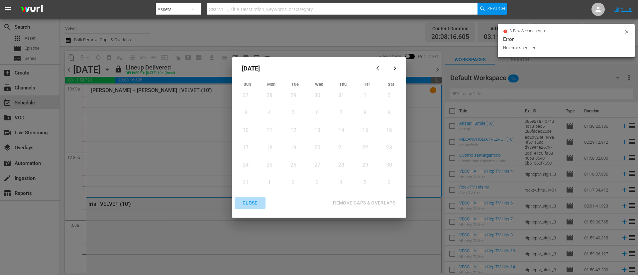
drag, startPoint x: 249, startPoint y: 204, endPoint x: 227, endPoint y: 193, distance: 25.0
click at [249, 204] on div "CLOSE" at bounding box center [250, 203] width 26 height 8
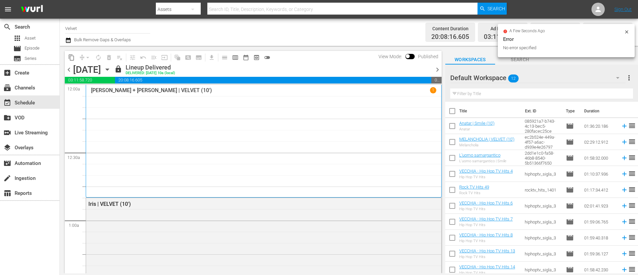
click at [68, 57] on span "content_copy" at bounding box center [71, 57] width 7 height 7
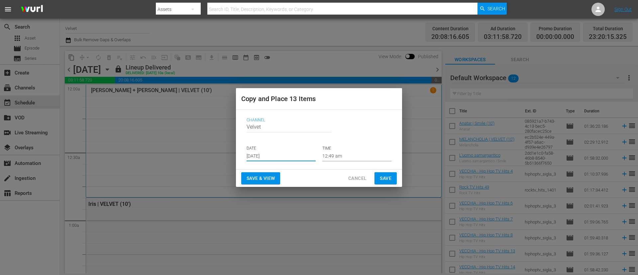
click at [299, 156] on input "[DATE]" at bounding box center [281, 156] width 69 height 10
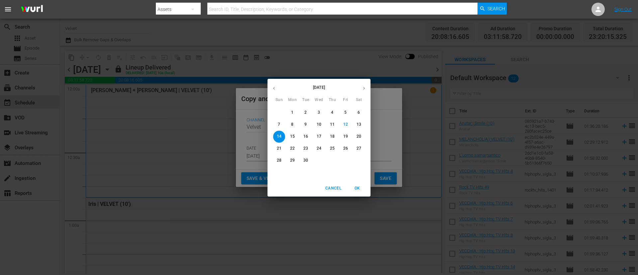
click at [364, 87] on icon "button" at bounding box center [364, 88] width 2 height 3
click at [332, 188] on span "Cancel" at bounding box center [333, 188] width 16 height 7
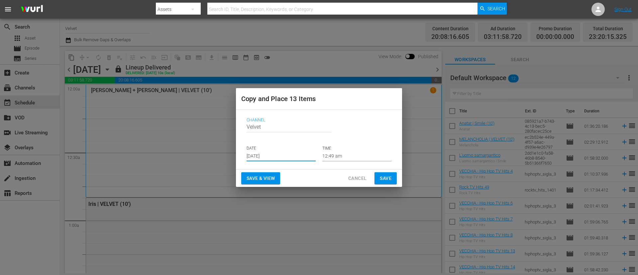
click at [352, 178] on span "Cancel" at bounding box center [357, 178] width 18 height 8
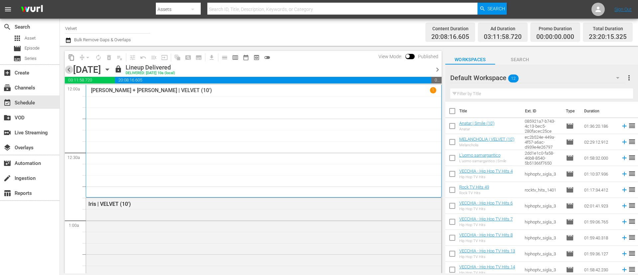
click at [70, 68] on span "chevron_left" at bounding box center [69, 69] width 8 height 8
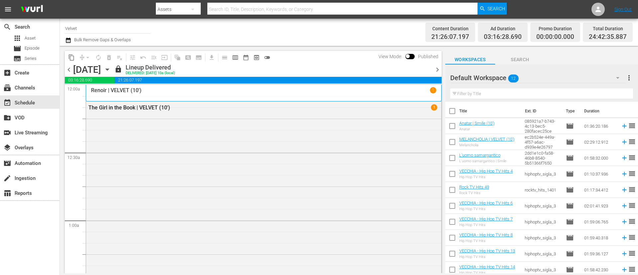
click at [69, 41] on icon "button" at bounding box center [68, 40] width 6 height 8
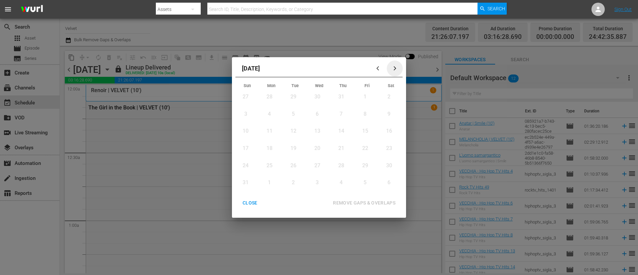
click at [397, 68] on icon "button" at bounding box center [395, 68] width 5 height 5
click at [252, 203] on div "CLOSE" at bounding box center [250, 203] width 26 height 8
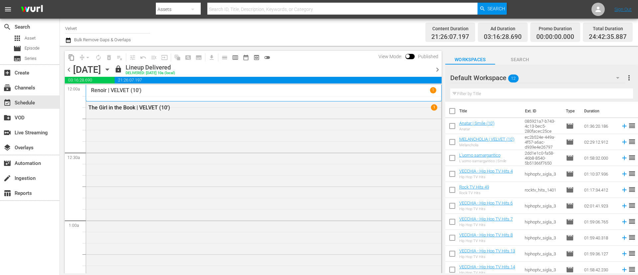
click at [436, 69] on span "chevron_right" at bounding box center [437, 69] width 8 height 8
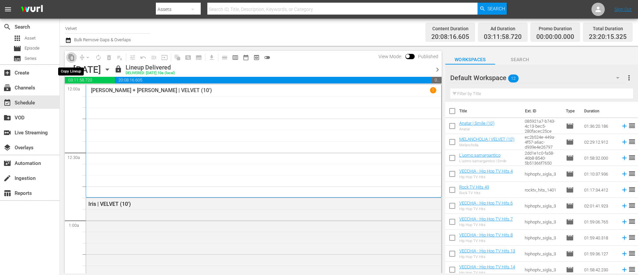
click at [72, 60] on span "content_copy" at bounding box center [71, 57] width 7 height 7
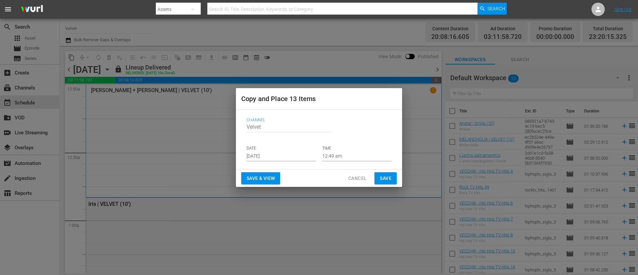
click at [295, 157] on input "[DATE]" at bounding box center [281, 156] width 69 height 10
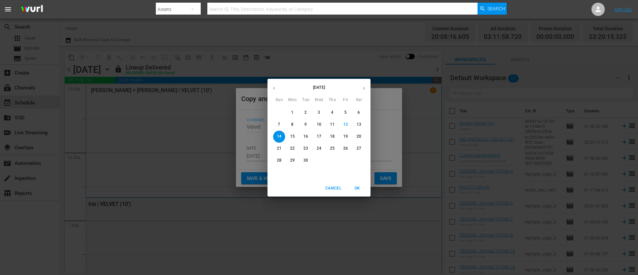
click at [324, 135] on span "17" at bounding box center [319, 137] width 12 height 6
type input "[DATE]"
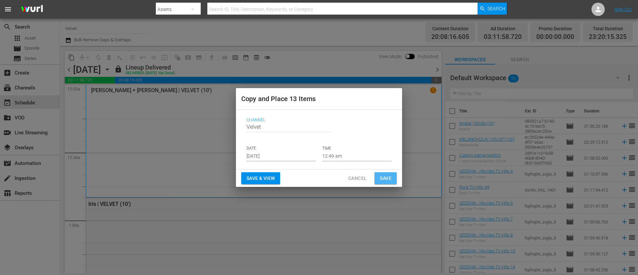
click at [391, 177] on span "Save" at bounding box center [386, 178] width 12 height 8
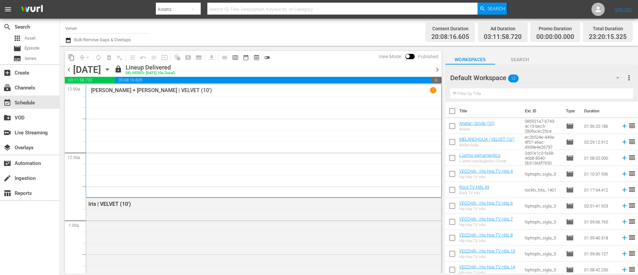
click at [438, 71] on span "chevron_right" at bounding box center [437, 69] width 8 height 8
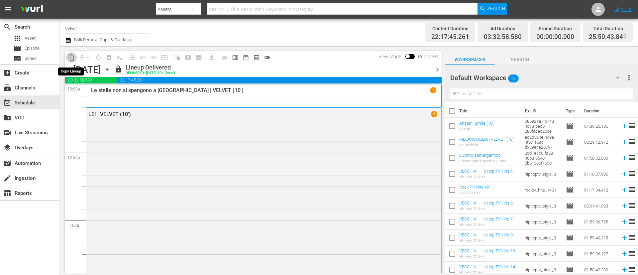
click at [69, 56] on span "content_copy" at bounding box center [71, 57] width 7 height 7
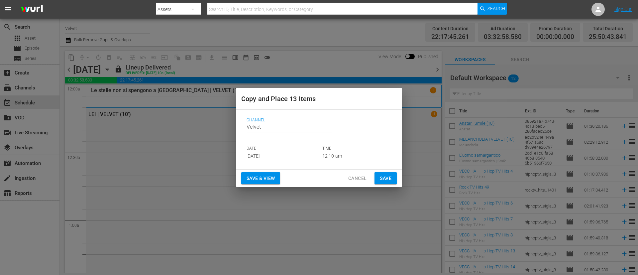
click at [284, 156] on input "[DATE]" at bounding box center [281, 156] width 69 height 10
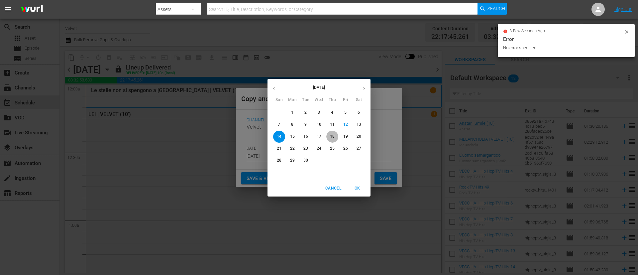
click at [334, 135] on p "18" at bounding box center [332, 137] width 5 height 6
type input "[DATE]"
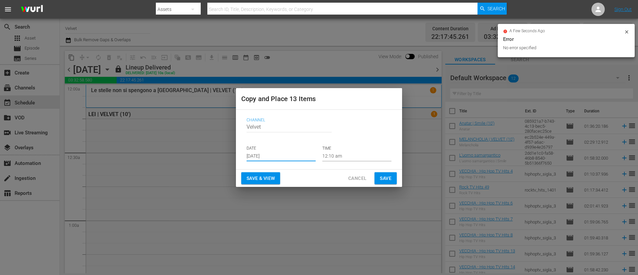
click at [392, 175] on button "Save" at bounding box center [386, 178] width 22 height 12
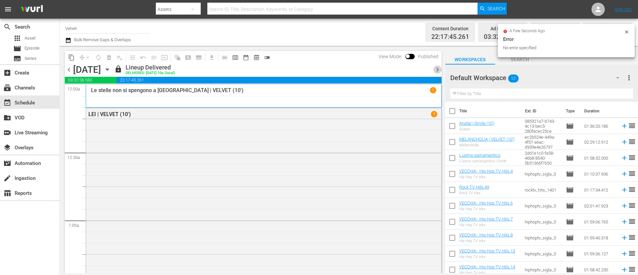
click at [439, 68] on span "chevron_right" at bounding box center [437, 69] width 8 height 8
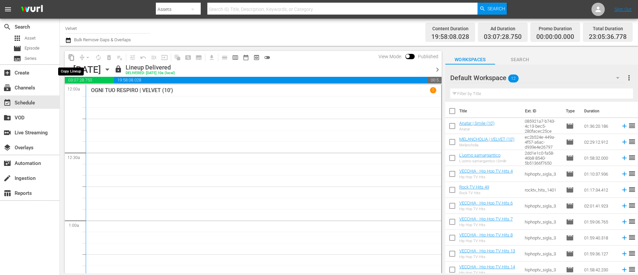
click at [73, 59] on span "content_copy" at bounding box center [71, 57] width 7 height 7
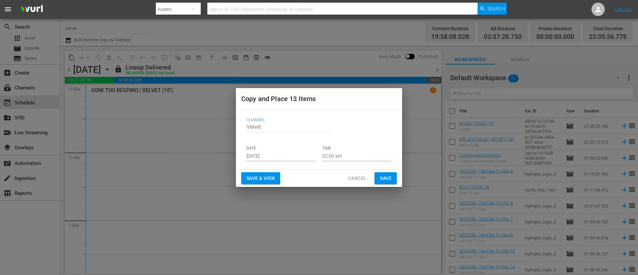
click at [296, 155] on input "[DATE]" at bounding box center [281, 156] width 69 height 10
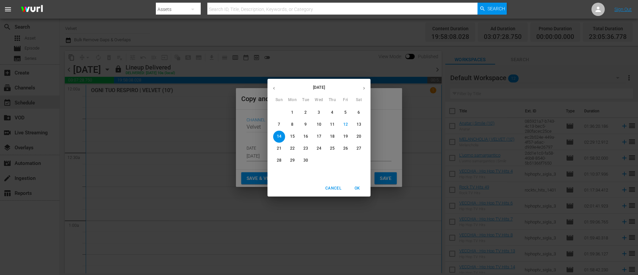
click at [348, 136] on p "19" at bounding box center [345, 137] width 5 height 6
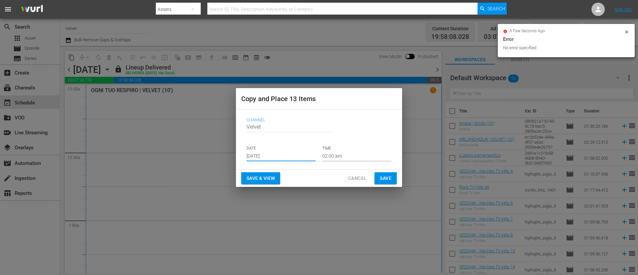
type input "[DATE]"
click at [388, 181] on span "Save" at bounding box center [386, 178] width 12 height 8
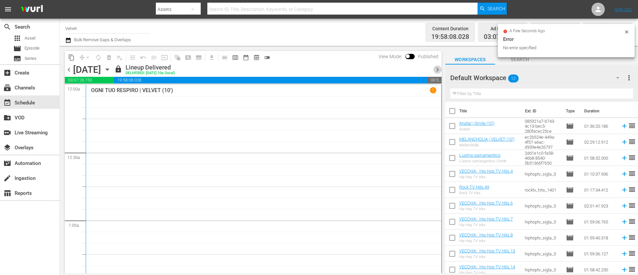
click at [440, 70] on span "chevron_right" at bounding box center [437, 69] width 8 height 8
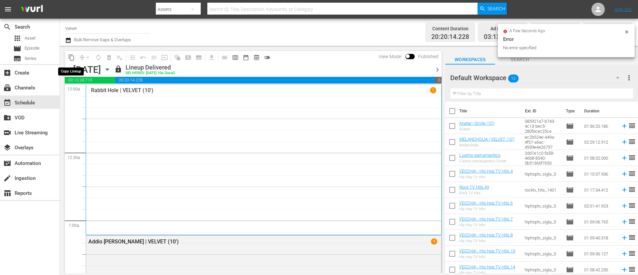
click at [70, 59] on span "content_copy" at bounding box center [71, 57] width 7 height 7
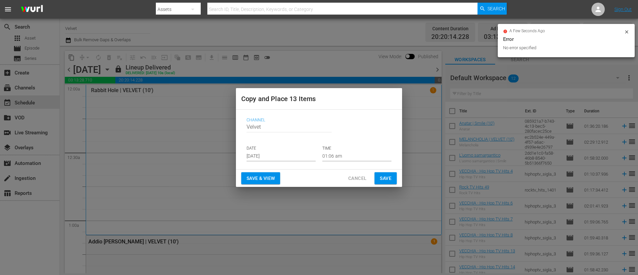
click at [293, 157] on input "[DATE]" at bounding box center [281, 156] width 69 height 10
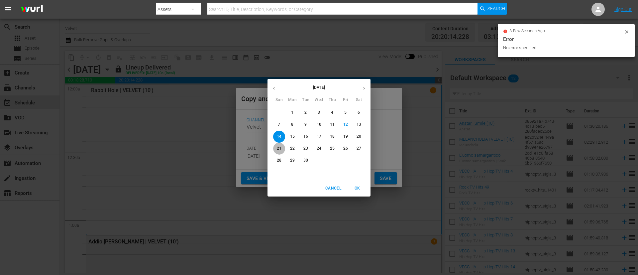
click at [279, 145] on button "21" at bounding box center [279, 149] width 12 height 12
type input "[DATE]"
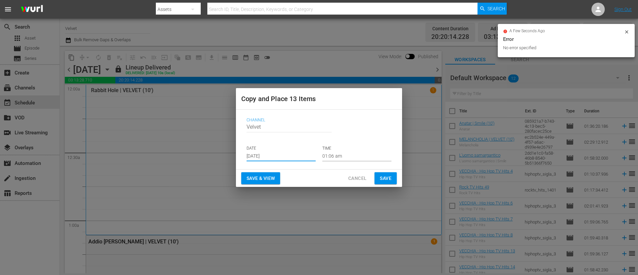
click at [393, 177] on button "Save" at bounding box center [386, 178] width 22 height 12
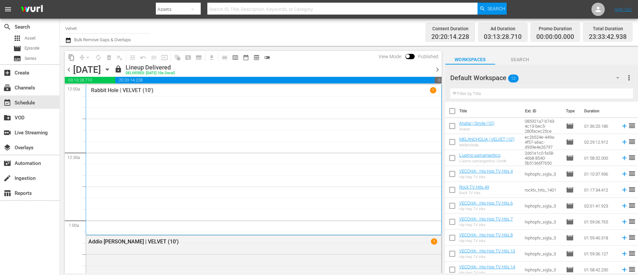
click at [439, 74] on div "chevron_left [DATE] [DATE] lock Lineup Delivered DELIVERED: [DATE] 10a (local) …" at bounding box center [253, 70] width 377 height 13
click at [438, 72] on span "chevron_right" at bounding box center [437, 69] width 8 height 8
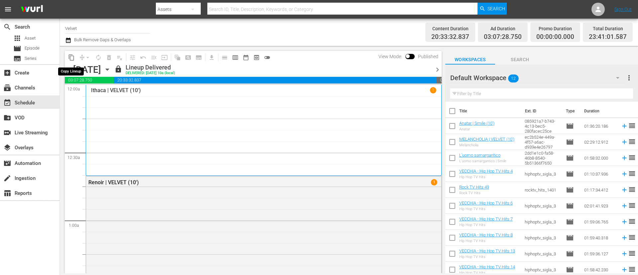
click at [69, 58] on span "content_copy" at bounding box center [71, 57] width 7 height 7
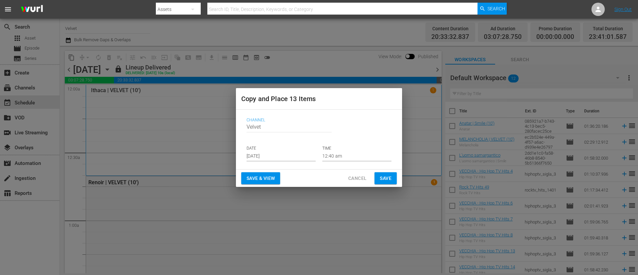
click at [292, 154] on input "Sep 14th 2025" at bounding box center [281, 156] width 69 height 10
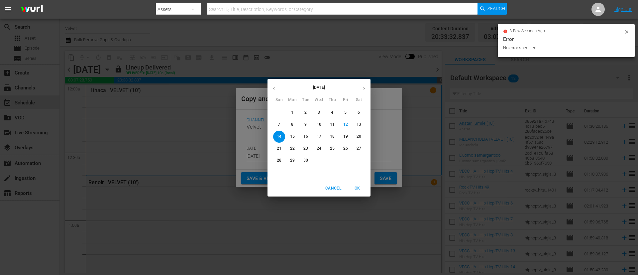
click at [293, 148] on p "22" at bounding box center [292, 149] width 5 height 6
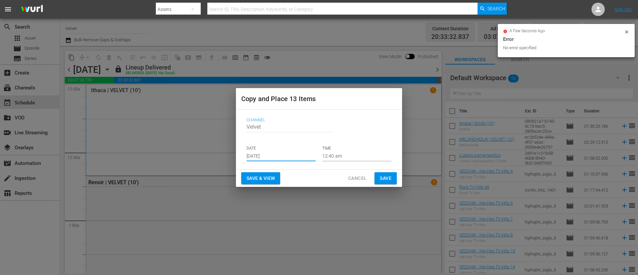
click at [296, 160] on input "Sep 22nd 2025" at bounding box center [281, 156] width 69 height 10
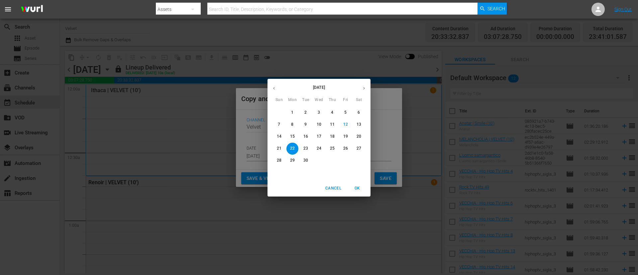
click at [280, 148] on p "21" at bounding box center [279, 149] width 5 height 6
type input "Sep 21st 2025"
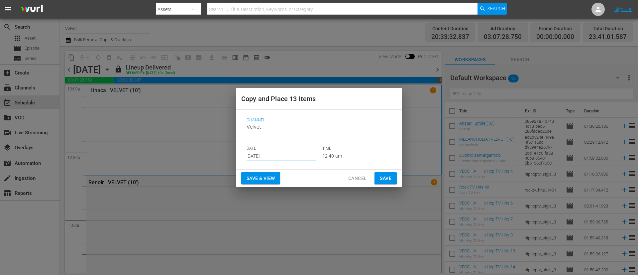
click at [386, 176] on span "Save" at bounding box center [386, 178] width 12 height 8
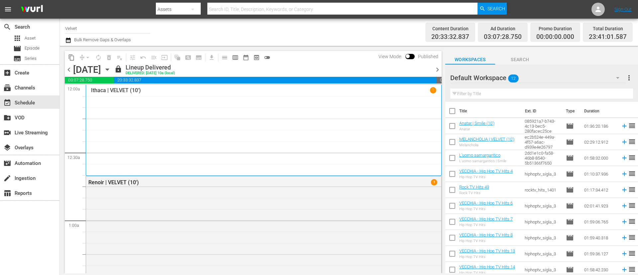
click at [69, 40] on icon "button" at bounding box center [68, 40] width 6 height 8
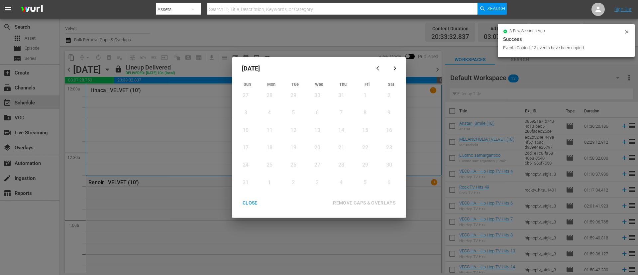
click at [397, 66] on icon "button" at bounding box center [395, 68] width 5 height 5
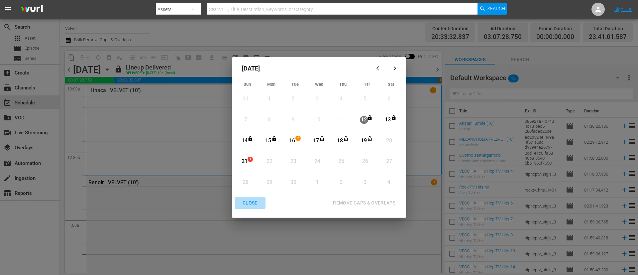
click at [255, 204] on div "CLOSE" at bounding box center [250, 203] width 26 height 8
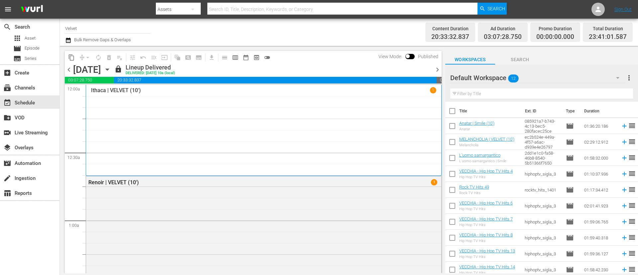
click at [66, 67] on span "chevron_left" at bounding box center [69, 69] width 8 height 8
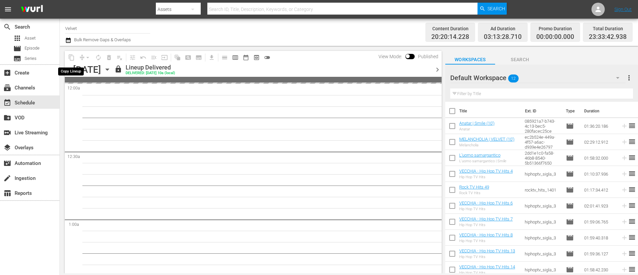
click at [70, 57] on span "content_copy" at bounding box center [71, 57] width 11 height 11
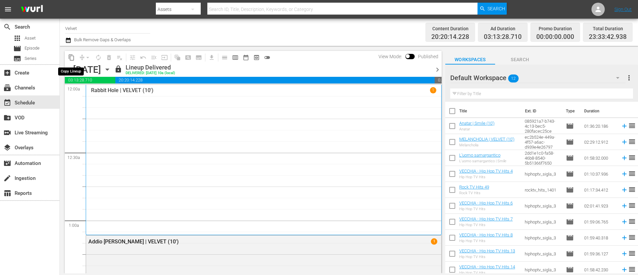
click at [71, 60] on span "content_copy" at bounding box center [71, 57] width 7 height 7
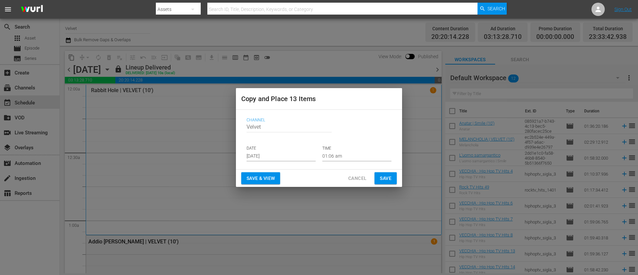
click at [287, 155] on input "Sep 14th 2025" at bounding box center [281, 156] width 69 height 10
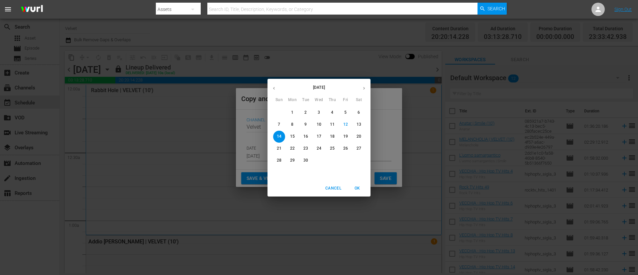
click at [361, 135] on p "20" at bounding box center [359, 137] width 5 height 6
type input "Sep 20th 2025"
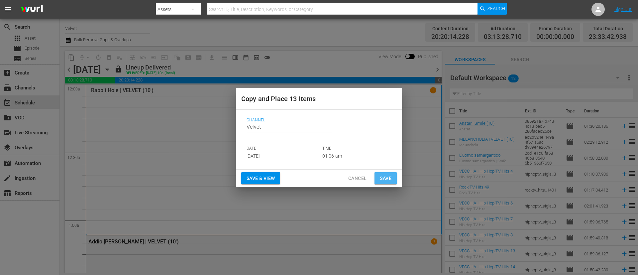
click at [394, 179] on button "Save" at bounding box center [386, 178] width 22 height 12
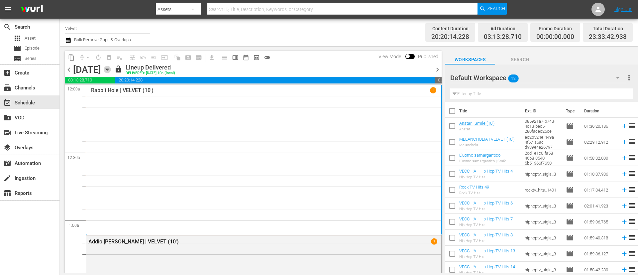
click at [111, 70] on icon "button" at bounding box center [107, 69] width 7 height 7
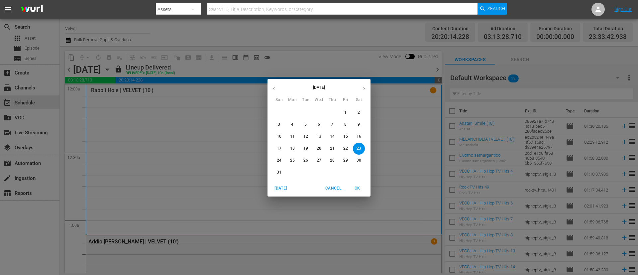
click at [365, 89] on icon "button" at bounding box center [364, 88] width 5 height 5
click at [291, 137] on p "15" at bounding box center [292, 137] width 5 height 6
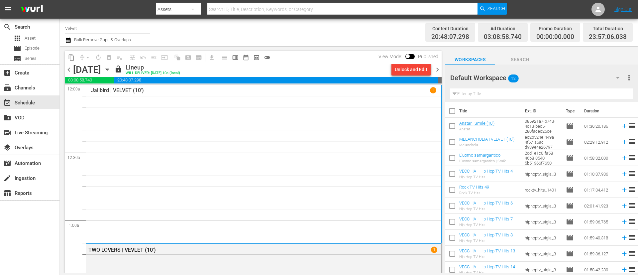
click at [436, 69] on span "chevron_right" at bounding box center [437, 69] width 8 height 8
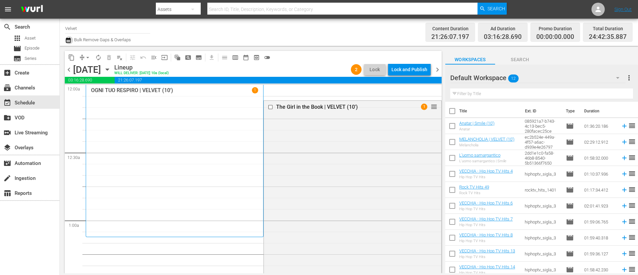
click at [69, 39] on icon "button" at bounding box center [68, 40] width 5 height 5
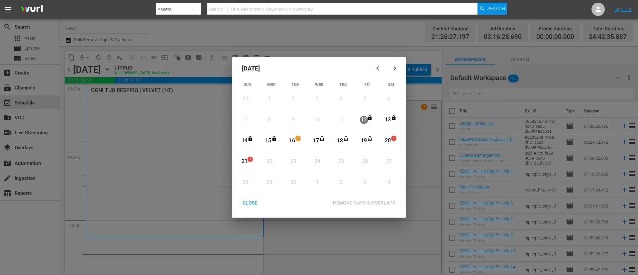
click at [270, 140] on div "15" at bounding box center [268, 141] width 8 height 8
click at [275, 140] on icon "Month View" at bounding box center [275, 138] width 4 height 5
click at [292, 140] on div "16" at bounding box center [292, 141] width 8 height 8
click at [246, 158] on div "21" at bounding box center [244, 162] width 8 height 8
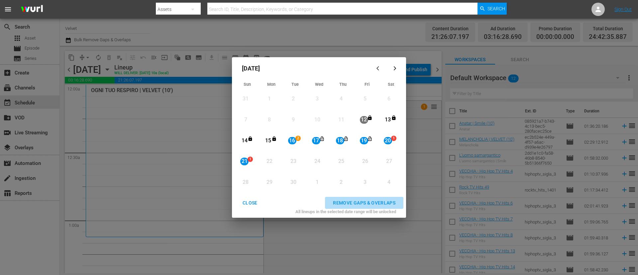
click at [382, 200] on div "REMOVE GAPS & OVERLAPS" at bounding box center [364, 203] width 73 height 8
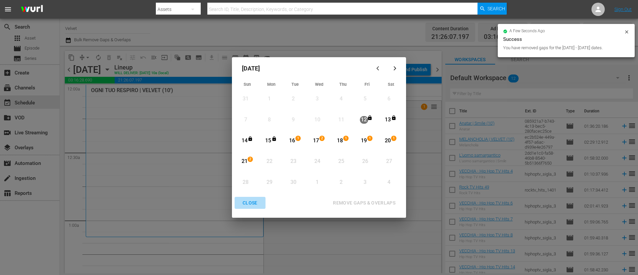
click at [249, 201] on div "CLOSE" at bounding box center [250, 203] width 26 height 8
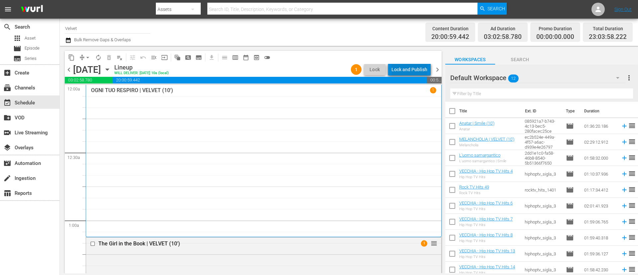
click at [420, 68] on div "Lock and Publish" at bounding box center [410, 69] width 36 height 12
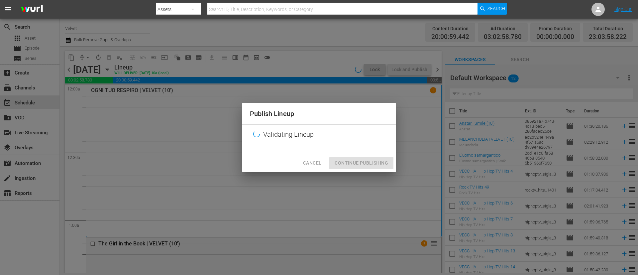
click at [357, 165] on div "Cancel Continue Publishing" at bounding box center [319, 163] width 154 height 18
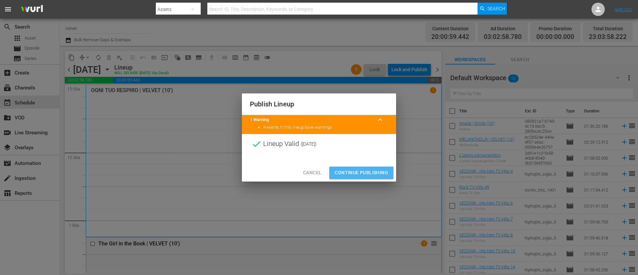
click at [362, 171] on span "Continue Publishing" at bounding box center [362, 173] width 54 height 8
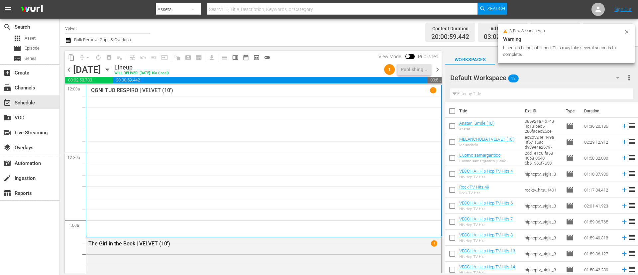
click at [441, 70] on span "chevron_right" at bounding box center [437, 69] width 8 height 8
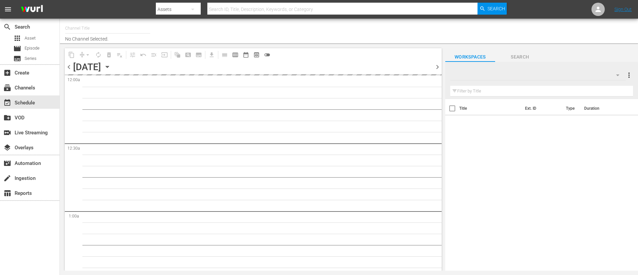
type input "Velvet (1144)"
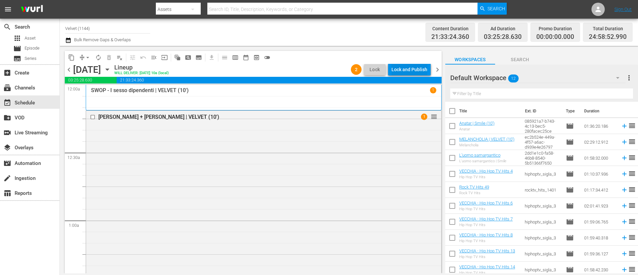
click at [412, 72] on div "Lock and Publish" at bounding box center [410, 69] width 36 height 12
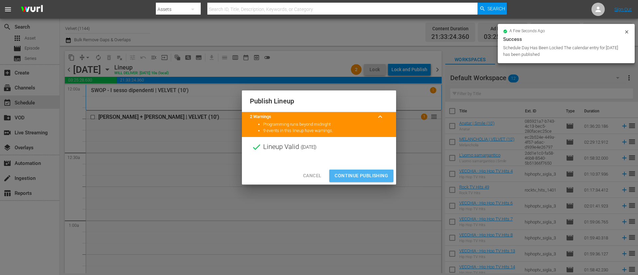
click at [369, 171] on button "Continue Publishing" at bounding box center [361, 176] width 64 height 12
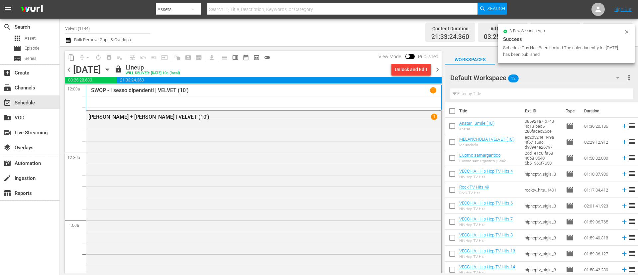
click at [440, 70] on span "chevron_right" at bounding box center [437, 69] width 8 height 8
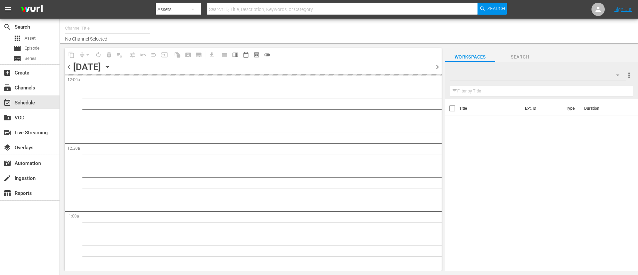
type input "Velvet (1144)"
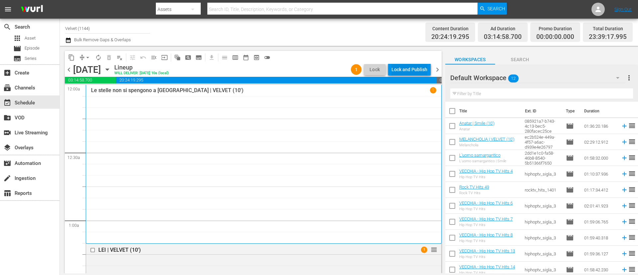
click at [414, 67] on div "Lock and Publish" at bounding box center [410, 69] width 36 height 12
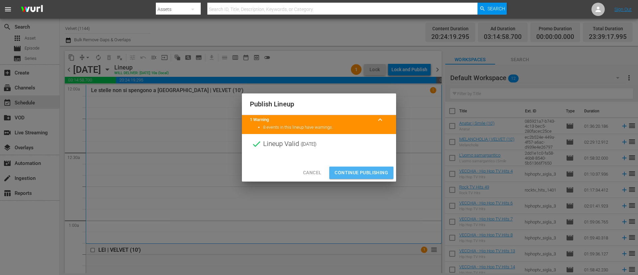
click at [372, 169] on span "Continue Publishing" at bounding box center [362, 173] width 54 height 8
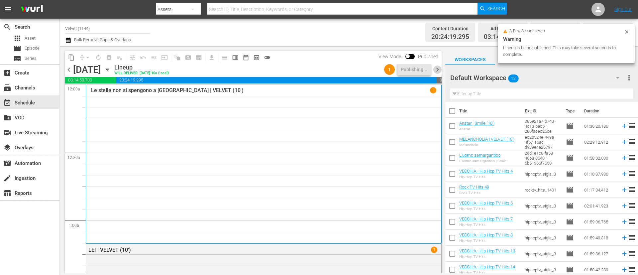
click at [436, 70] on span "chevron_right" at bounding box center [437, 69] width 8 height 8
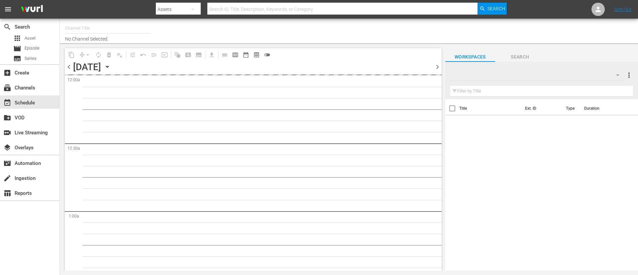
type input "Velvet (1144)"
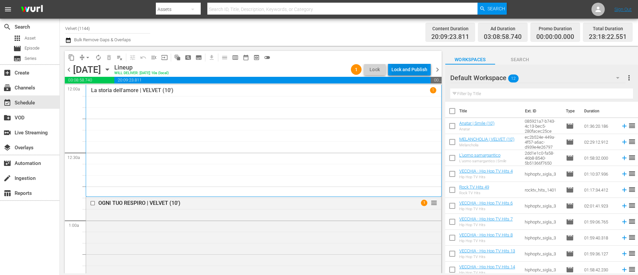
click at [416, 69] on div "Lock and Publish" at bounding box center [410, 69] width 36 height 12
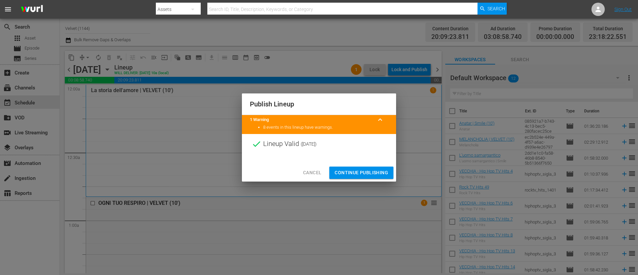
click at [361, 173] on span "Continue Publishing" at bounding box center [362, 173] width 54 height 8
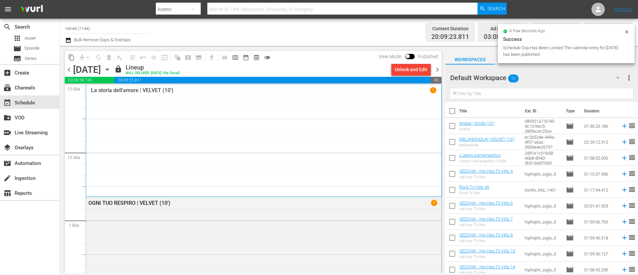
click at [440, 73] on span "chevron_right" at bounding box center [437, 69] width 8 height 8
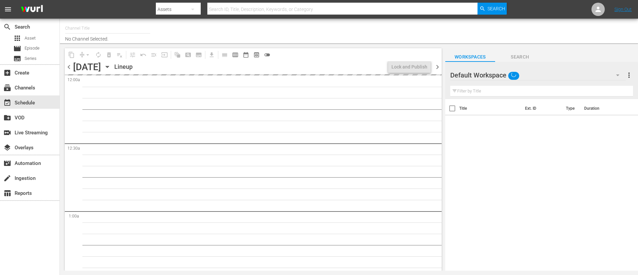
type input "Velvet (1144)"
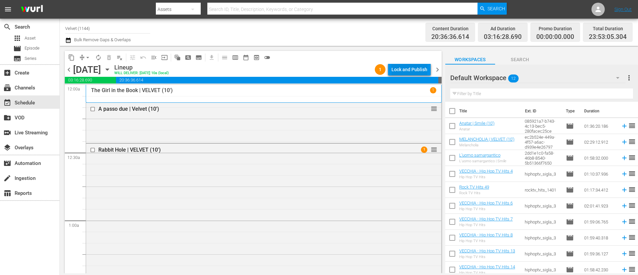
click at [413, 74] on div "Lock and Publish" at bounding box center [410, 69] width 36 height 12
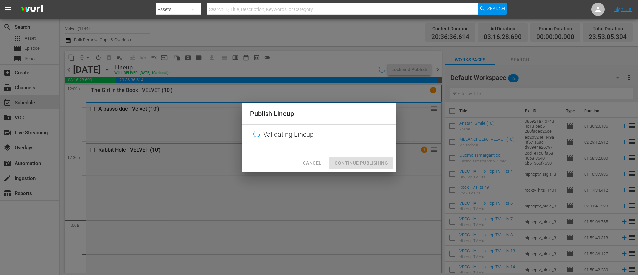
click at [369, 160] on div "Cancel Continue Publishing" at bounding box center [319, 163] width 154 height 18
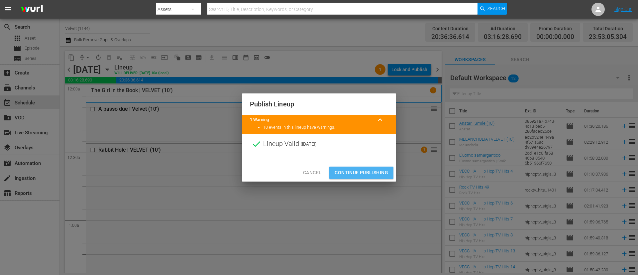
click at [370, 171] on span "Continue Publishing" at bounding box center [362, 173] width 54 height 8
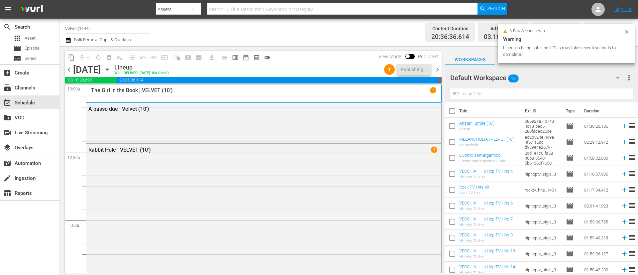
click at [440, 71] on span "chevron_right" at bounding box center [437, 69] width 8 height 8
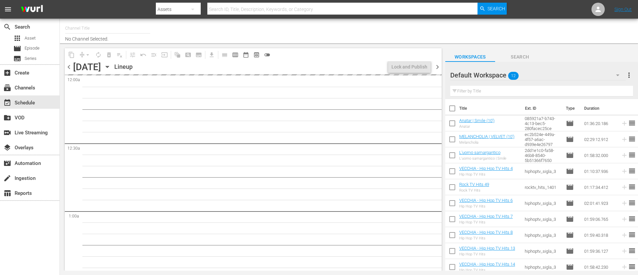
type input "Velvet (1144)"
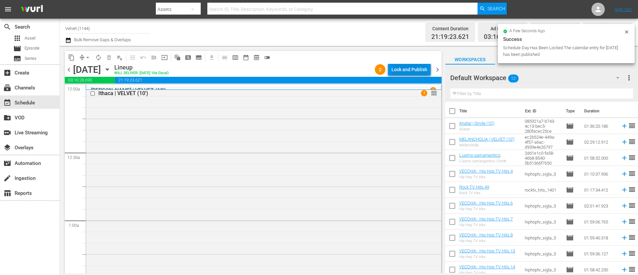
click at [421, 68] on div "Lock and Publish" at bounding box center [410, 69] width 36 height 12
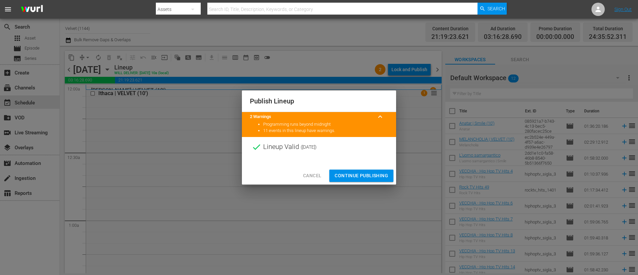
click at [371, 162] on div at bounding box center [319, 162] width 154 height 10
click at [372, 173] on span "Continue Publishing" at bounding box center [362, 176] width 54 height 8
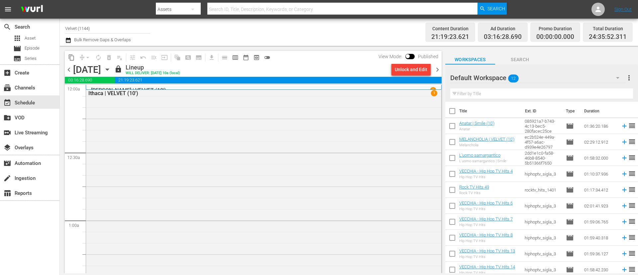
click at [437, 68] on span "chevron_right" at bounding box center [437, 69] width 8 height 8
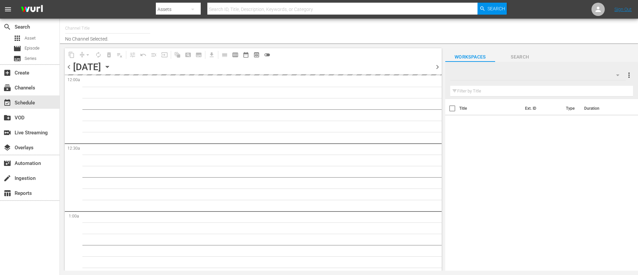
type input "Velvet (1144)"
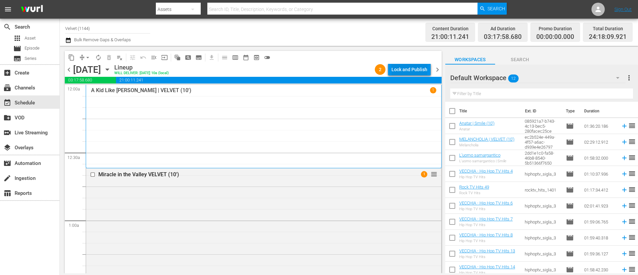
click at [409, 69] on div "Lock and Publish" at bounding box center [410, 69] width 36 height 12
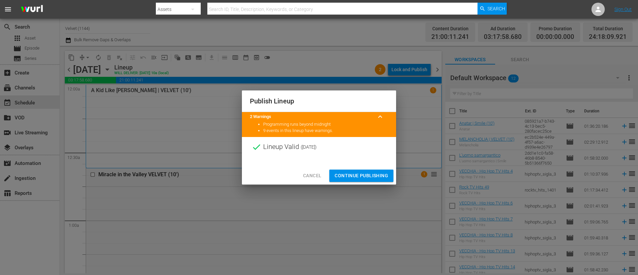
click at [368, 175] on span "Continue Publishing" at bounding box center [362, 176] width 54 height 8
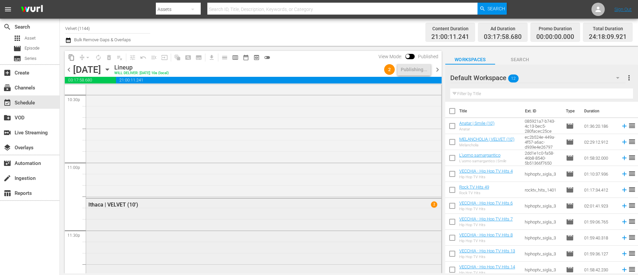
scroll to position [3191, 0]
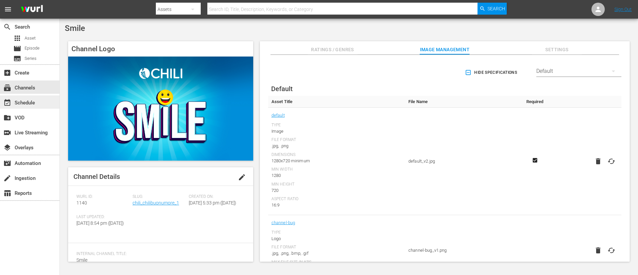
click at [20, 103] on div "event_available Schedule" at bounding box center [18, 102] width 37 height 6
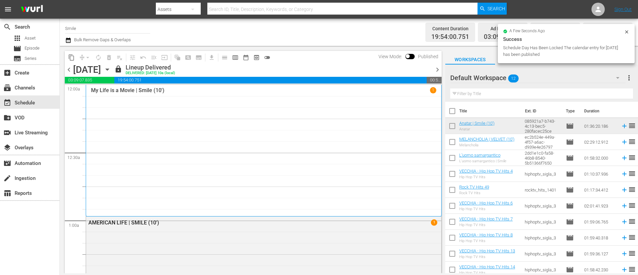
click at [441, 68] on div "content_copy compress arrow_drop_down autorenew_outlined delete_forever_outline…" at bounding box center [252, 159] width 384 height 227
click at [437, 68] on span "chevron_right" at bounding box center [437, 69] width 8 height 8
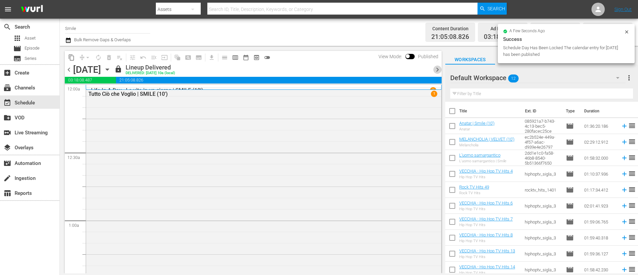
click at [437, 68] on span "chevron_right" at bounding box center [437, 69] width 8 height 8
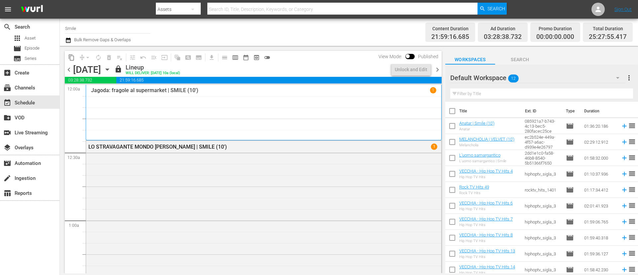
click at [437, 68] on span "chevron_right" at bounding box center [437, 69] width 8 height 8
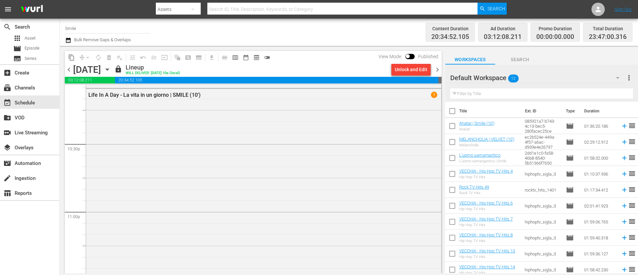
scroll to position [3142, 0]
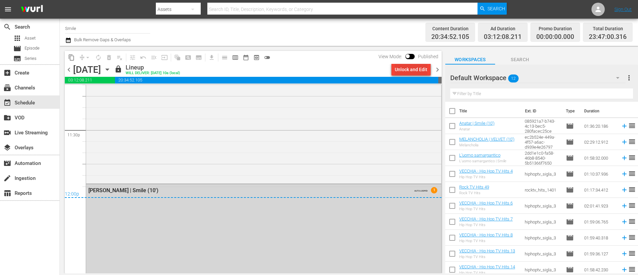
click at [405, 66] on div "Unlock and Edit" at bounding box center [411, 69] width 33 height 12
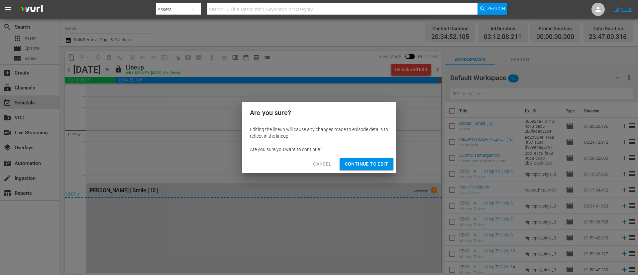
click at [381, 159] on button "Continue to Edit" at bounding box center [367, 164] width 54 height 12
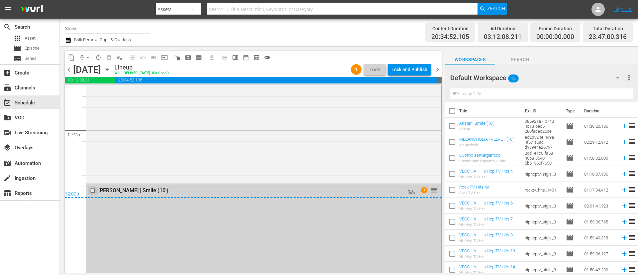
click at [93, 190] on input "checkbox" at bounding box center [93, 191] width 7 height 6
click at [110, 60] on span "delete_forever_outlined" at bounding box center [109, 57] width 7 height 7
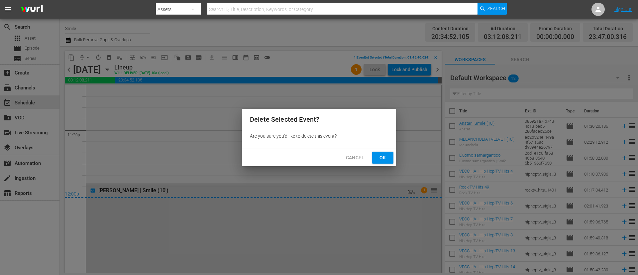
click at [392, 158] on button "Ok" at bounding box center [382, 158] width 21 height 12
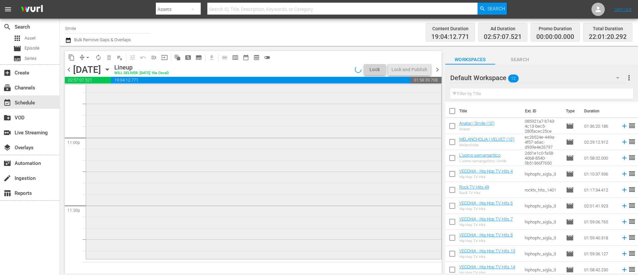
scroll to position [3067, 0]
click at [438, 68] on span "chevron_right" at bounding box center [437, 69] width 8 height 8
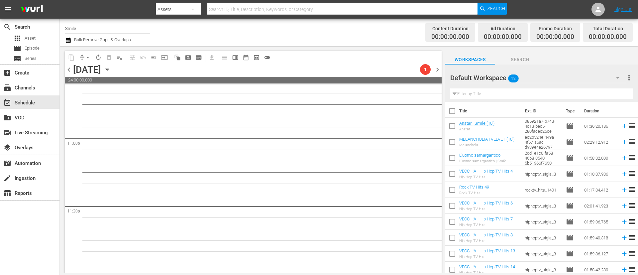
scroll to position [3067, 0]
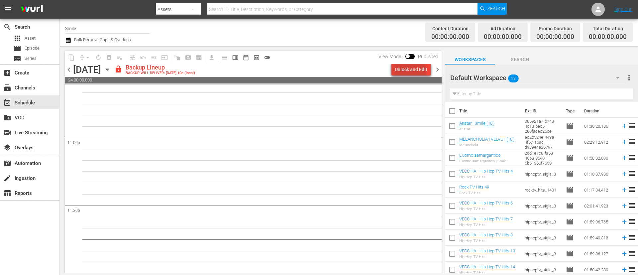
click at [412, 71] on div "Unlock and Edit" at bounding box center [411, 69] width 33 height 12
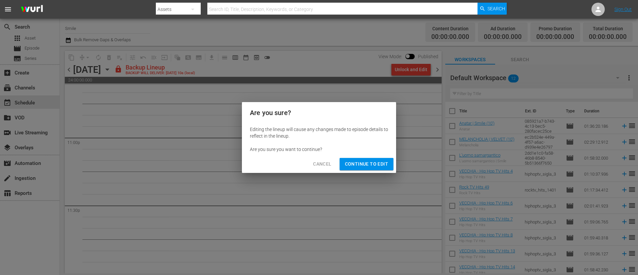
click at [379, 165] on span "Continue to Edit" at bounding box center [366, 164] width 43 height 8
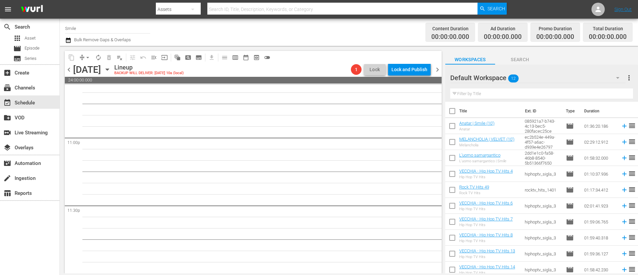
click at [436, 70] on span "chevron_right" at bounding box center [437, 69] width 8 height 8
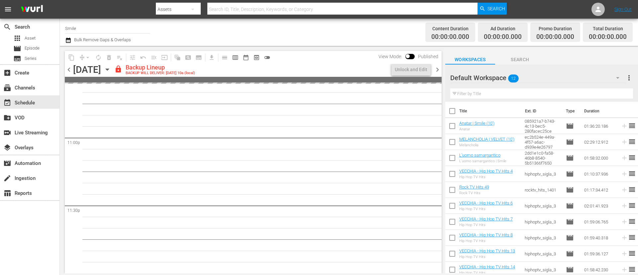
scroll to position [3067, 0]
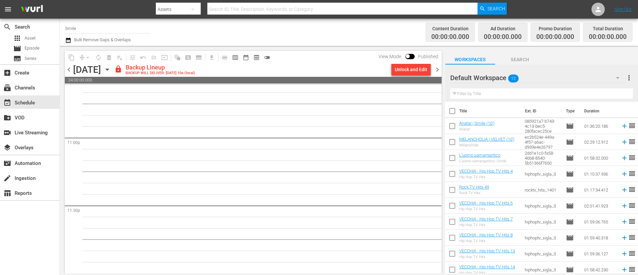
click at [420, 70] on div "Unlock and Edit" at bounding box center [411, 69] width 33 height 12
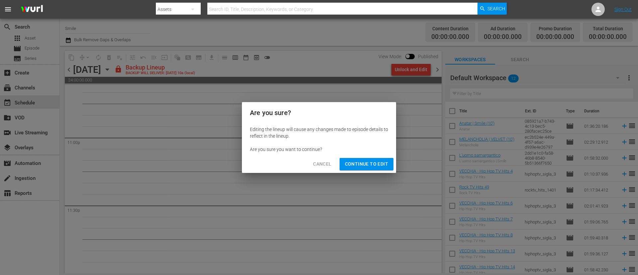
drag, startPoint x: 377, startPoint y: 164, endPoint x: 392, endPoint y: 149, distance: 21.2
click at [377, 165] on span "Continue to Edit" at bounding box center [366, 164] width 43 height 8
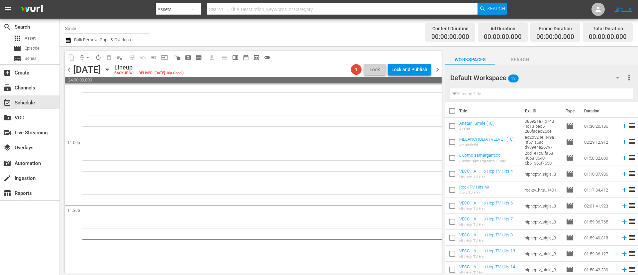
click at [440, 68] on span "chevron_right" at bounding box center [437, 69] width 8 height 8
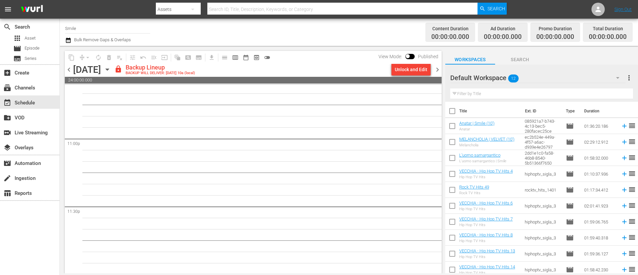
scroll to position [3067, 0]
click at [404, 69] on div "Unlock and Edit" at bounding box center [411, 69] width 33 height 12
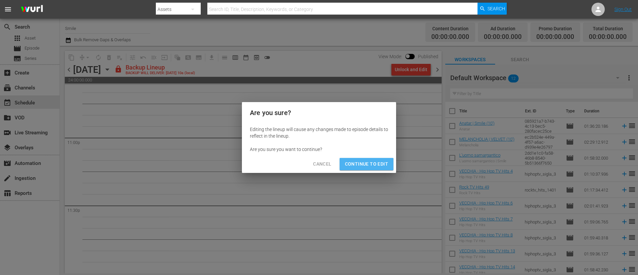
click at [354, 169] on button "Continue to Edit" at bounding box center [367, 164] width 54 height 12
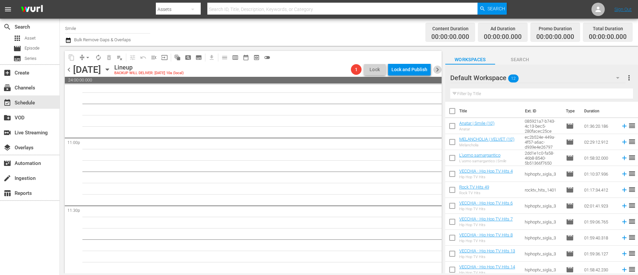
click at [438, 68] on span "chevron_right" at bounding box center [437, 69] width 8 height 8
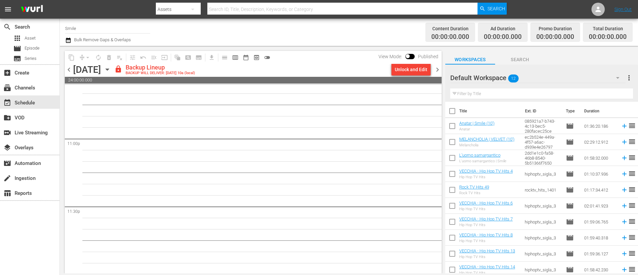
scroll to position [3067, 0]
click at [419, 67] on div "Unlock and Edit" at bounding box center [411, 69] width 33 height 12
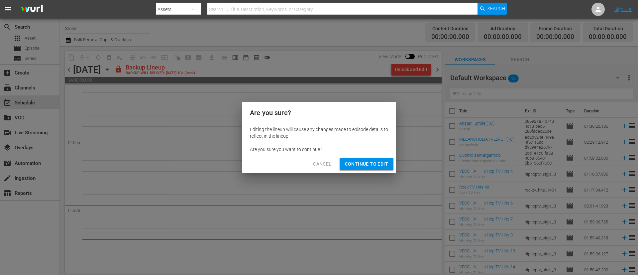
click at [382, 166] on span "Continue to Edit" at bounding box center [366, 164] width 43 height 8
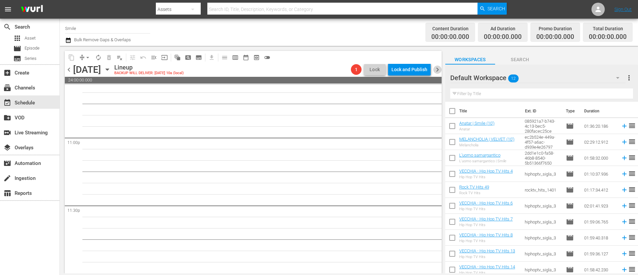
click at [437, 68] on span "chevron_right" at bounding box center [437, 69] width 8 height 8
click at [111, 71] on icon "button" at bounding box center [107, 69] width 7 height 7
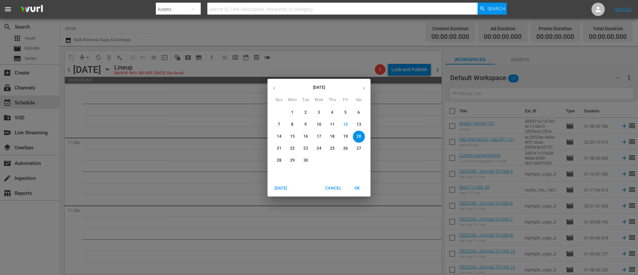
click at [273, 89] on icon "button" at bounding box center [274, 88] width 5 height 5
click at [306, 150] on p "19" at bounding box center [306, 149] width 5 height 6
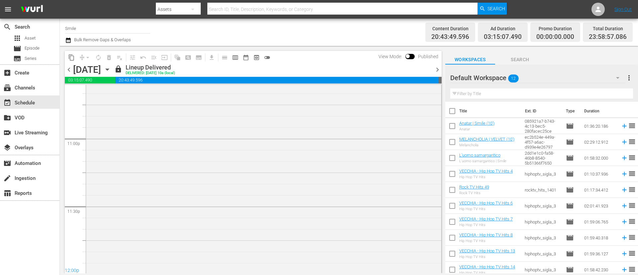
scroll to position [3099, 0]
click at [73, 60] on span "content_copy" at bounding box center [71, 57] width 7 height 7
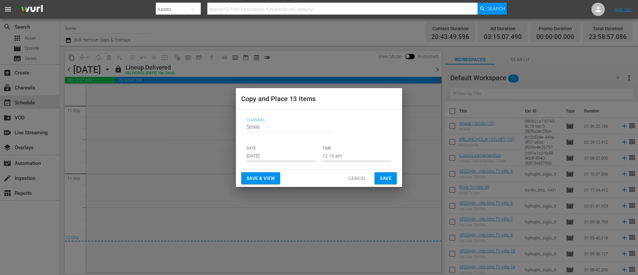
click at [292, 159] on input "Sep 14th 2025" at bounding box center [281, 156] width 69 height 10
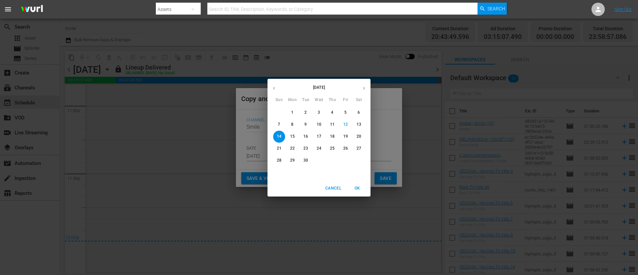
click at [306, 136] on p "16" at bounding box center [306, 137] width 5 height 6
type input "Sep 16th 2025"
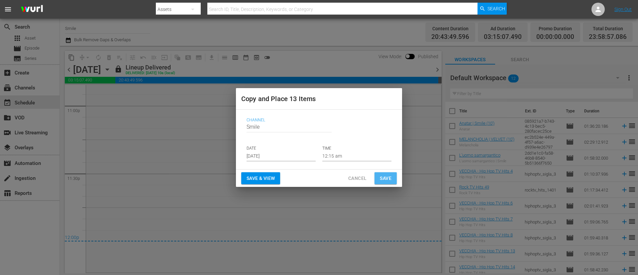
click at [390, 177] on span "Save" at bounding box center [386, 178] width 12 height 8
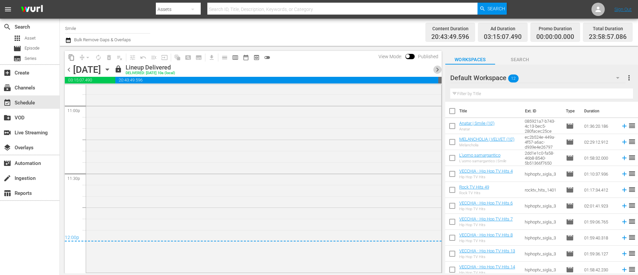
click at [437, 68] on span "chevron_right" at bounding box center [437, 69] width 8 height 8
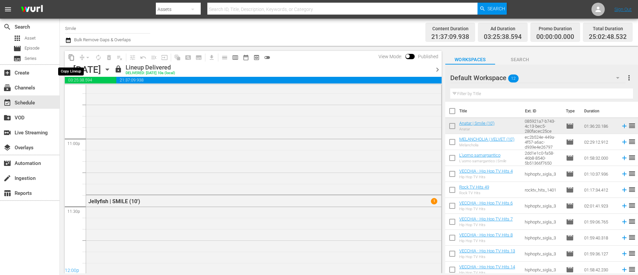
scroll to position [3142, 0]
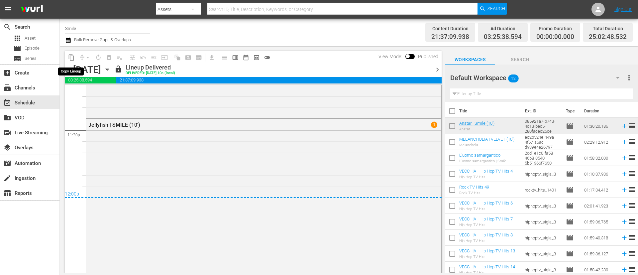
click at [70, 60] on span "content_copy" at bounding box center [71, 57] width 7 height 7
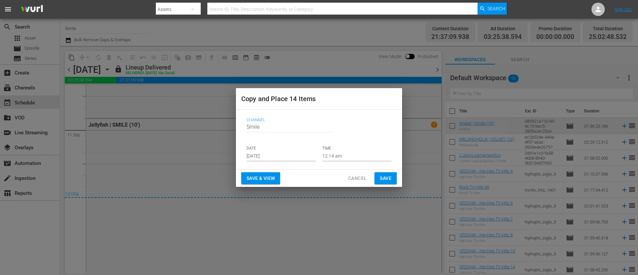
click at [299, 159] on input "Sep 14th 2025" at bounding box center [281, 156] width 69 height 10
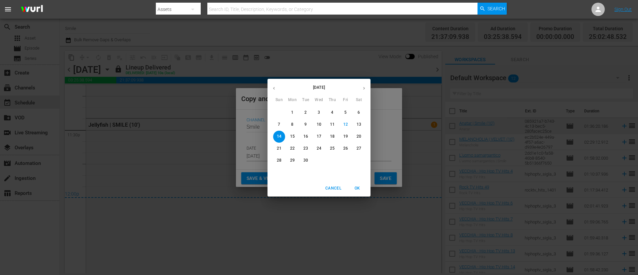
click at [318, 140] on button "17" at bounding box center [319, 137] width 12 height 12
type input "Sep 17th 2025"
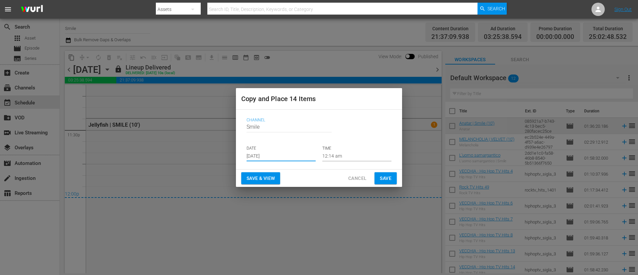
click at [389, 176] on span "Save" at bounding box center [386, 178] width 12 height 8
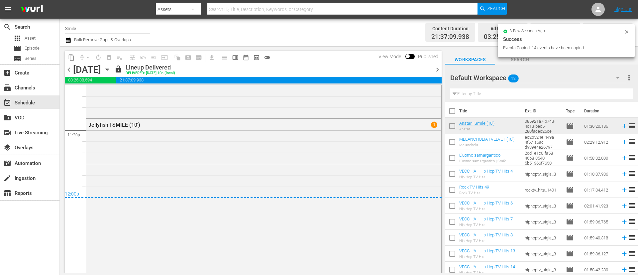
click at [436, 68] on span "chevron_right" at bounding box center [437, 69] width 8 height 8
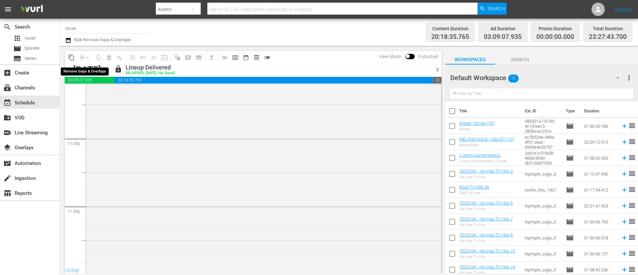
scroll to position [3120, 0]
click at [73, 60] on span "content_copy" at bounding box center [71, 57] width 7 height 7
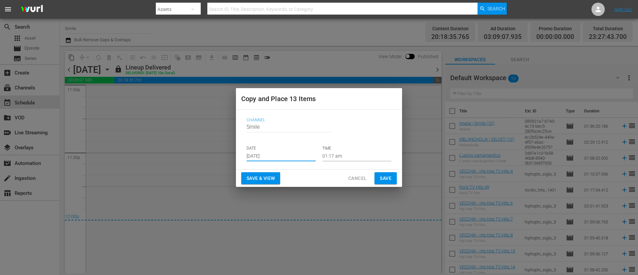
click at [290, 153] on input "Sep 14th 2025" at bounding box center [281, 156] width 69 height 10
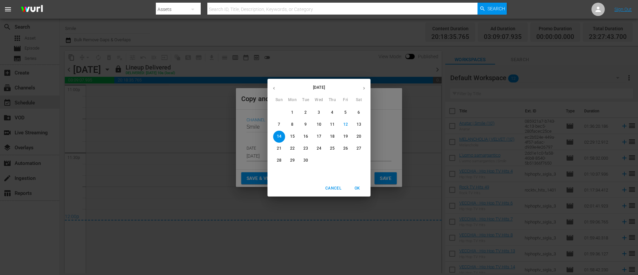
click at [332, 136] on p "18" at bounding box center [332, 137] width 5 height 6
type input "Sep 18th 2025"
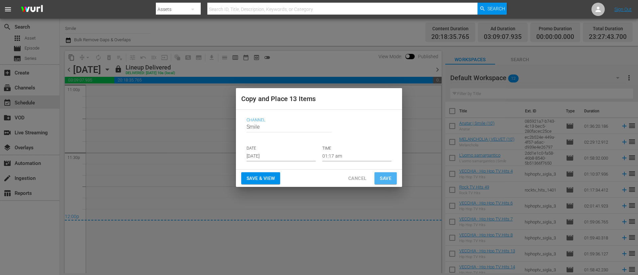
click at [389, 176] on span "Save" at bounding box center [386, 178] width 12 height 8
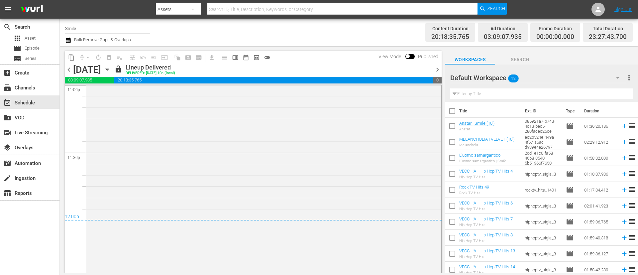
click at [440, 69] on span "chevron_right" at bounding box center [437, 69] width 8 height 8
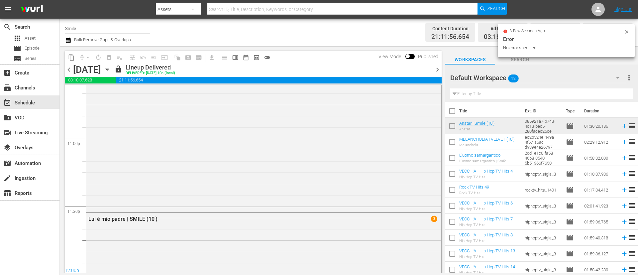
scroll to position [3142, 0]
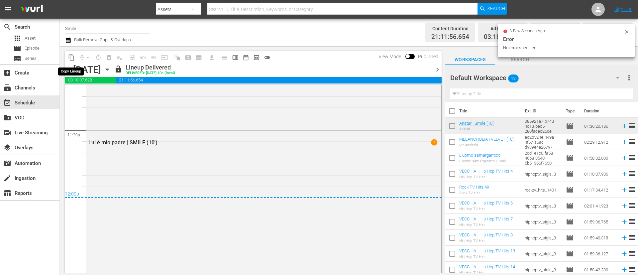
click at [74, 57] on span "content_copy" at bounding box center [71, 57] width 7 height 7
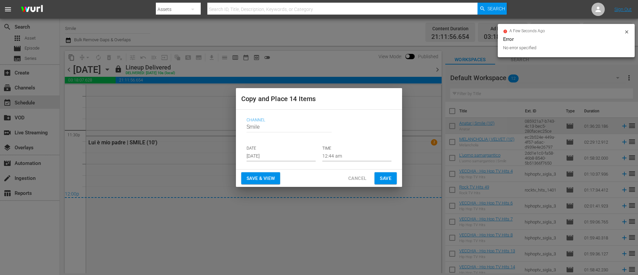
click at [302, 149] on p "DATE" at bounding box center [281, 149] width 69 height 6
click at [297, 153] on input "Sep 14th 2025" at bounding box center [281, 156] width 69 height 10
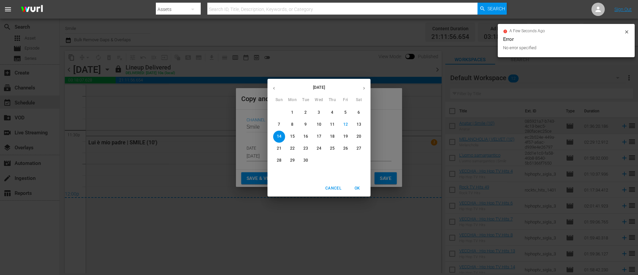
click at [345, 138] on p "19" at bounding box center [345, 137] width 5 height 6
type input "Sep 19th 2025"
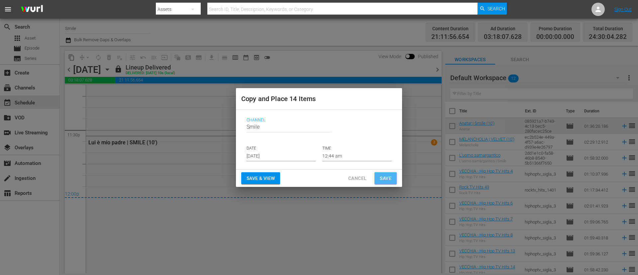
click at [386, 179] on span "Save" at bounding box center [386, 178] width 12 height 8
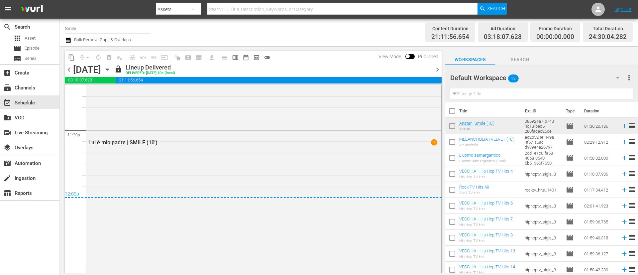
click at [436, 68] on span "chevron_right" at bounding box center [437, 69] width 8 height 8
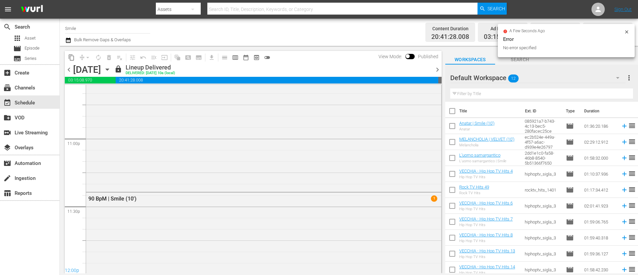
scroll to position [3131, 0]
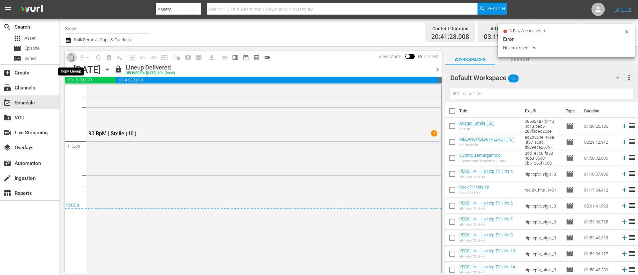
click at [72, 59] on span "content_copy" at bounding box center [71, 57] width 7 height 7
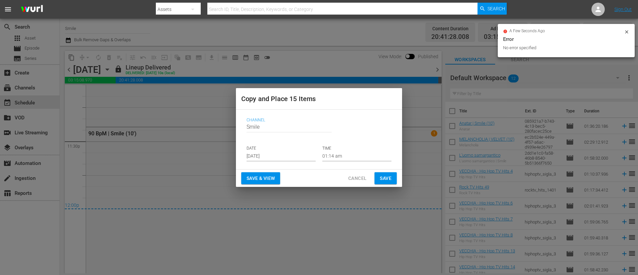
click at [282, 160] on input "Sep 14th 2025" at bounding box center [281, 156] width 69 height 10
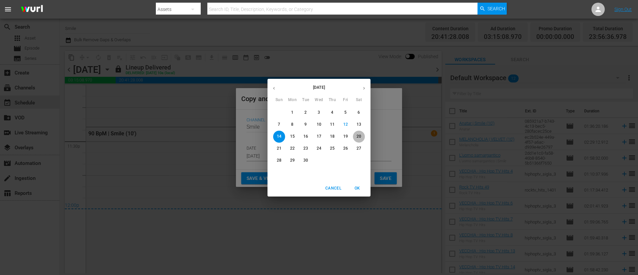
click at [360, 133] on button "20" at bounding box center [359, 137] width 12 height 12
type input "Sep 20th 2025"
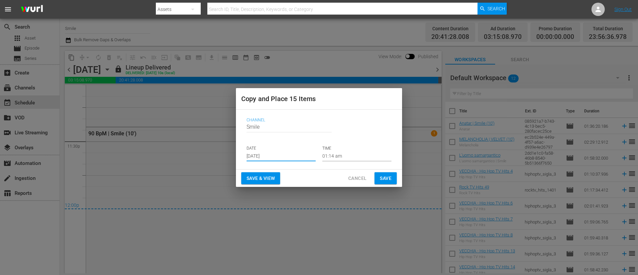
click at [389, 179] on span "Save" at bounding box center [386, 178] width 12 height 8
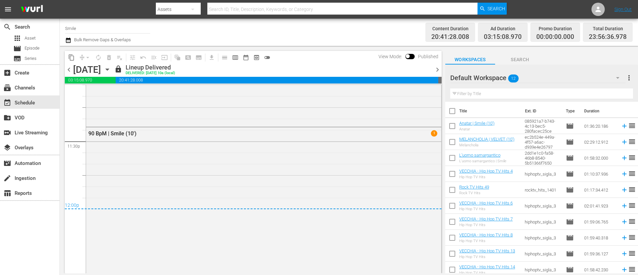
click at [389, 179] on div "90 BpM | Smile (10') 1" at bounding box center [263, 247] width 355 height 241
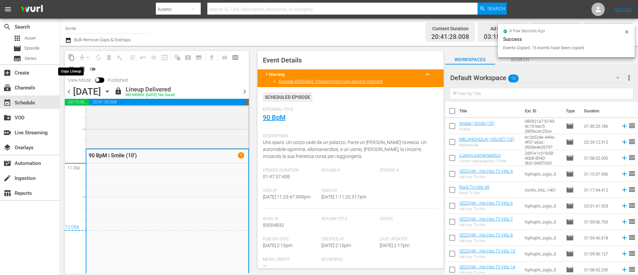
click at [73, 58] on span "content_copy" at bounding box center [71, 57] width 7 height 7
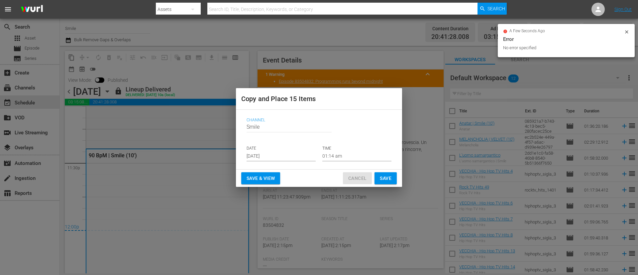
click at [357, 177] on span "Cancel" at bounding box center [357, 178] width 18 height 8
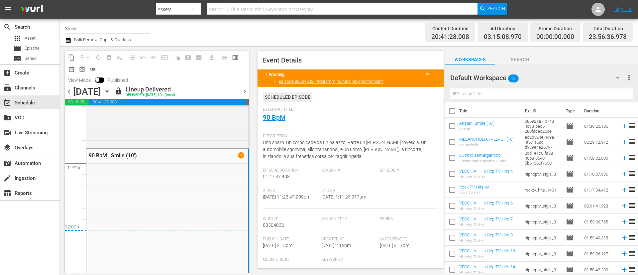
click at [246, 92] on span "chevron_right" at bounding box center [245, 91] width 8 height 8
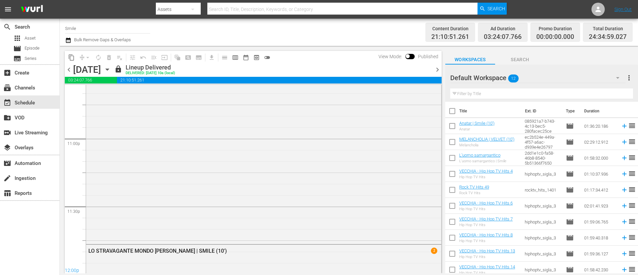
scroll to position [3108, 0]
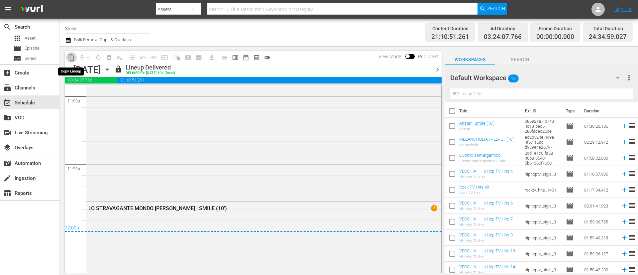
click at [72, 58] on span "content_copy" at bounding box center [71, 57] width 7 height 7
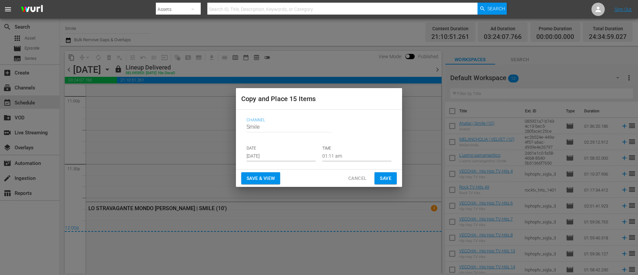
click at [302, 156] on input "Sep 14th 2025" at bounding box center [281, 156] width 69 height 10
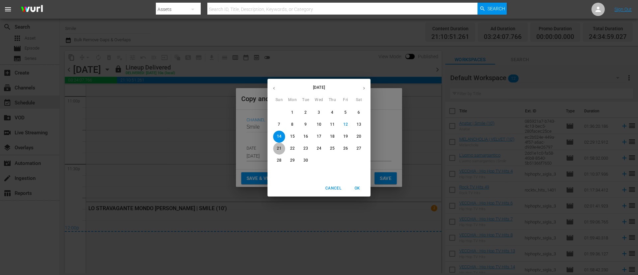
click at [278, 149] on p "21" at bounding box center [279, 149] width 5 height 6
type input "Sep 21st 2025"
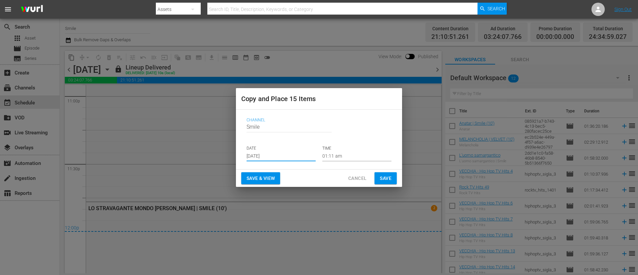
click at [388, 179] on span "Save" at bounding box center [386, 178] width 12 height 8
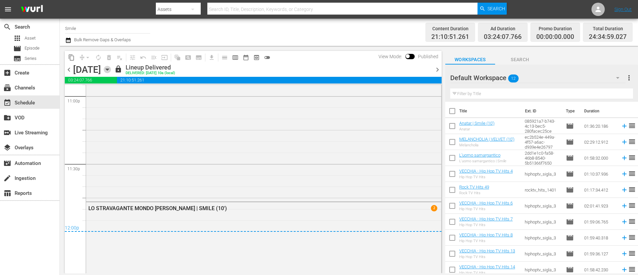
click at [111, 70] on icon "button" at bounding box center [107, 69] width 7 height 7
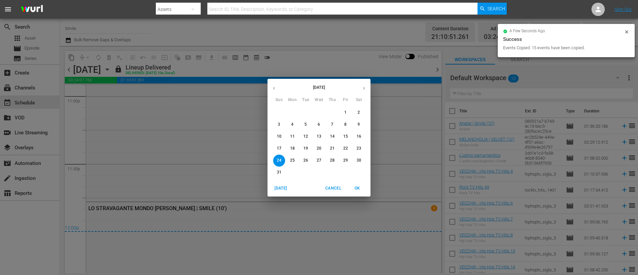
click at [366, 88] on icon "button" at bounding box center [364, 88] width 5 height 5
click at [296, 137] on span "15" at bounding box center [293, 137] width 12 height 6
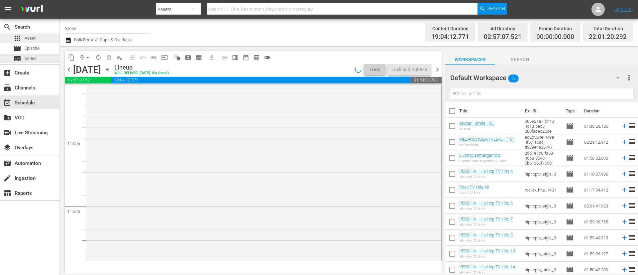
scroll to position [3067, 0]
click at [71, 41] on button "button" at bounding box center [69, 40] width 8 height 8
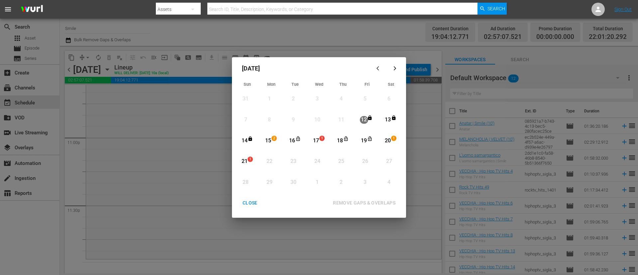
click at [269, 136] on div "15" at bounding box center [268, 141] width 8 height 18
click at [250, 160] on span "1" at bounding box center [250, 159] width 5 height 5
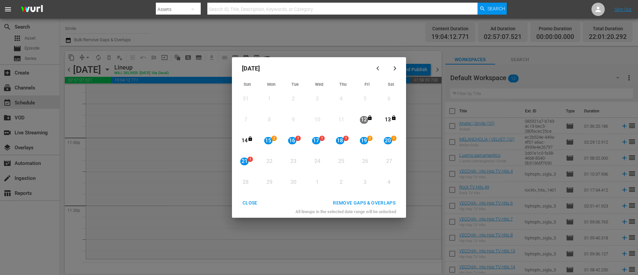
click at [250, 201] on div "CLOSE" at bounding box center [250, 203] width 26 height 8
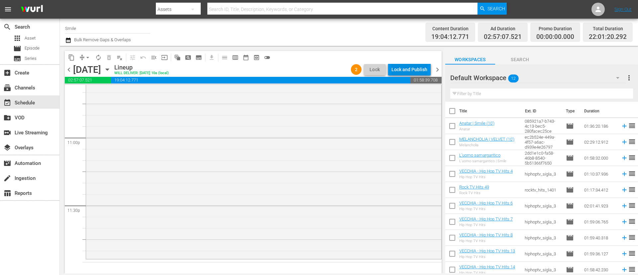
click at [416, 71] on div "Lock and Publish" at bounding box center [410, 69] width 36 height 12
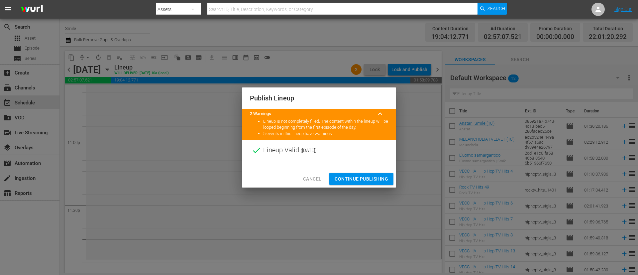
click at [362, 176] on span "Continue Publishing" at bounding box center [362, 179] width 54 height 8
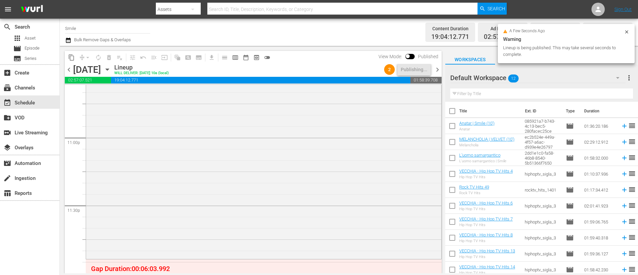
click at [437, 71] on span "chevron_right" at bounding box center [437, 69] width 8 height 8
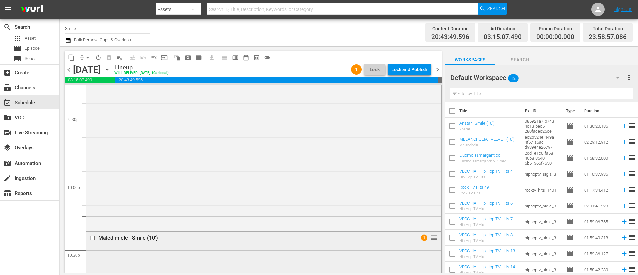
scroll to position [2948, 0]
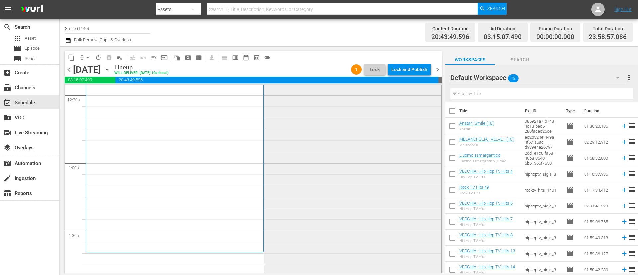
scroll to position [100, 0]
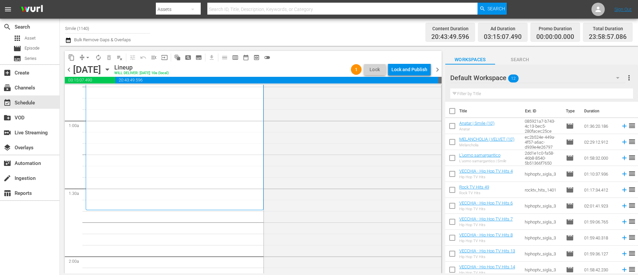
click at [68, 39] on icon "button" at bounding box center [68, 40] width 5 height 5
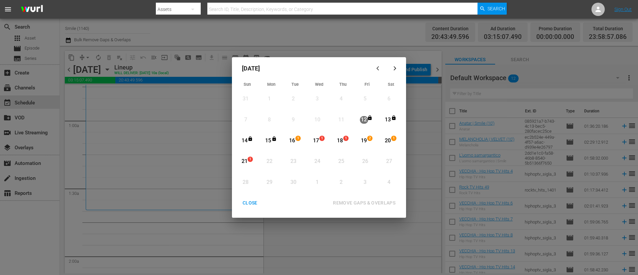
drag, startPoint x: 298, startPoint y: 143, endPoint x: 288, endPoint y: 146, distance: 10.6
click at [298, 143] on div "1" at bounding box center [299, 140] width 5 height 7
click at [257, 156] on div "21 1 View Lineup" at bounding box center [247, 161] width 20 height 18
click at [392, 206] on div "REMOVE GAPS & OVERLAPS" at bounding box center [364, 203] width 73 height 8
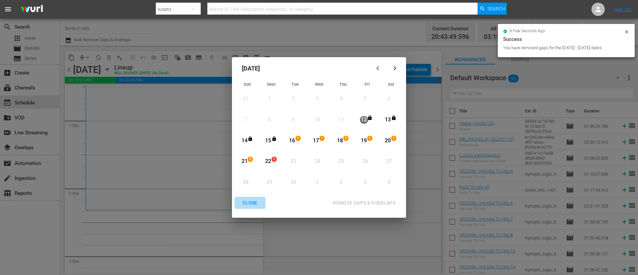
click at [253, 200] on div "CLOSE" at bounding box center [250, 203] width 26 height 8
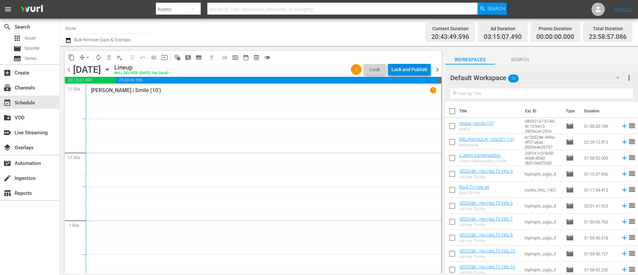
click at [422, 69] on div "Lock and Publish" at bounding box center [410, 69] width 36 height 12
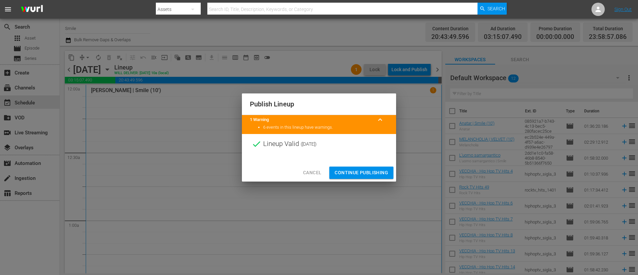
click at [359, 176] on span "Continue Publishing" at bounding box center [362, 173] width 54 height 8
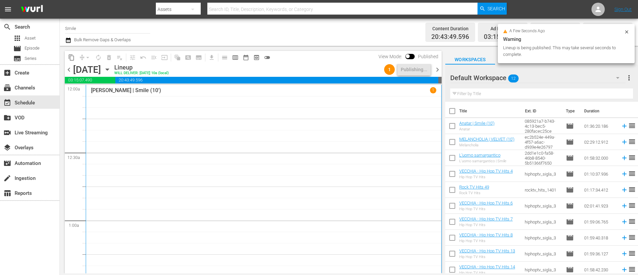
click at [439, 68] on span "chevron_right" at bounding box center [437, 69] width 8 height 8
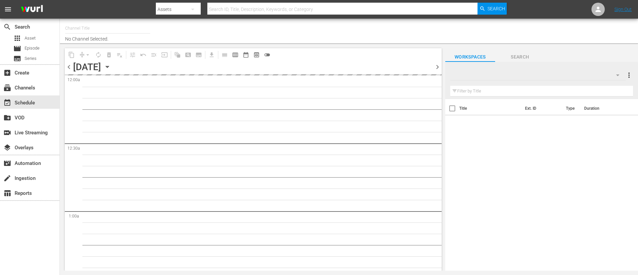
type input "Smile (1140)"
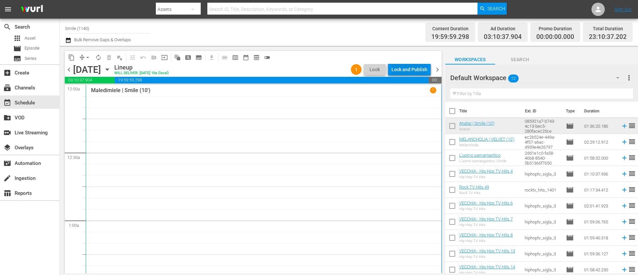
click at [411, 68] on div "Lock and Publish" at bounding box center [410, 69] width 36 height 12
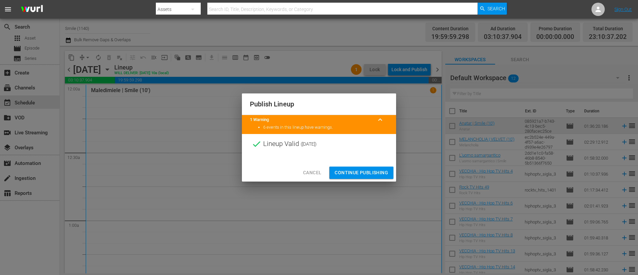
click at [375, 166] on div "Cancel Continue Publishing" at bounding box center [319, 173] width 154 height 18
click at [375, 174] on span "Continue Publishing" at bounding box center [362, 173] width 54 height 8
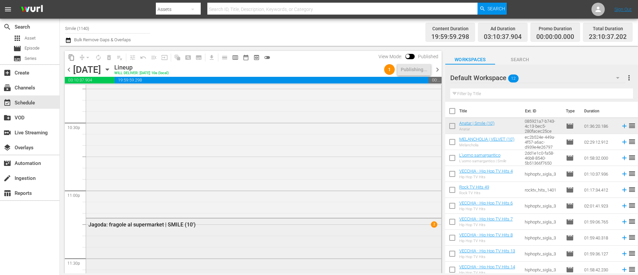
scroll to position [3177, 0]
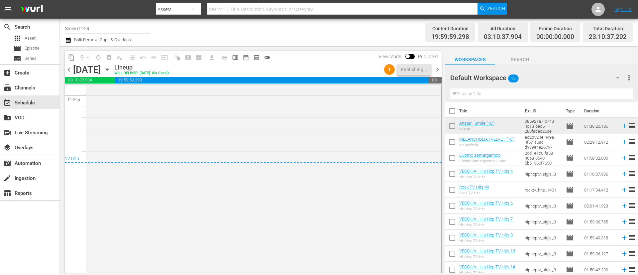
click at [436, 69] on span "chevron_right" at bounding box center [437, 69] width 8 height 8
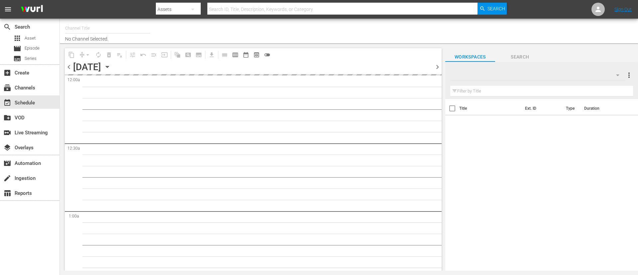
type input "Smile (1140)"
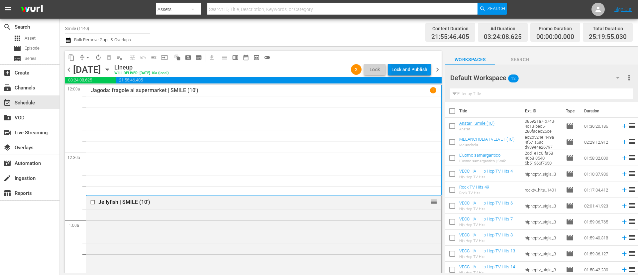
click at [419, 67] on div "Lock and Publish" at bounding box center [410, 69] width 36 height 12
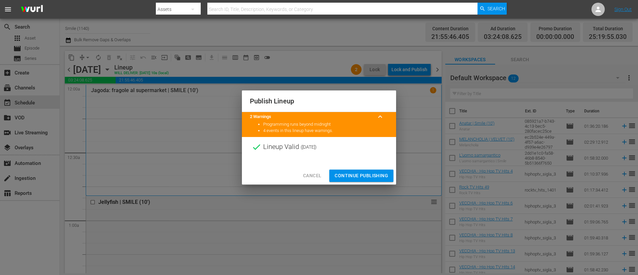
click at [364, 170] on button "Continue Publishing" at bounding box center [361, 176] width 64 height 12
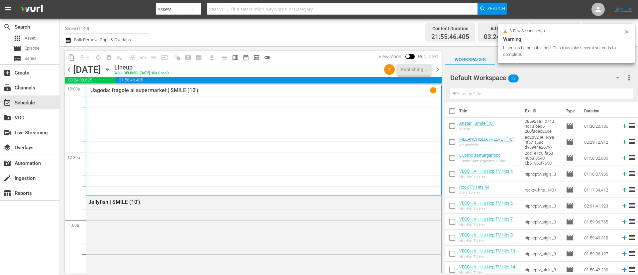
click at [438, 69] on span "chevron_right" at bounding box center [437, 69] width 8 height 8
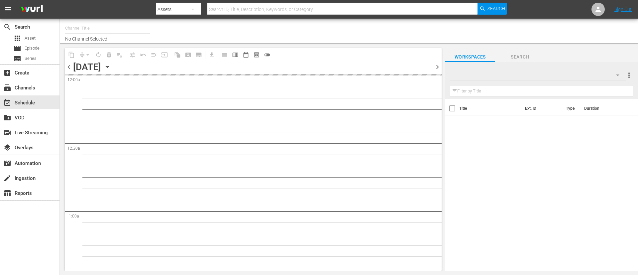
type input "Smile (1140)"
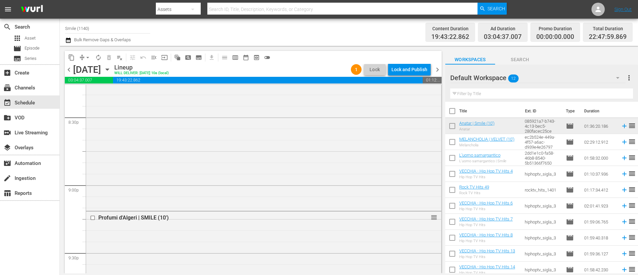
scroll to position [3195, 0]
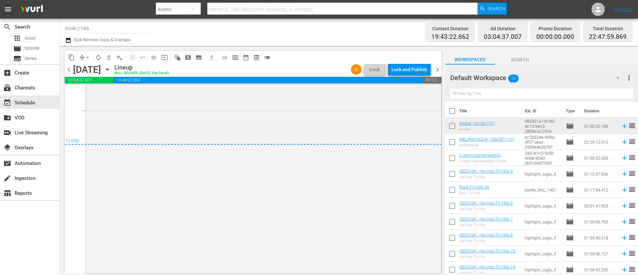
click at [417, 70] on div "Lock and Publish" at bounding box center [410, 69] width 36 height 12
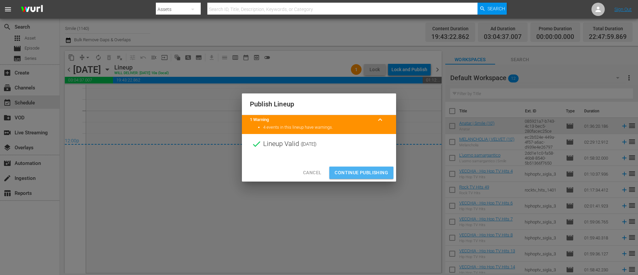
click at [365, 174] on span "Continue Publishing" at bounding box center [362, 173] width 54 height 8
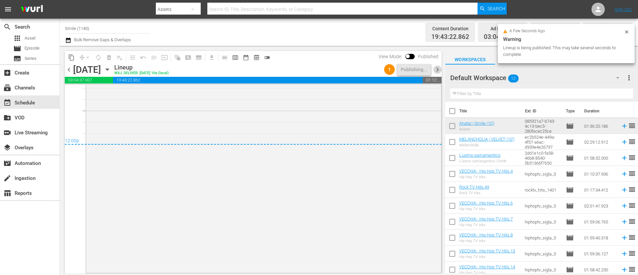
click at [439, 72] on span "chevron_right" at bounding box center [437, 69] width 8 height 8
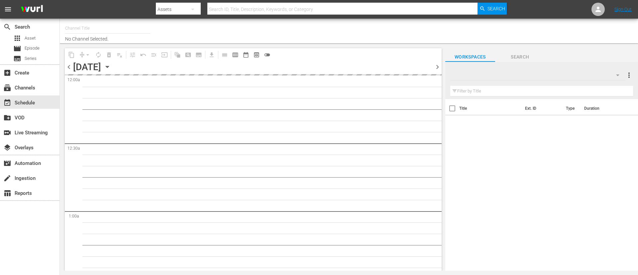
type input "Smile (1140)"
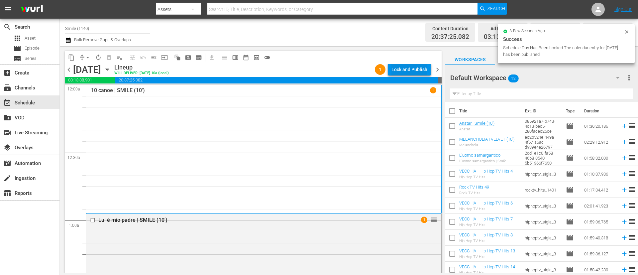
click at [410, 70] on div "Lock and Publish" at bounding box center [410, 69] width 36 height 12
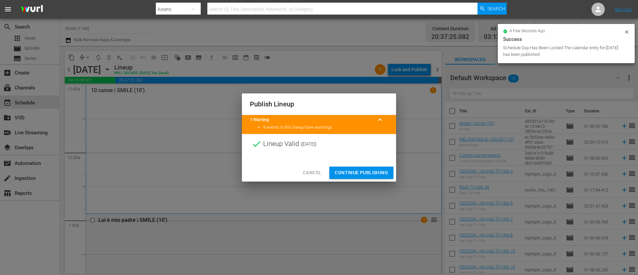
click at [367, 173] on span "Continue Publishing" at bounding box center [362, 173] width 54 height 8
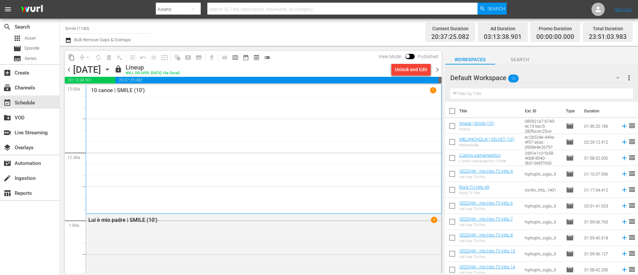
click at [436, 67] on span "chevron_right" at bounding box center [437, 69] width 8 height 8
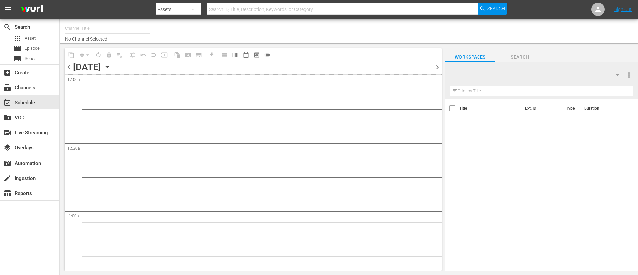
type input "Smile (1140)"
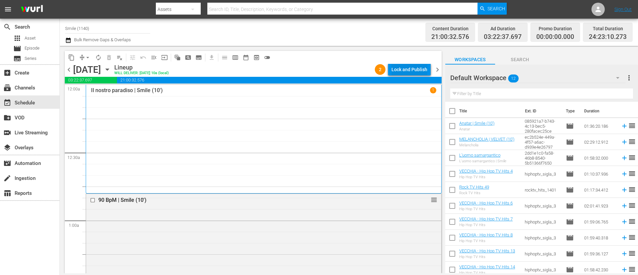
click at [417, 70] on div "Lock and Publish" at bounding box center [410, 69] width 36 height 12
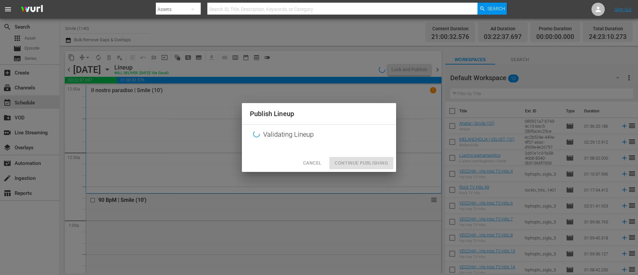
click at [380, 163] on div "Cancel Continue Publishing" at bounding box center [319, 163] width 154 height 18
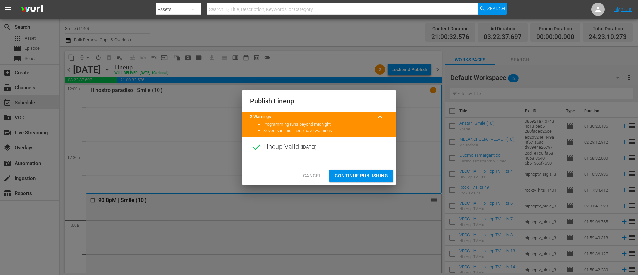
click at [378, 176] on span "Continue Publishing" at bounding box center [362, 176] width 54 height 8
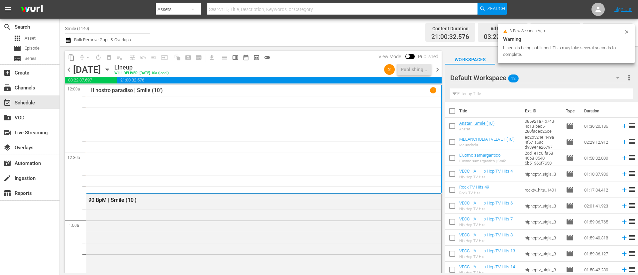
click at [436, 72] on span "chevron_right" at bounding box center [437, 69] width 8 height 8
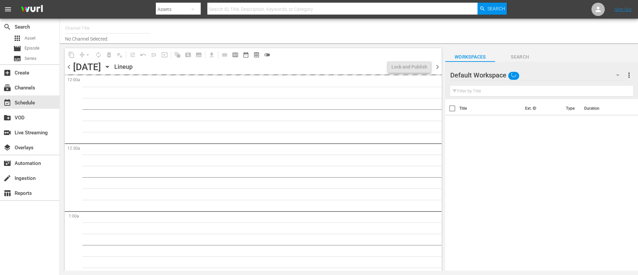
type input "Smile (1140)"
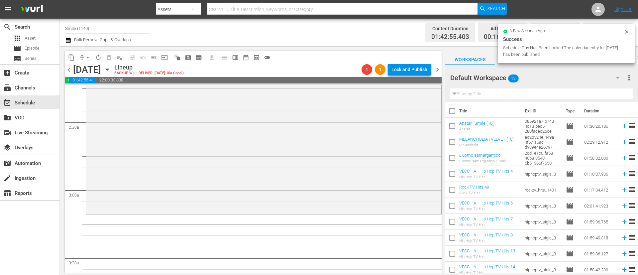
scroll to position [299, 0]
